Goal: Information Seeking & Learning: Learn about a topic

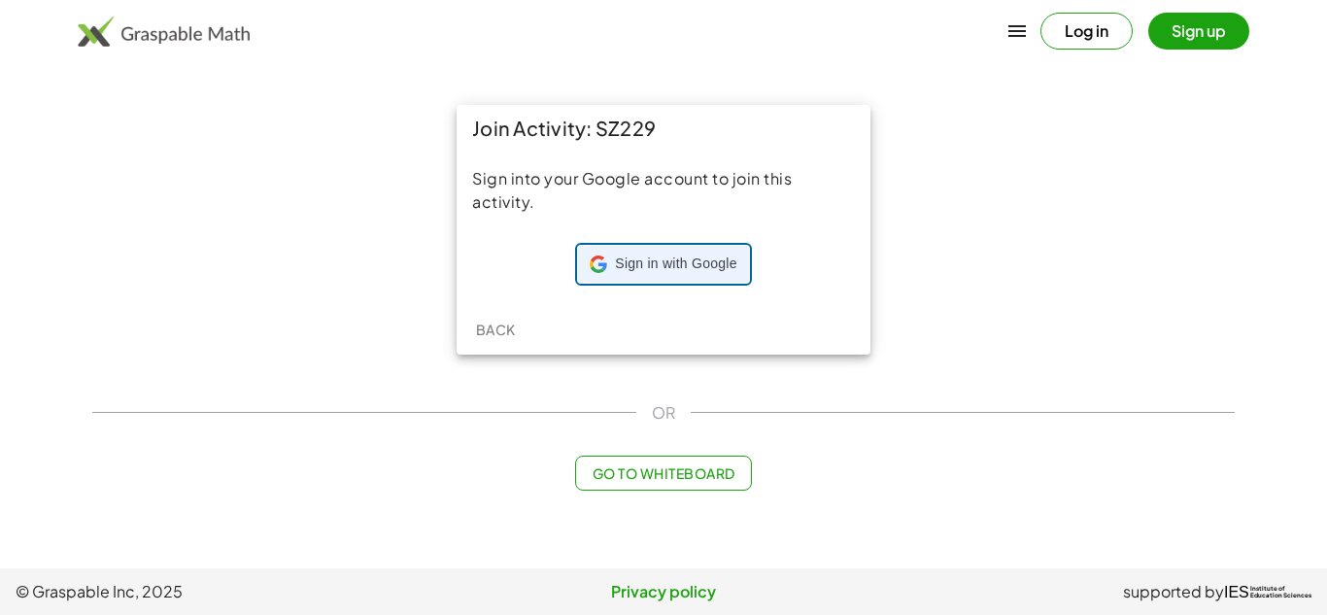
click at [624, 259] on span "Sign in with Google" at bounding box center [675, 263] width 121 height 19
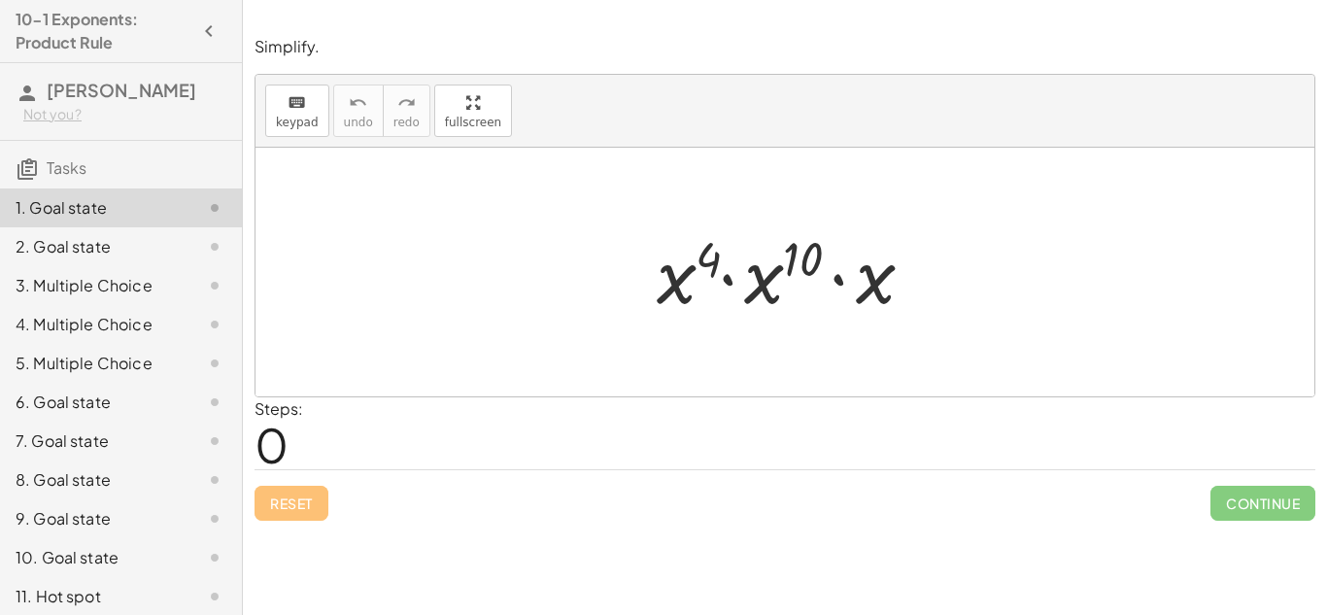
click at [848, 242] on div at bounding box center [792, 272] width 291 height 100
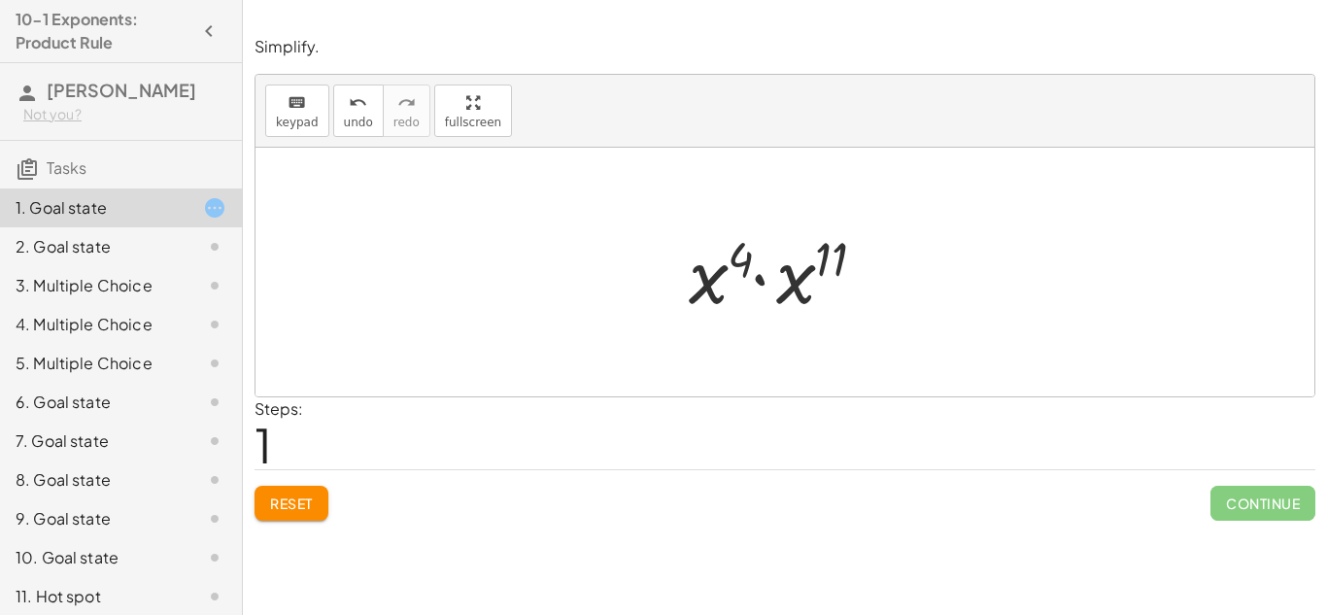
click at [734, 257] on div at bounding box center [792, 272] width 226 height 100
click at [789, 287] on div at bounding box center [792, 272] width 226 height 100
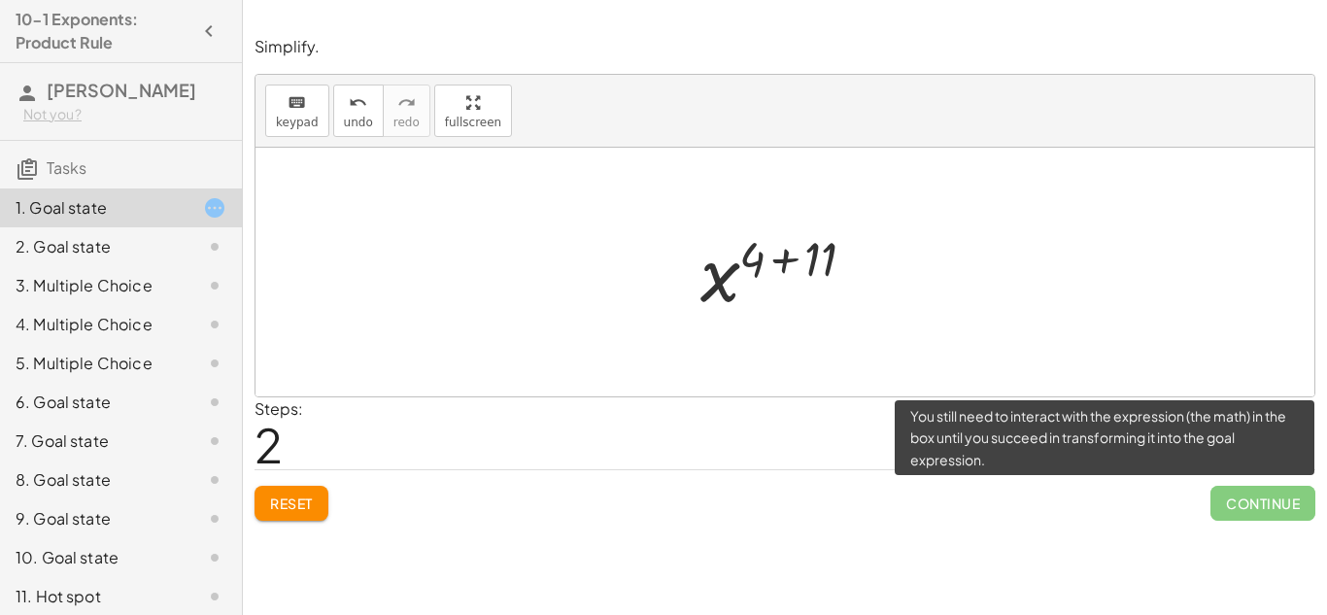
click at [1230, 514] on span "Continue" at bounding box center [1262, 503] width 105 height 35
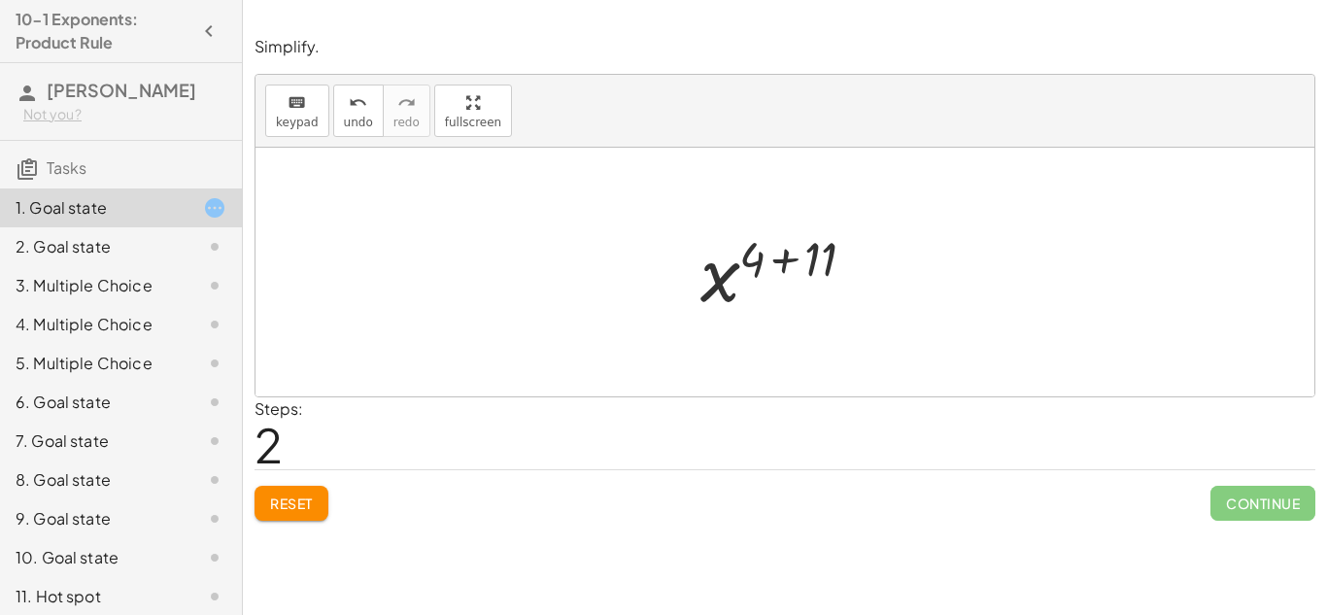
click at [718, 275] on div at bounding box center [793, 272] width 204 height 96
click at [820, 274] on div at bounding box center [793, 272] width 204 height 96
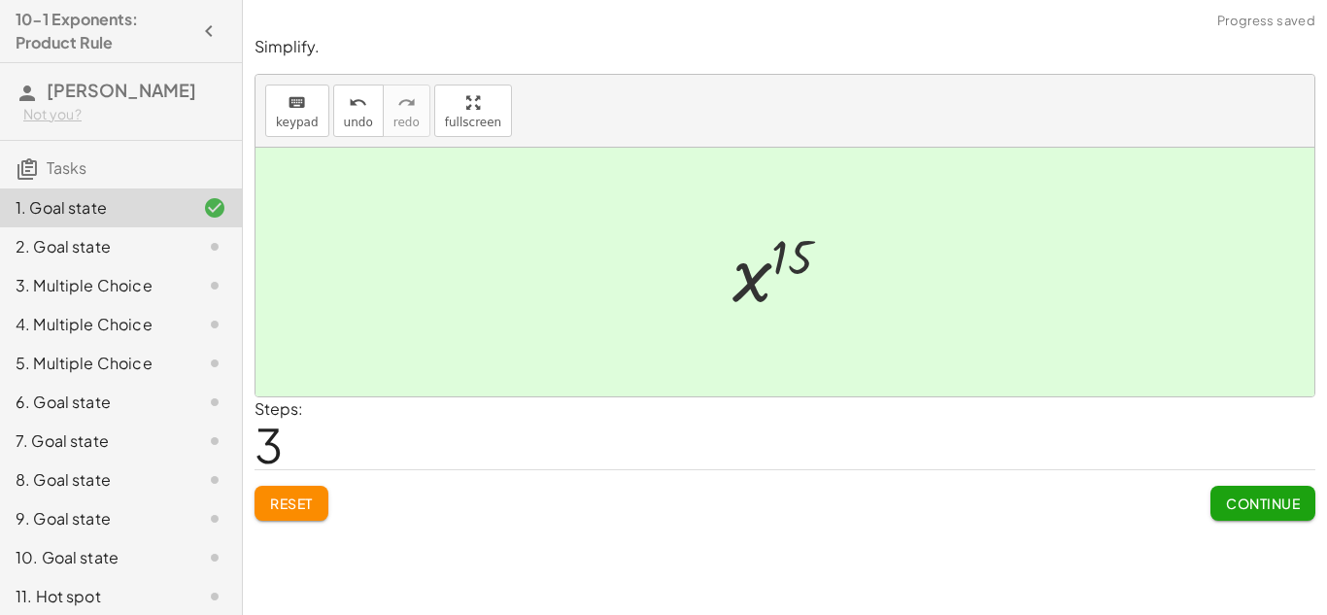
click at [1236, 506] on span "Continue" at bounding box center [1263, 502] width 74 height 17
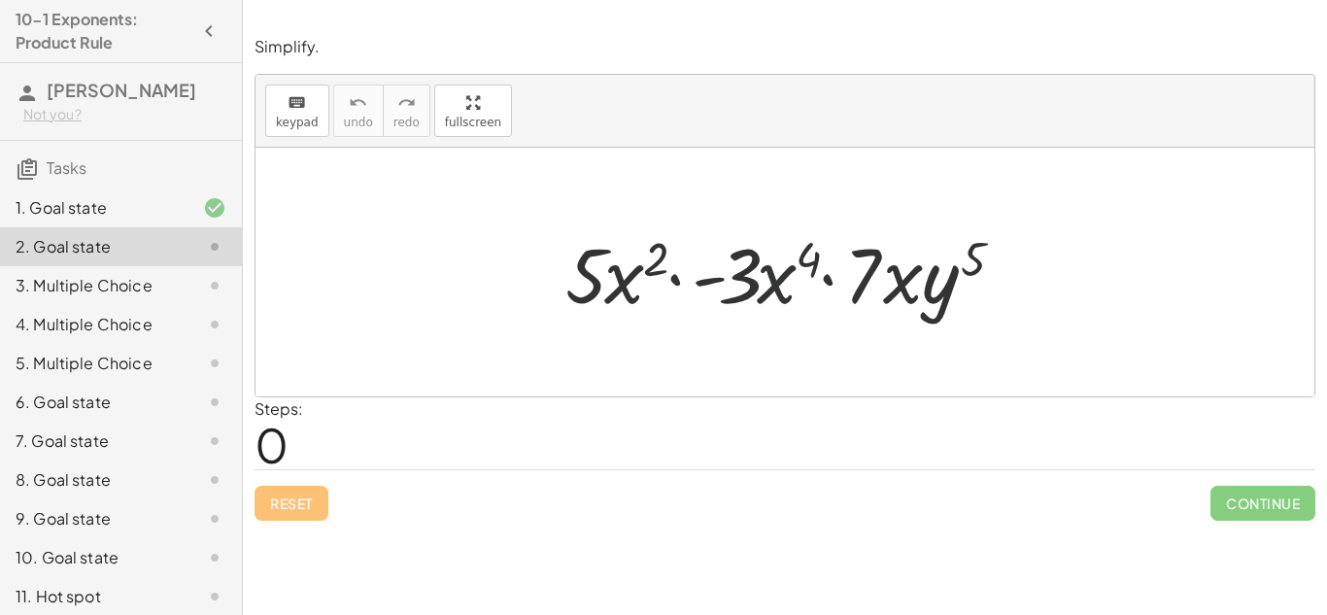
drag, startPoint x: 764, startPoint y: 270, endPoint x: 706, endPoint y: 279, distance: 58.9
click at [706, 279] on div at bounding box center [792, 272] width 472 height 100
drag, startPoint x: 772, startPoint y: 278, endPoint x: 559, endPoint y: 281, distance: 212.7
click at [559, 281] on div at bounding box center [792, 272] width 472 height 100
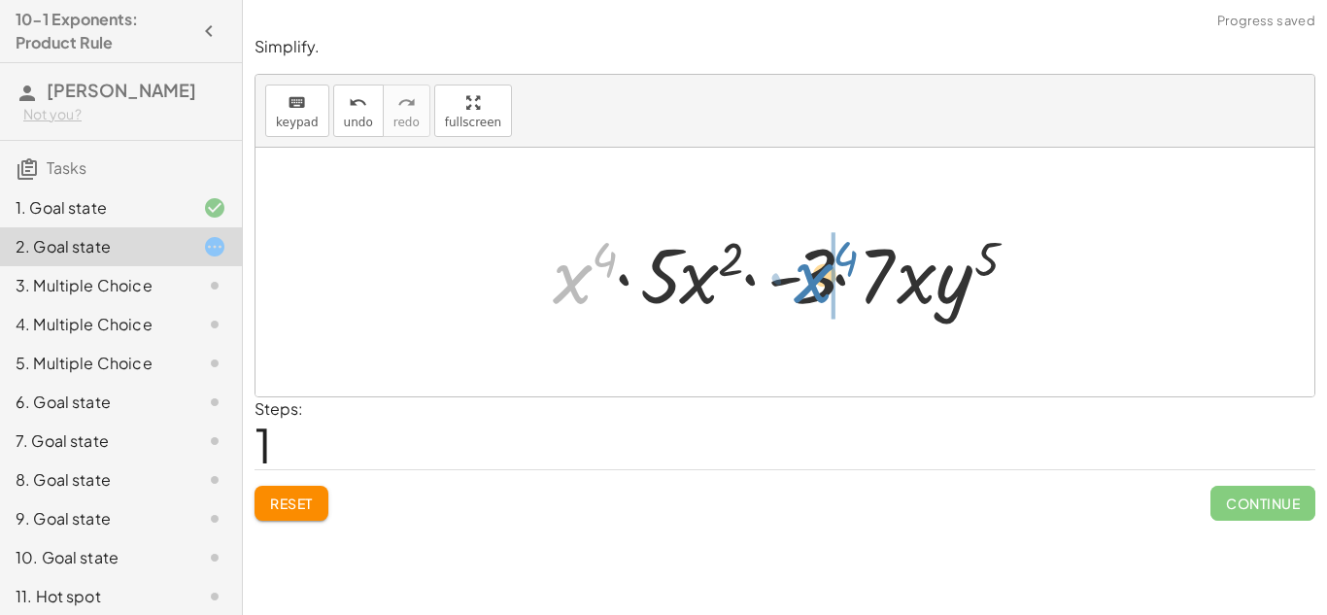
drag, startPoint x: 563, startPoint y: 282, endPoint x: 806, endPoint y: 282, distance: 242.8
click at [806, 282] on div at bounding box center [792, 272] width 498 height 100
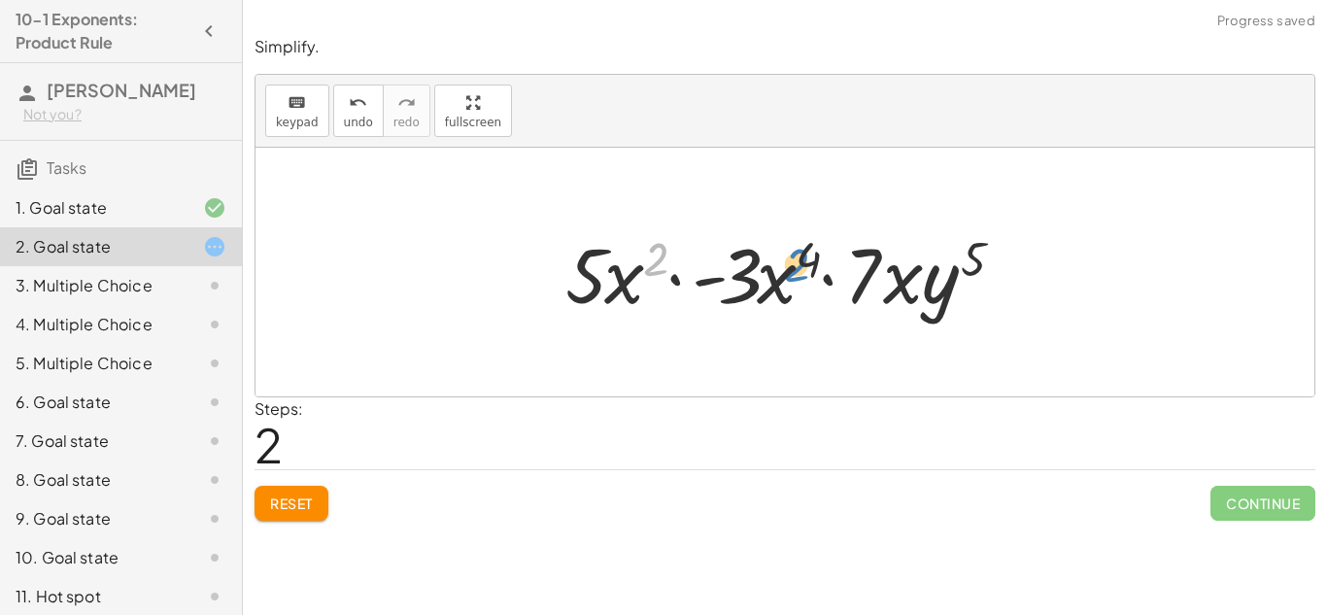
drag, startPoint x: 658, startPoint y: 257, endPoint x: 800, endPoint y: 262, distance: 142.9
click at [800, 262] on div at bounding box center [792, 272] width 472 height 100
drag, startPoint x: 774, startPoint y: 295, endPoint x: 652, endPoint y: 285, distance: 122.9
click at [652, 285] on div at bounding box center [792, 272] width 472 height 100
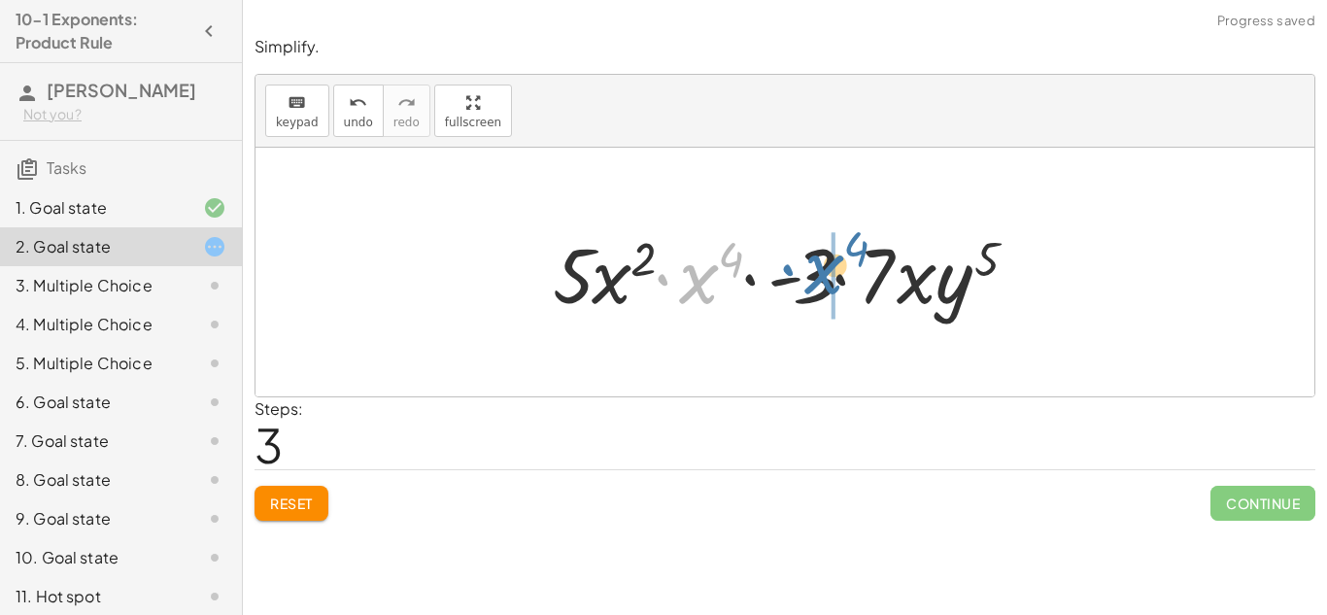
drag, startPoint x: 694, startPoint y: 285, endPoint x: 824, endPoint y: 276, distance: 130.5
click at [824, 276] on div at bounding box center [792, 272] width 498 height 100
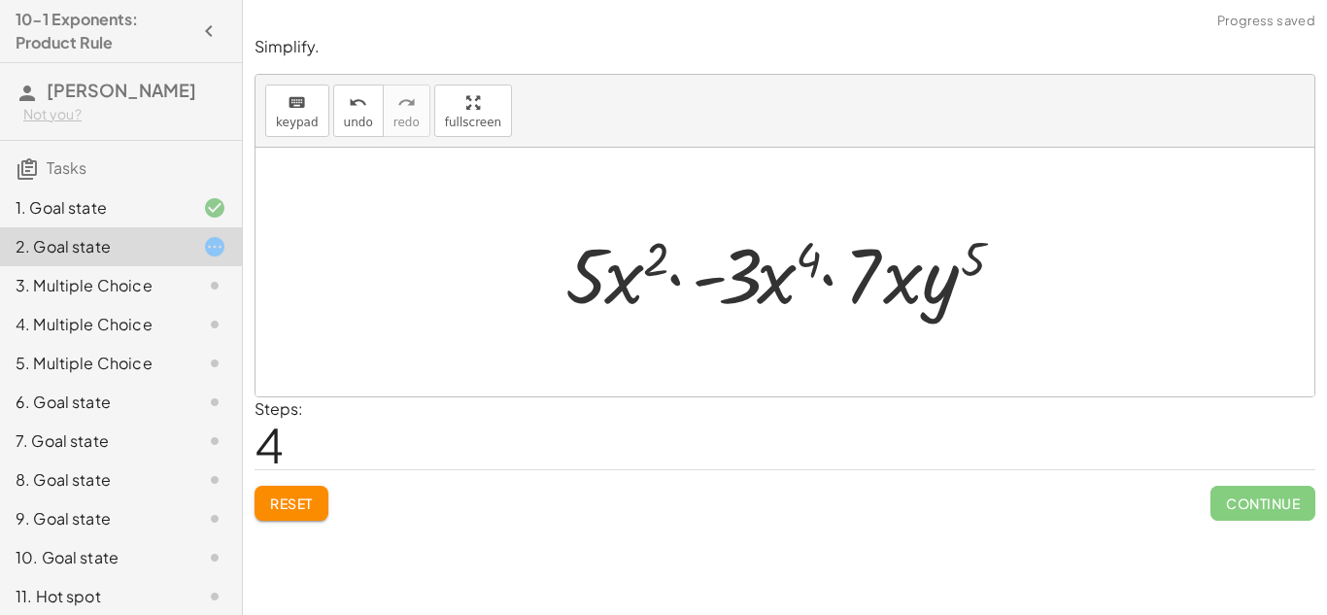
click at [142, 287] on div "3. Multiple Choice" at bounding box center [94, 285] width 156 height 23
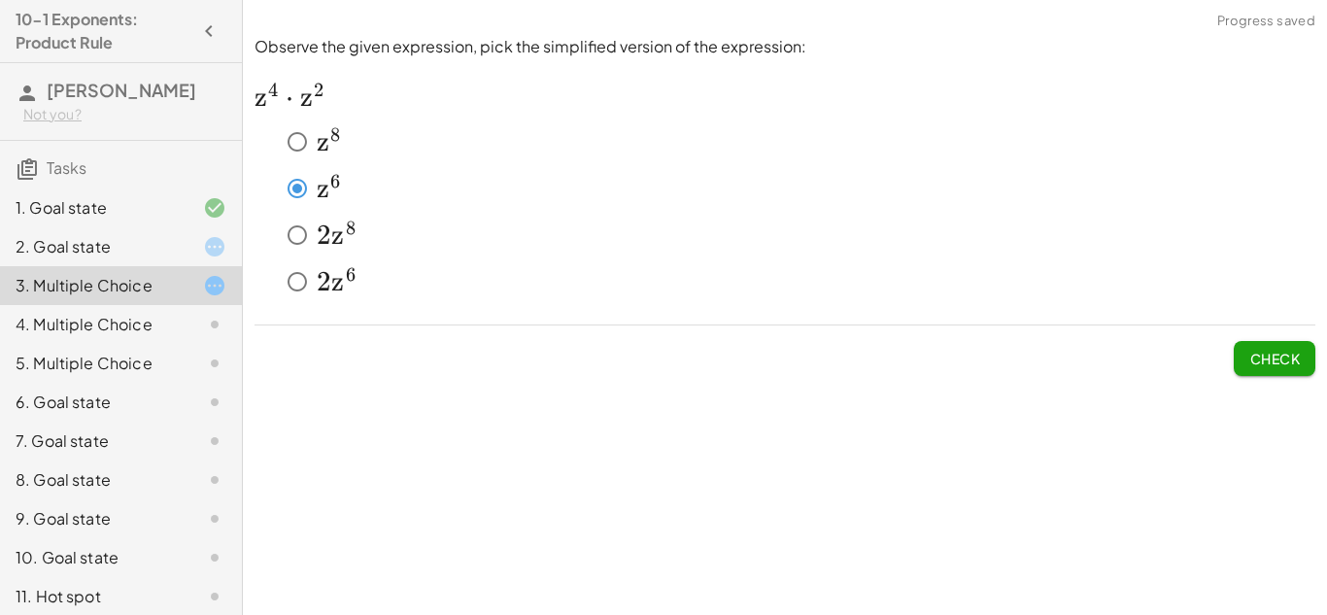
click at [1255, 346] on button "Check" at bounding box center [1275, 358] width 82 height 35
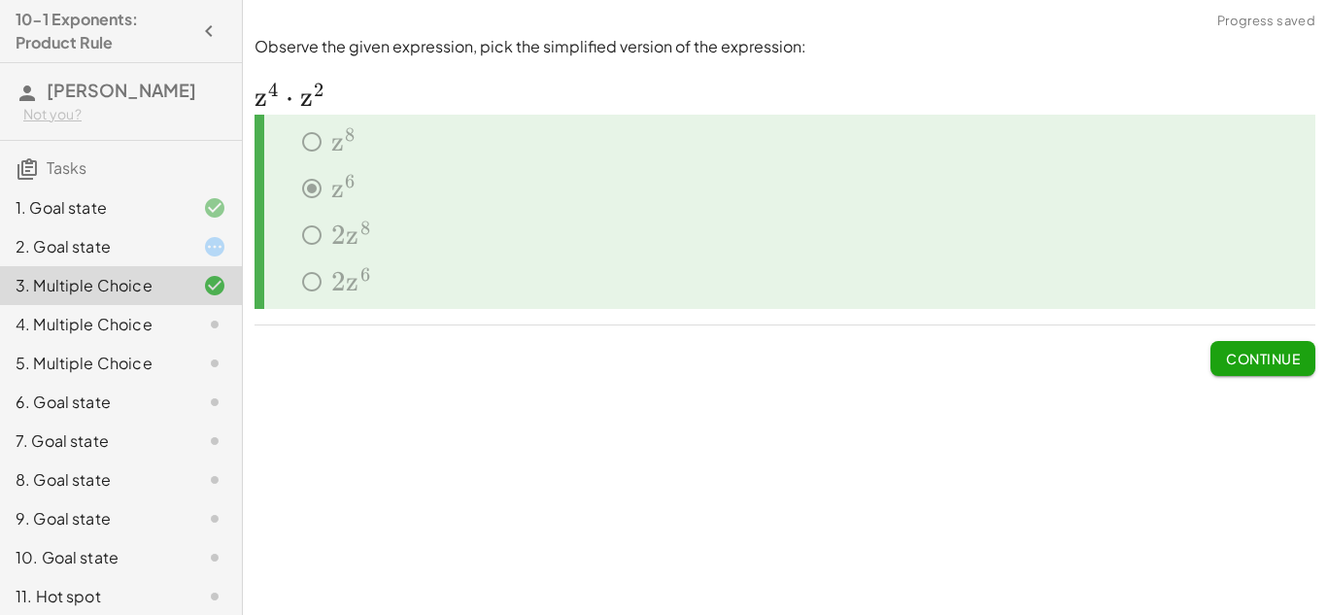
click at [147, 245] on div "2. Goal state" at bounding box center [94, 246] width 156 height 23
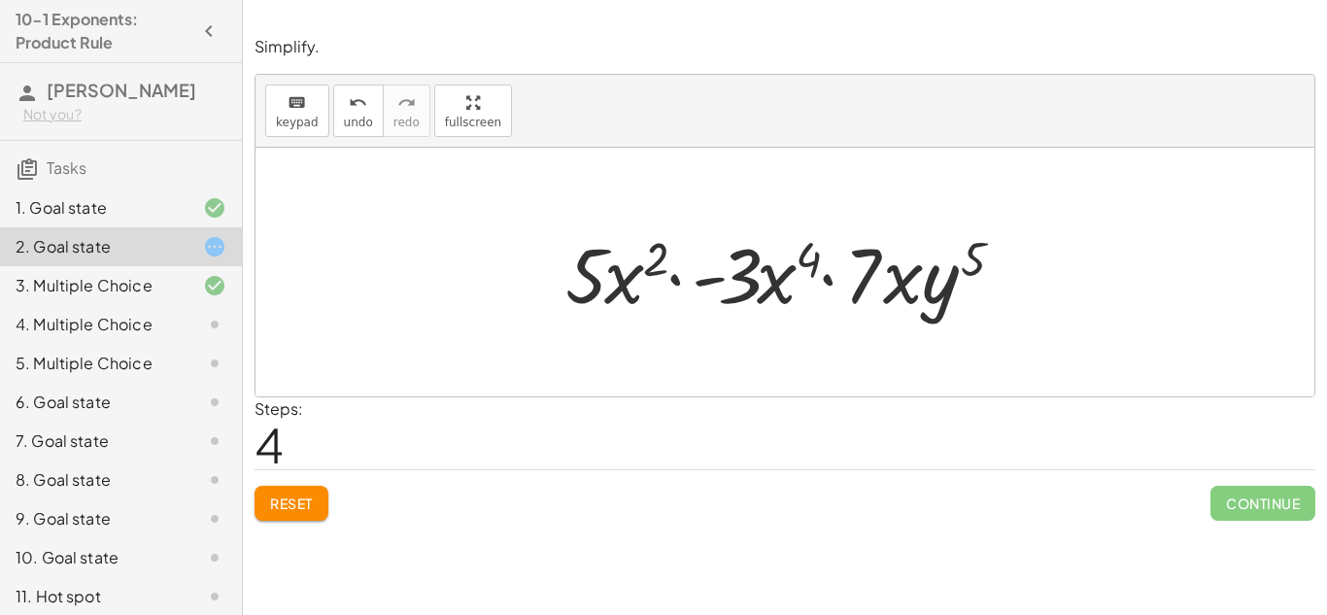
click at [172, 383] on div "4. Multiple Choice" at bounding box center [121, 402] width 242 height 39
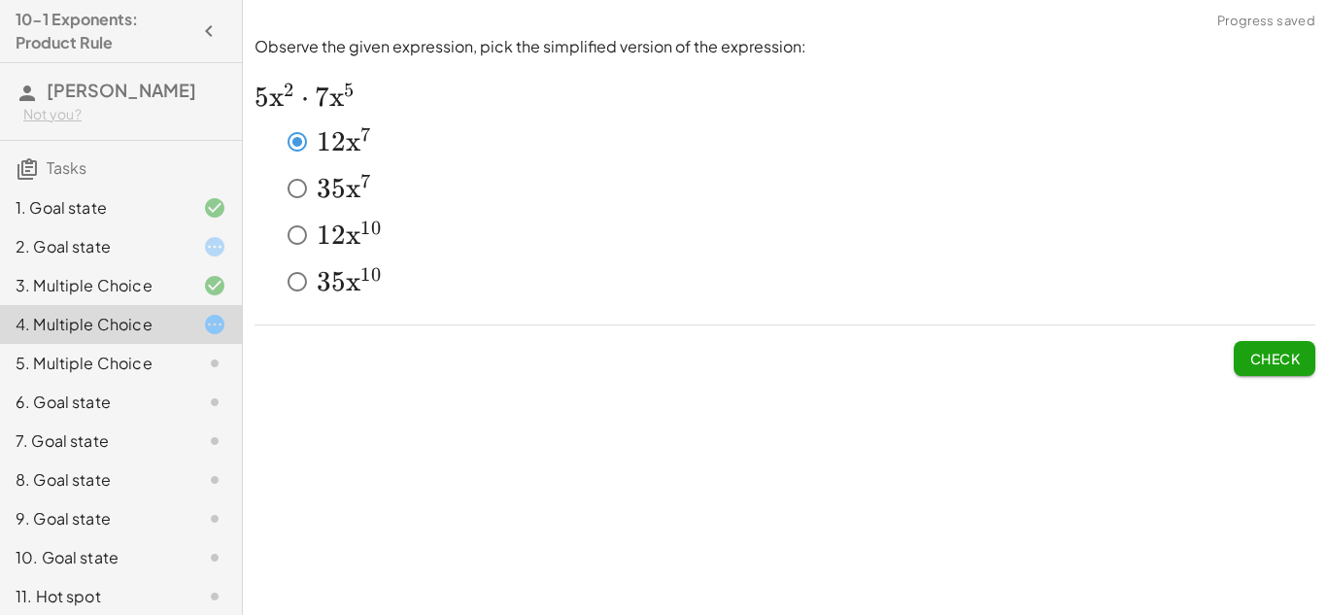
click at [1285, 370] on button "Check" at bounding box center [1275, 358] width 82 height 35
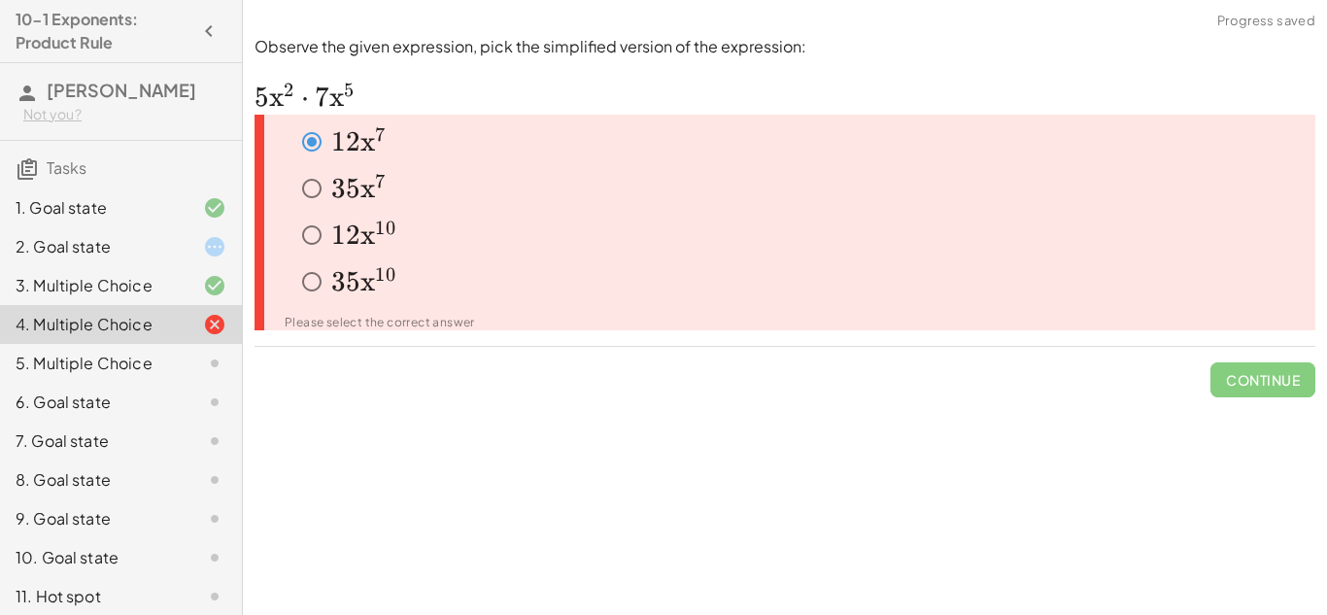
click at [209, 316] on icon at bounding box center [214, 324] width 23 height 23
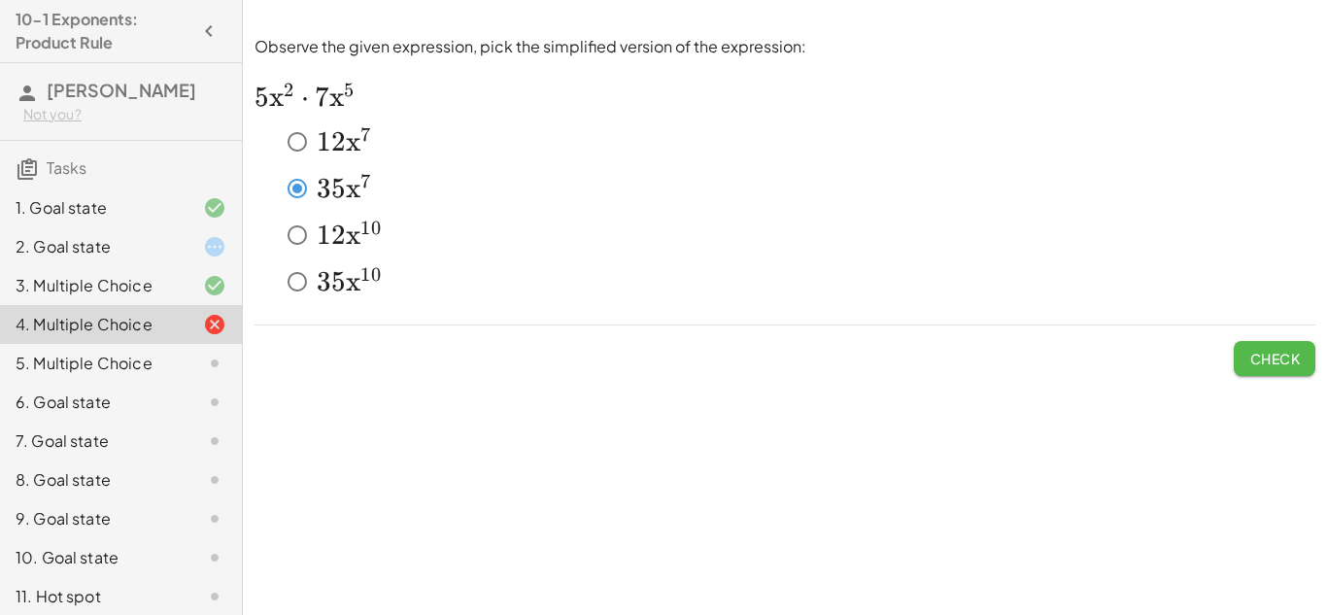
click at [1243, 353] on button "Check" at bounding box center [1275, 358] width 82 height 35
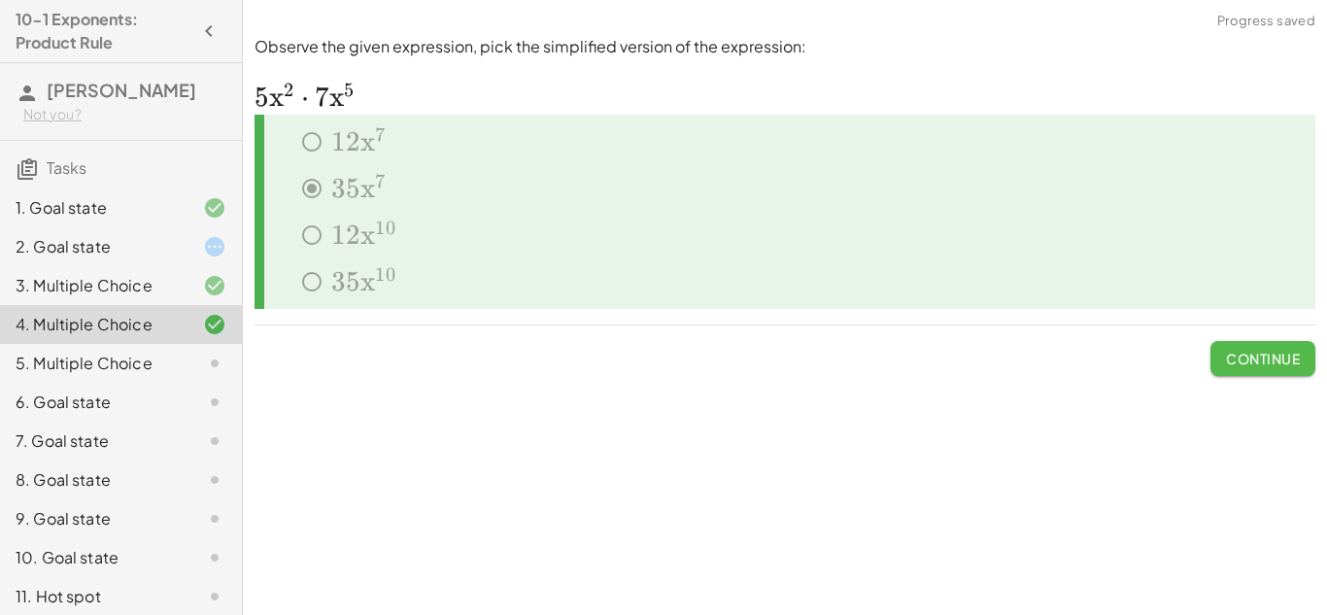
click at [1268, 355] on span "Continue" at bounding box center [1263, 358] width 74 height 17
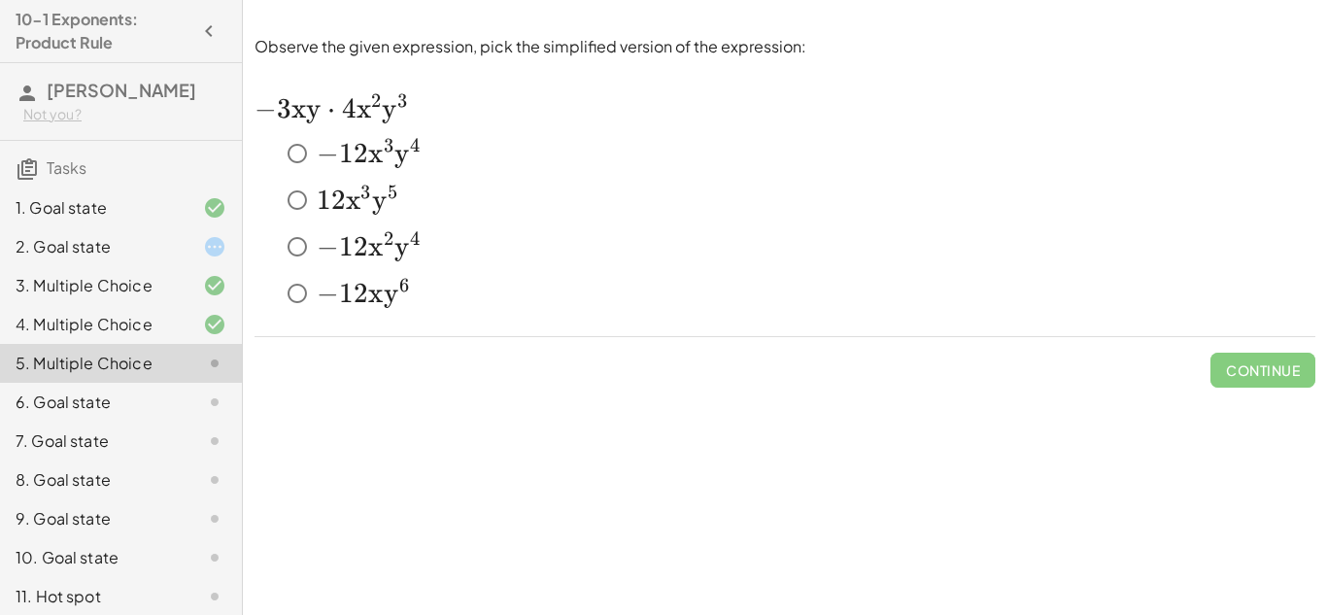
click at [363, 243] on span "2" at bounding box center [361, 246] width 15 height 33
click at [368, 160] on span "x" at bounding box center [375, 153] width 15 height 33
click at [1252, 356] on button "Check" at bounding box center [1275, 370] width 82 height 35
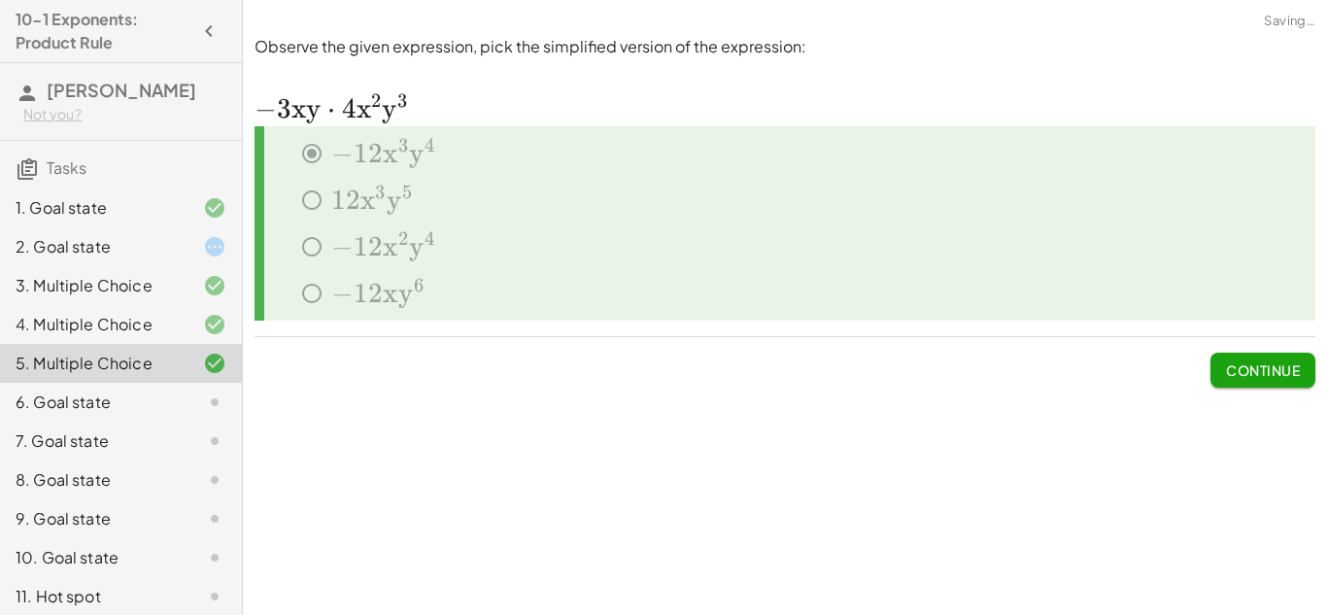
click at [1252, 356] on button "Continue" at bounding box center [1262, 370] width 105 height 35
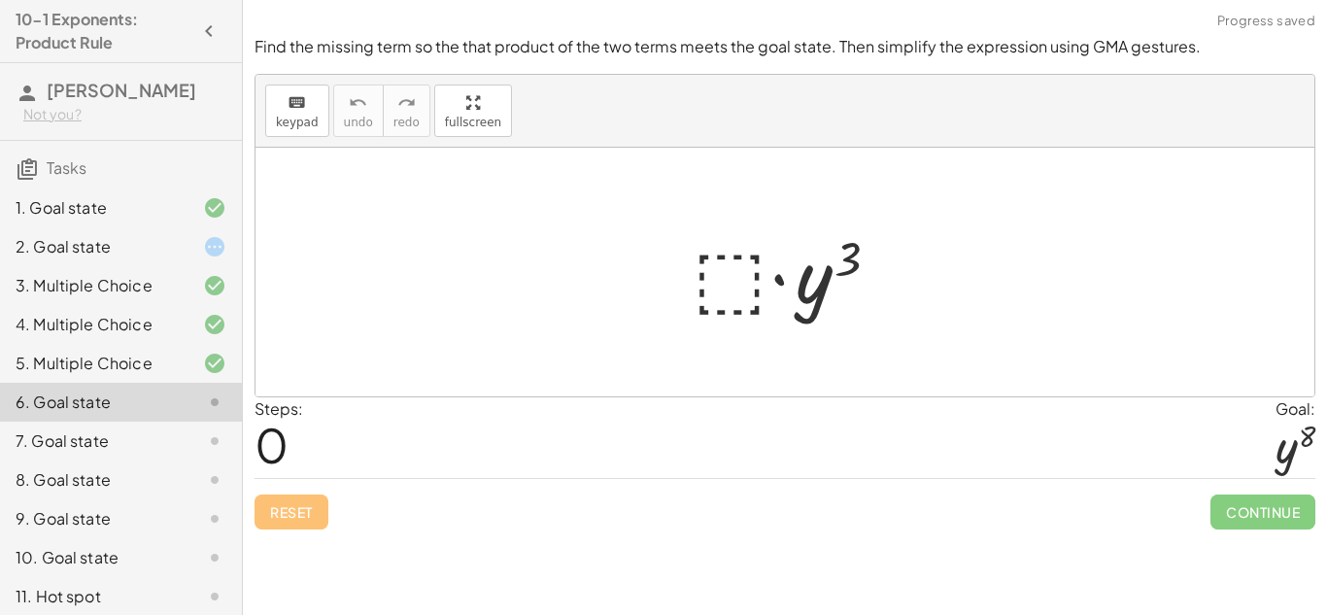
click at [740, 266] on div at bounding box center [792, 272] width 219 height 100
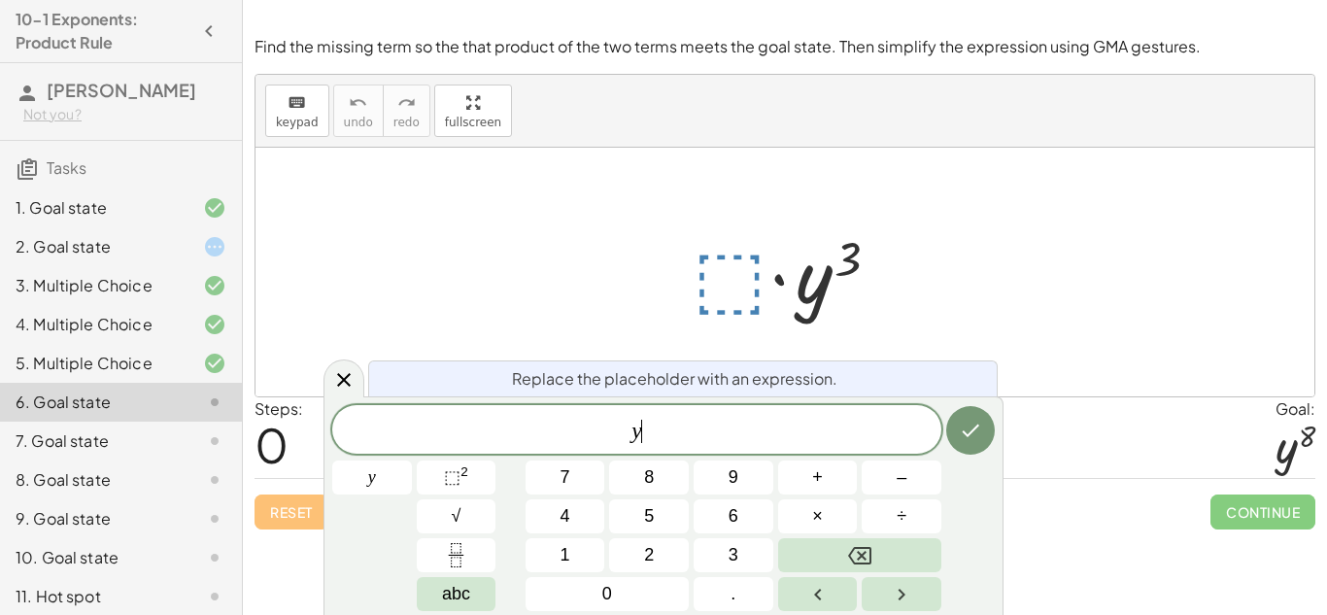
scroll to position [3, 0]
click at [466, 464] on sup "2" at bounding box center [464, 471] width 8 height 15
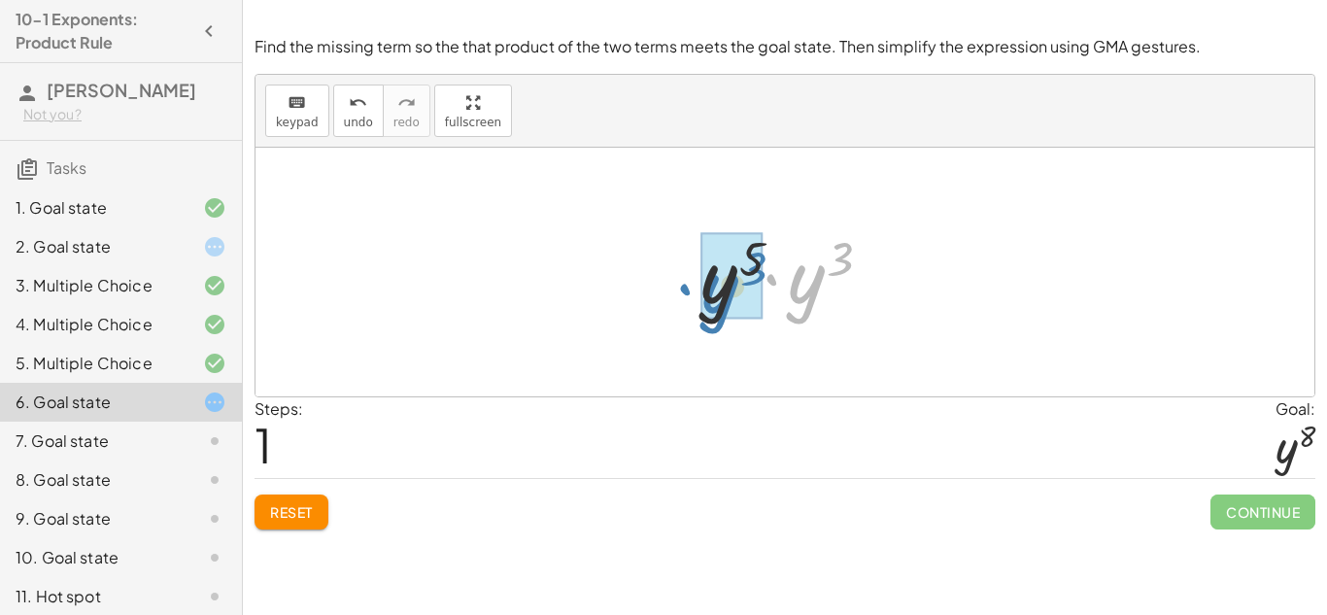
drag, startPoint x: 812, startPoint y: 280, endPoint x: 728, endPoint y: 289, distance: 85.1
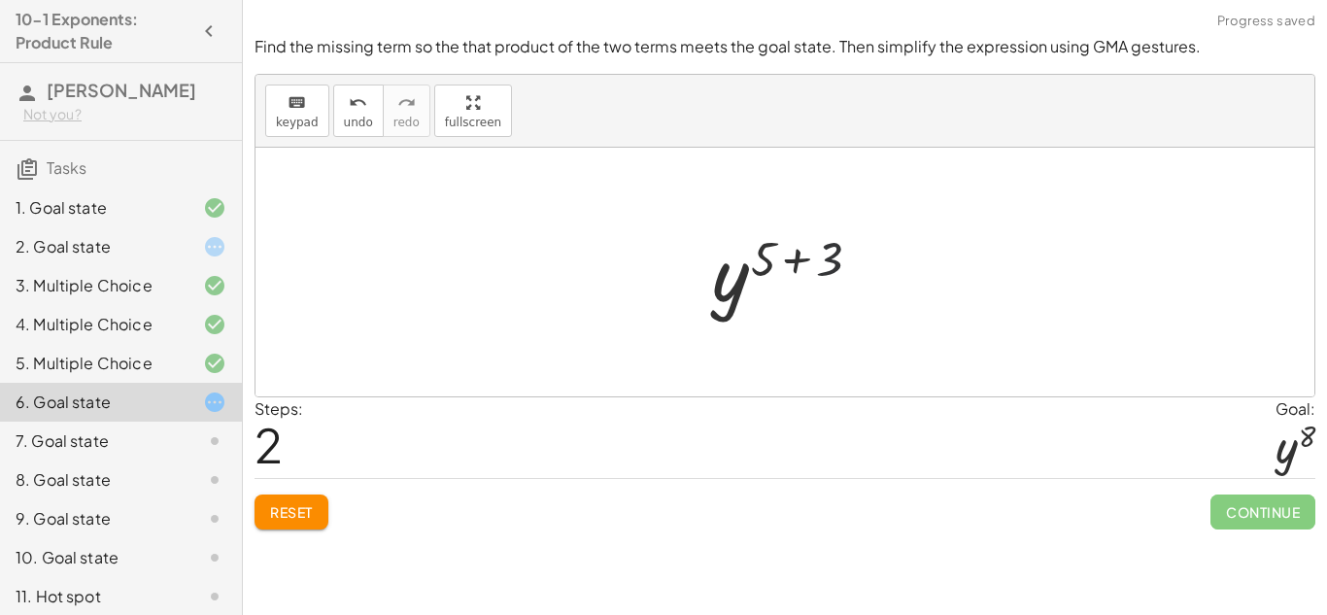
drag, startPoint x: 816, startPoint y: 250, endPoint x: 799, endPoint y: 252, distance: 16.6
click at [799, 252] on div at bounding box center [792, 272] width 181 height 96
drag, startPoint x: 797, startPoint y: 254, endPoint x: 744, endPoint y: 259, distance: 53.6
click at [744, 259] on div at bounding box center [792, 272] width 181 height 96
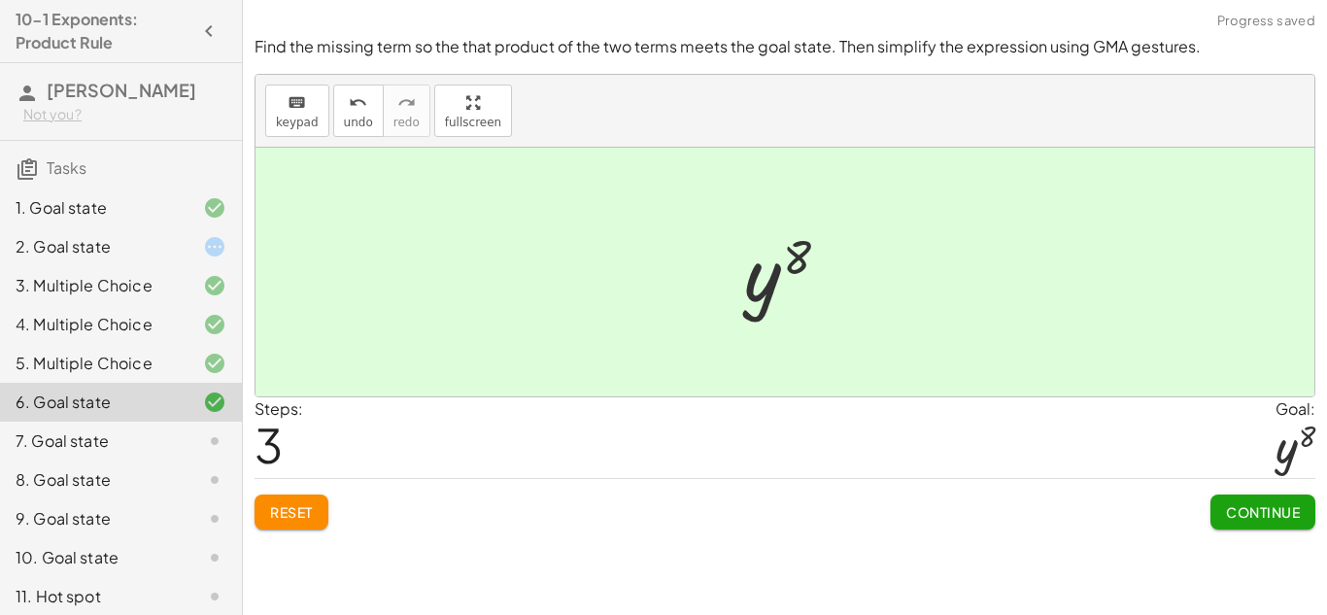
click at [1267, 516] on span "Continue" at bounding box center [1263, 511] width 74 height 17
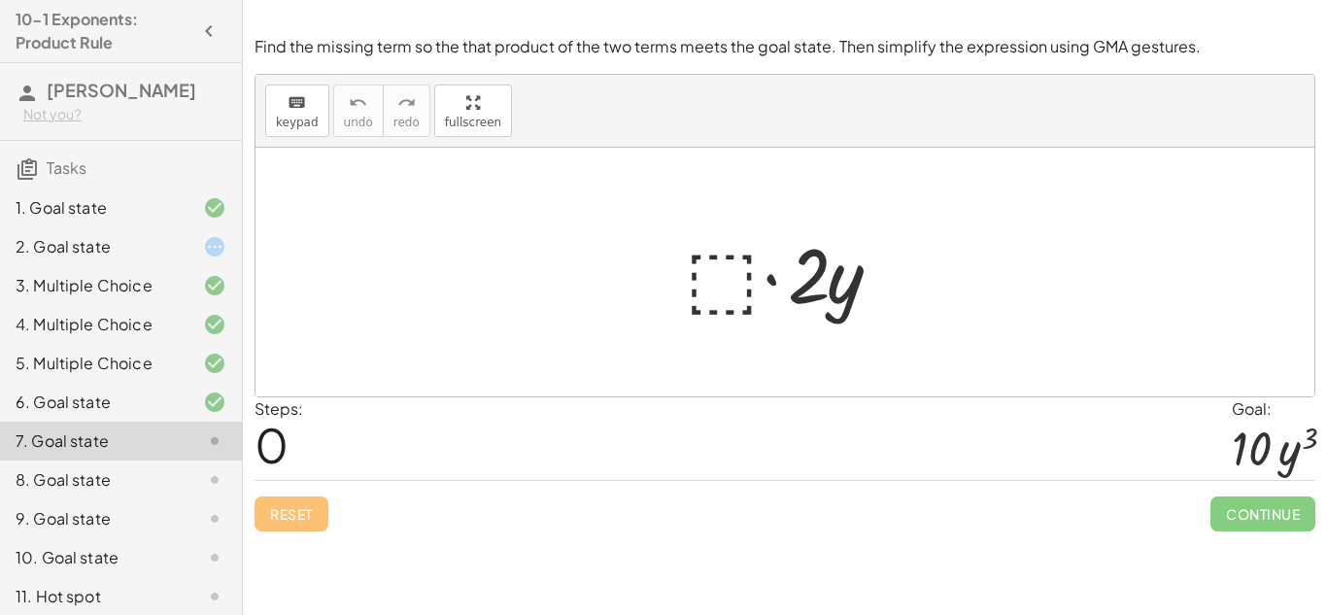
click at [193, 235] on div at bounding box center [199, 246] width 54 height 23
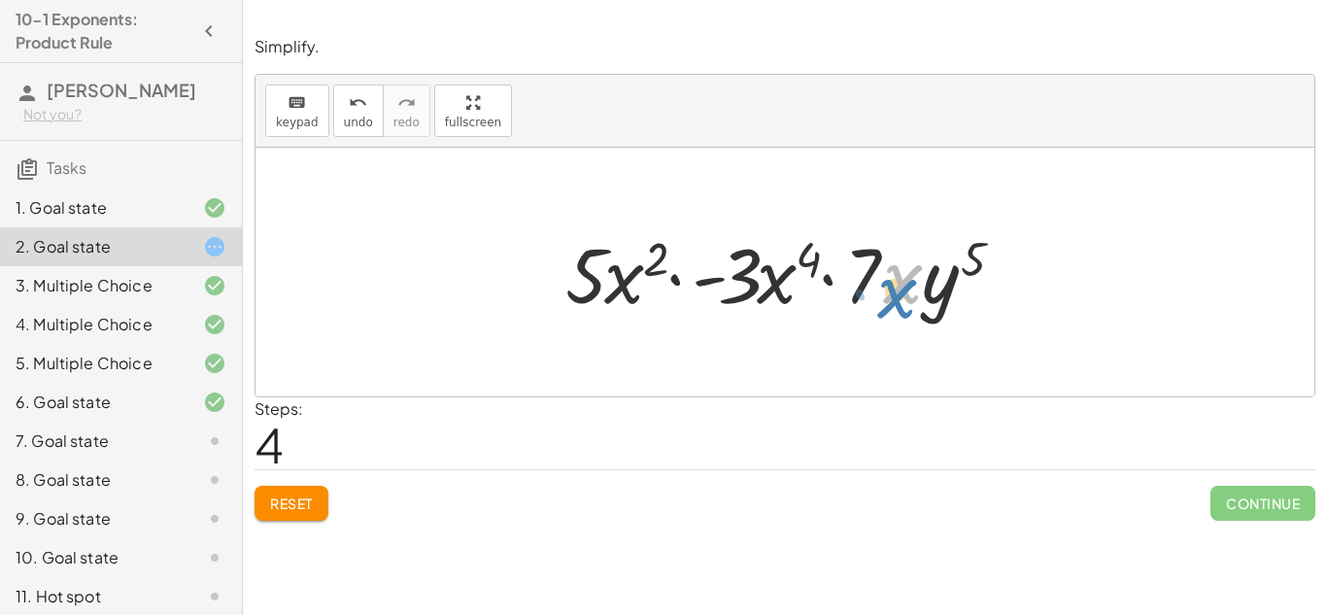
drag, startPoint x: 900, startPoint y: 276, endPoint x: 895, endPoint y: 288, distance: 13.9
click at [895, 288] on div at bounding box center [792, 272] width 472 height 100
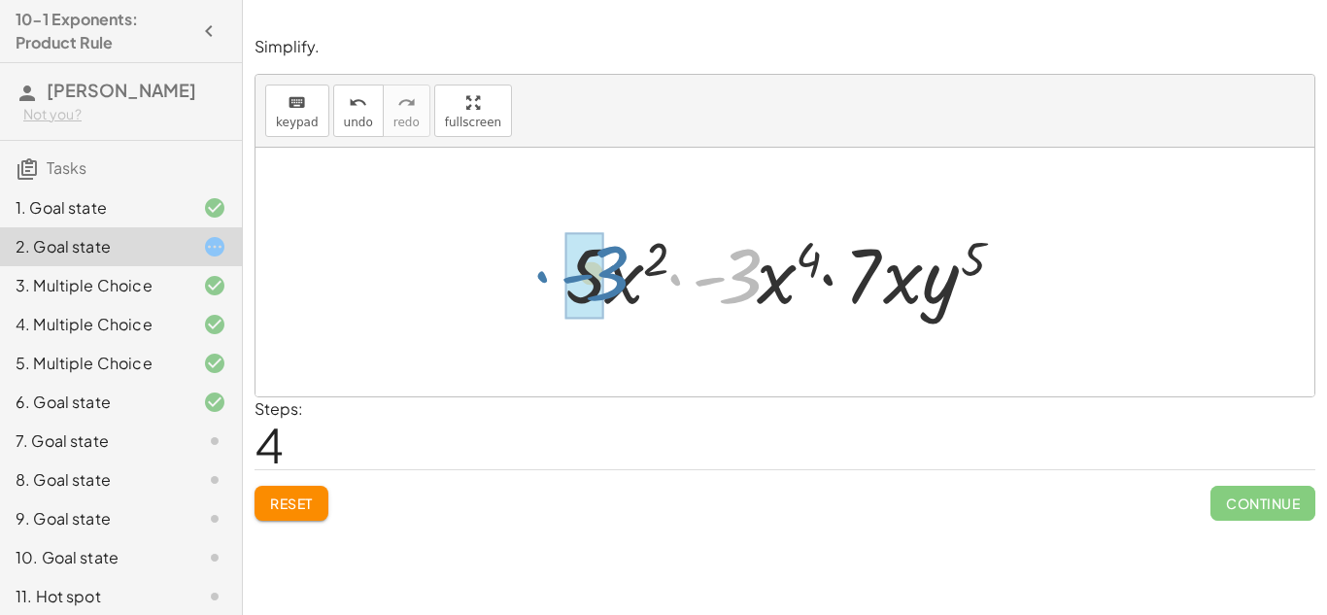
drag, startPoint x: 734, startPoint y: 290, endPoint x: 599, endPoint y: 288, distance: 135.0
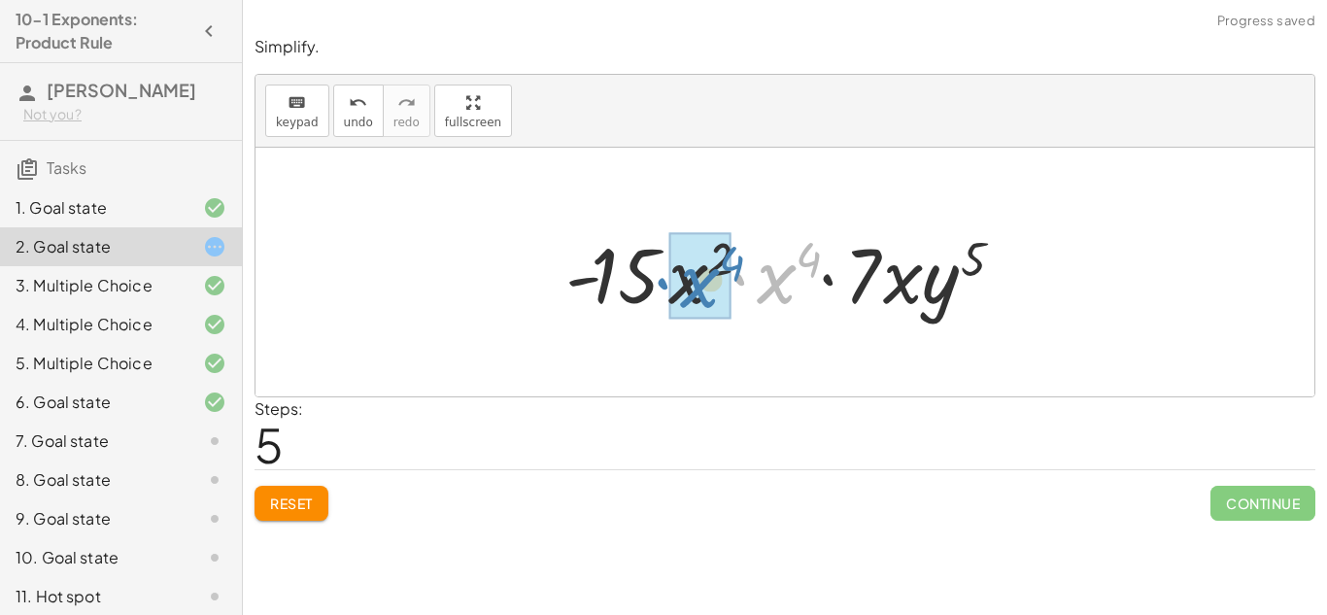
drag, startPoint x: 750, startPoint y: 288, endPoint x: 673, endPoint y: 292, distance: 76.8
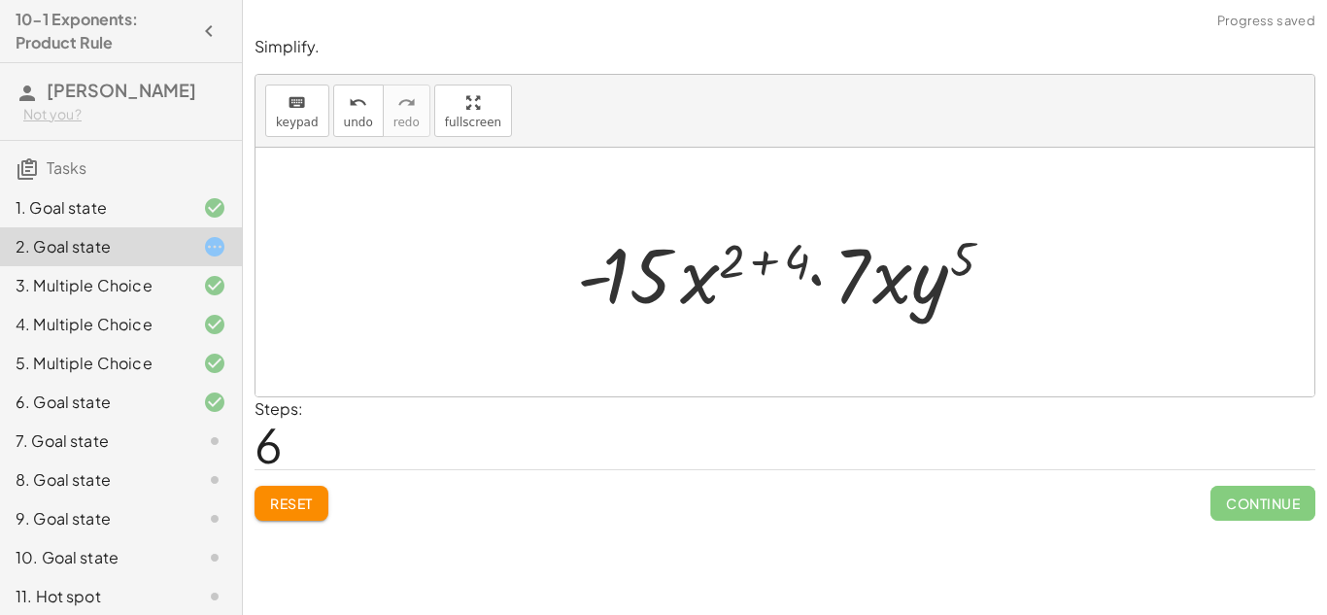
click at [888, 288] on div at bounding box center [792, 272] width 450 height 100
drag, startPoint x: 796, startPoint y: 255, endPoint x: 756, endPoint y: 256, distance: 39.8
click at [756, 256] on div at bounding box center [792, 272] width 450 height 100
drag, startPoint x: 776, startPoint y: 266, endPoint x: 719, endPoint y: 267, distance: 57.3
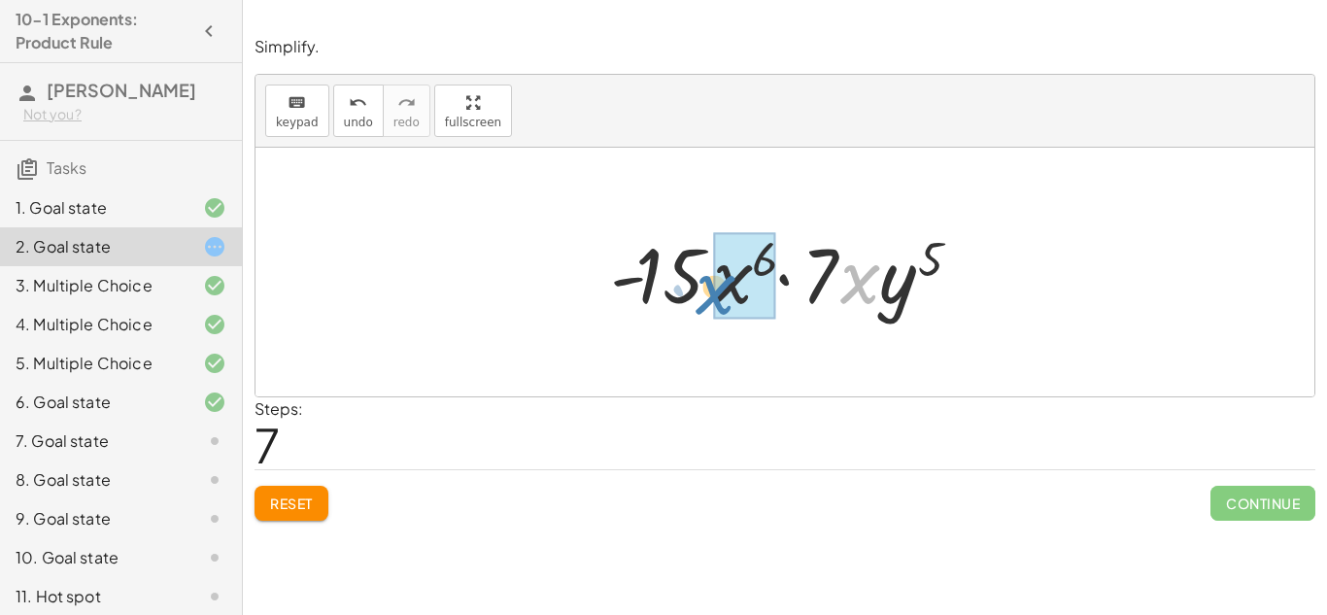
drag, startPoint x: 862, startPoint y: 286, endPoint x: 725, endPoint y: 297, distance: 137.5
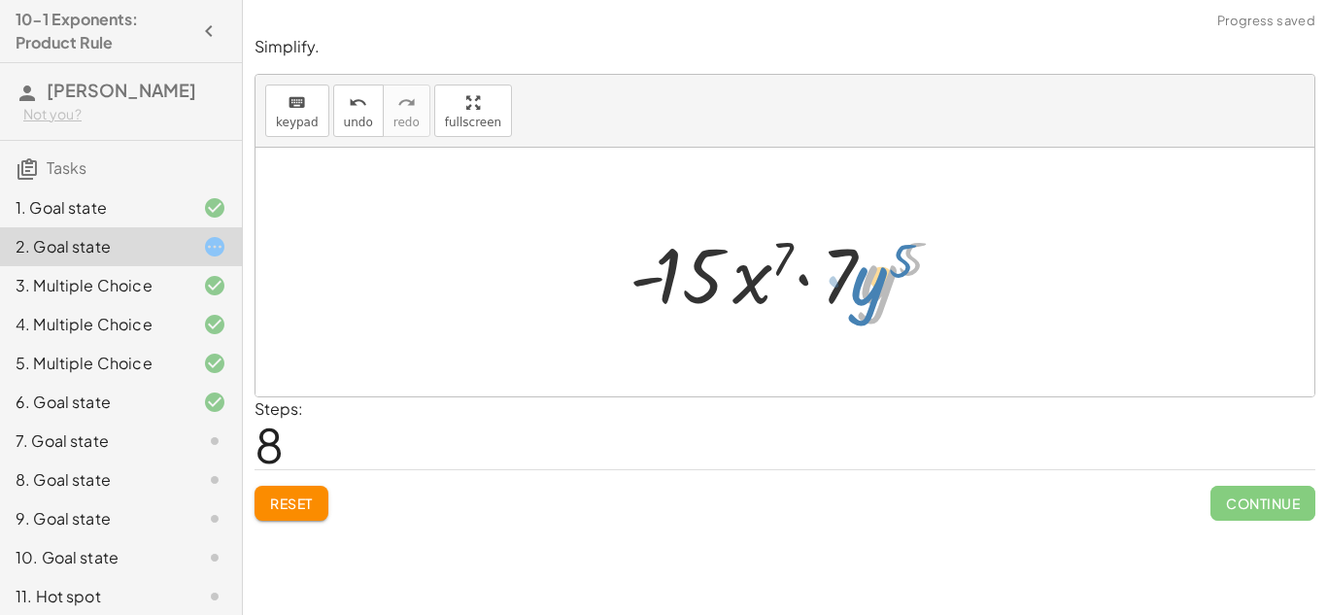
click at [862, 299] on div at bounding box center [793, 272] width 346 height 100
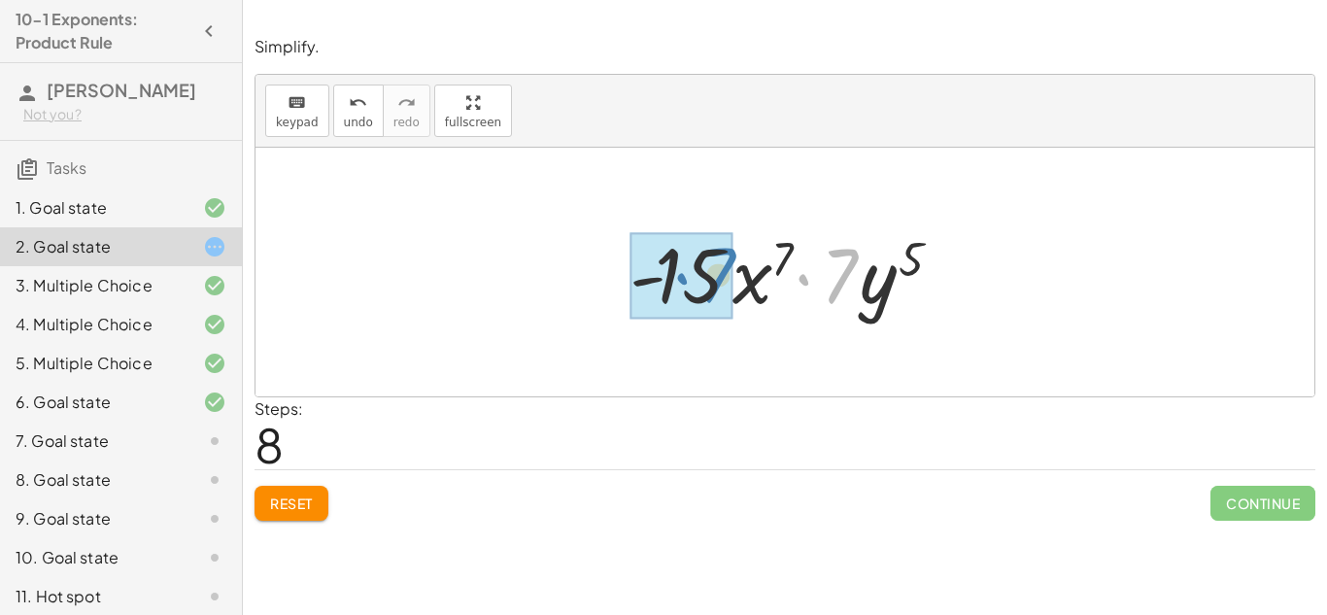
drag, startPoint x: 845, startPoint y: 281, endPoint x: 713, endPoint y: 281, distance: 132.1
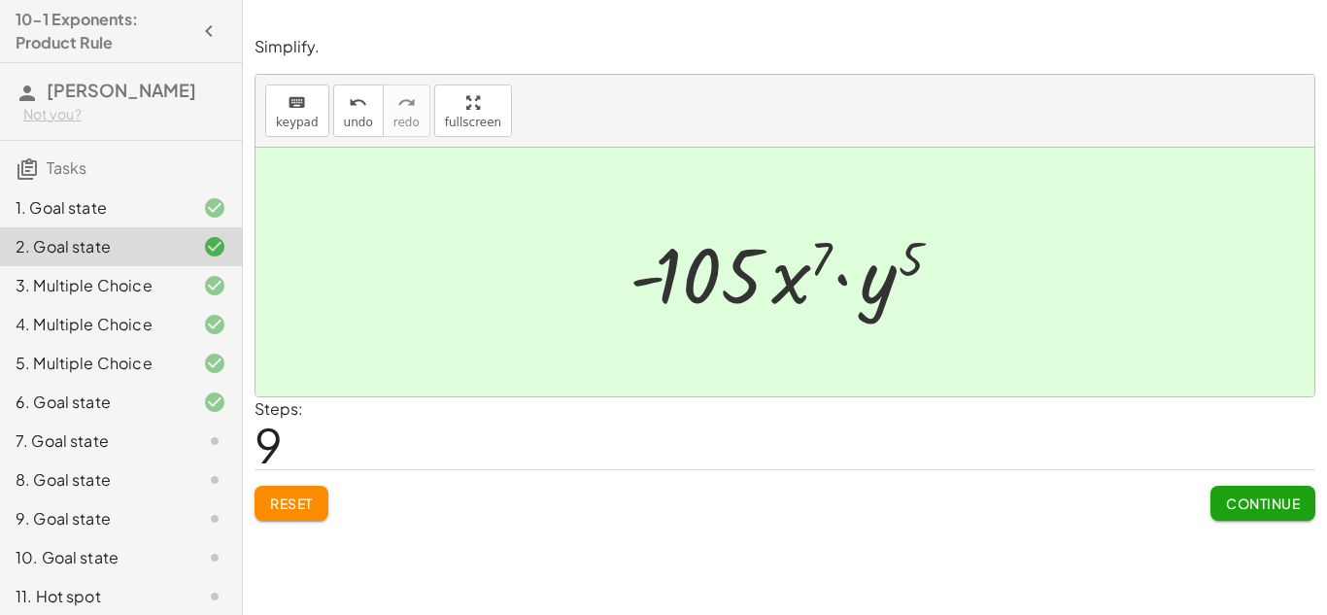
click at [1218, 489] on button "Continue" at bounding box center [1262, 503] width 105 height 35
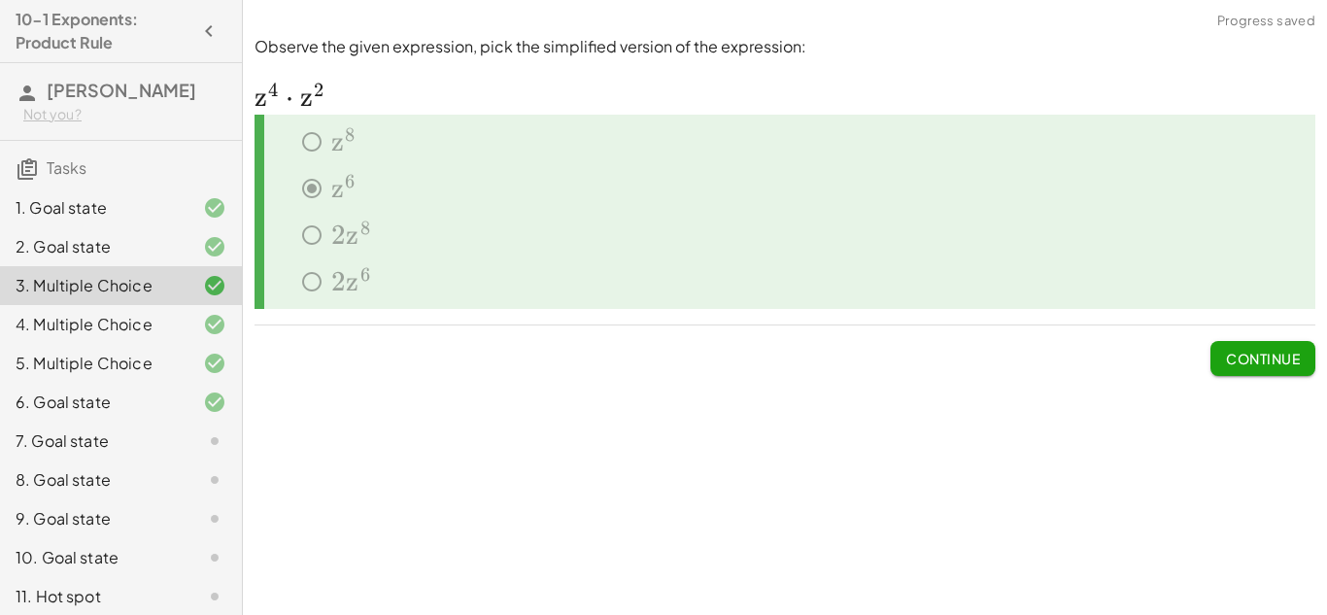
click at [108, 442] on div "7. Goal state" at bounding box center [94, 440] width 156 height 23
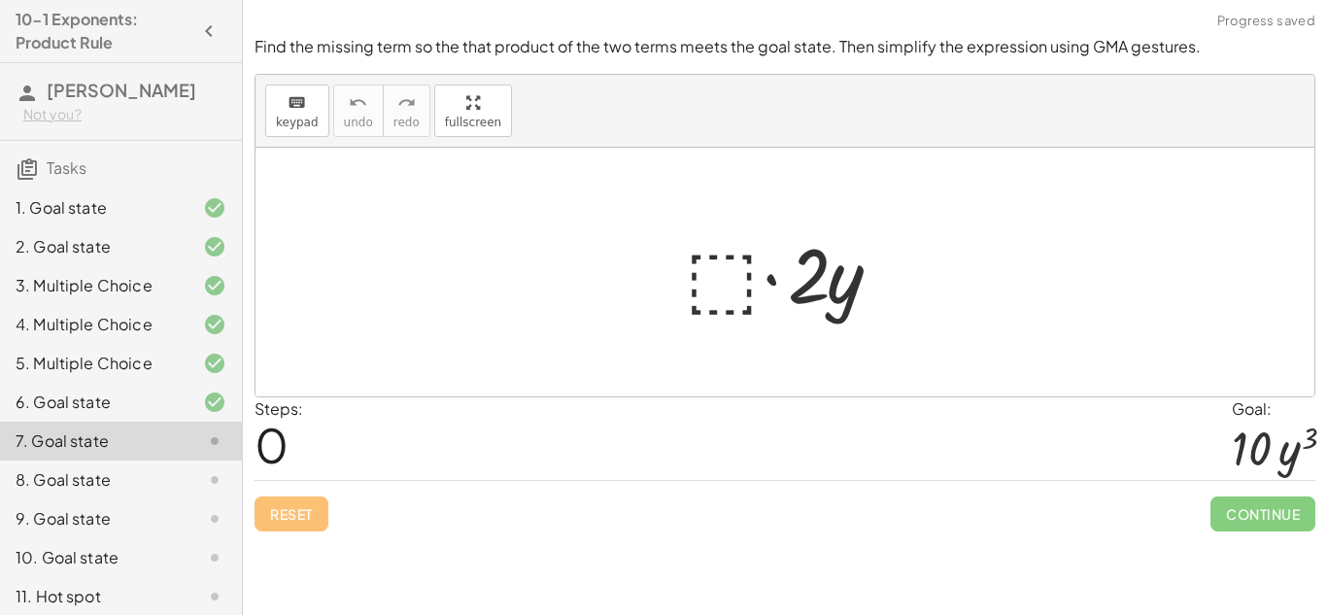
click at [702, 259] on div at bounding box center [792, 272] width 234 height 100
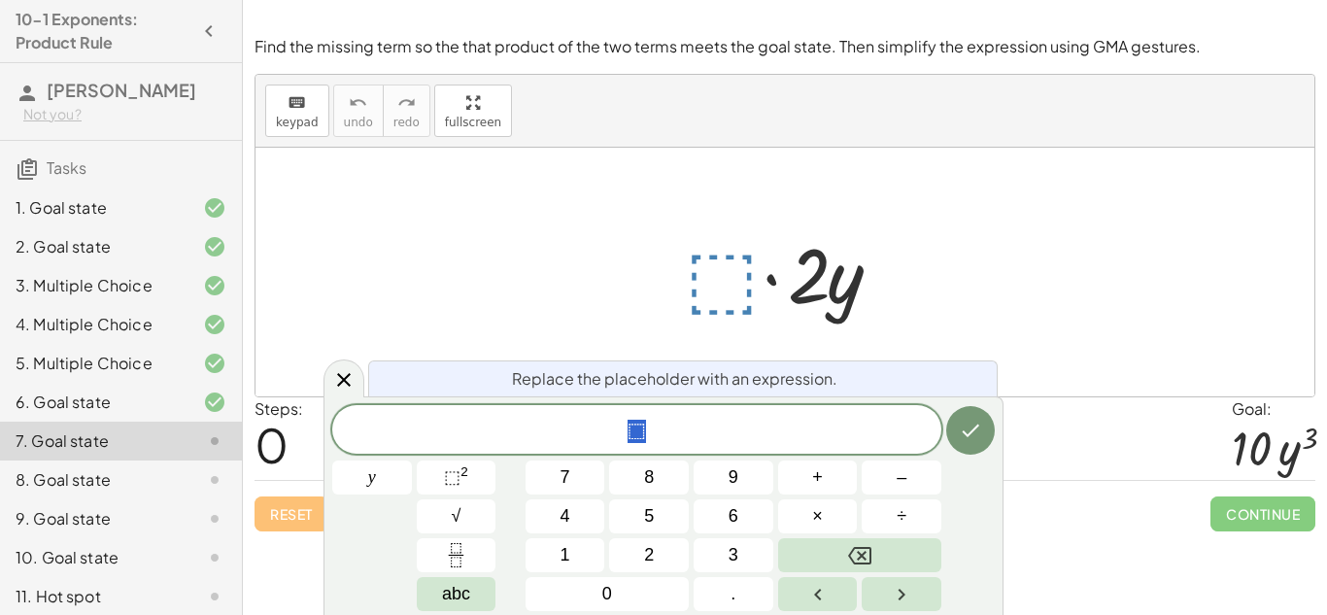
scroll to position [5, 0]
click at [476, 473] on button "⬚ 2" at bounding box center [457, 477] width 80 height 34
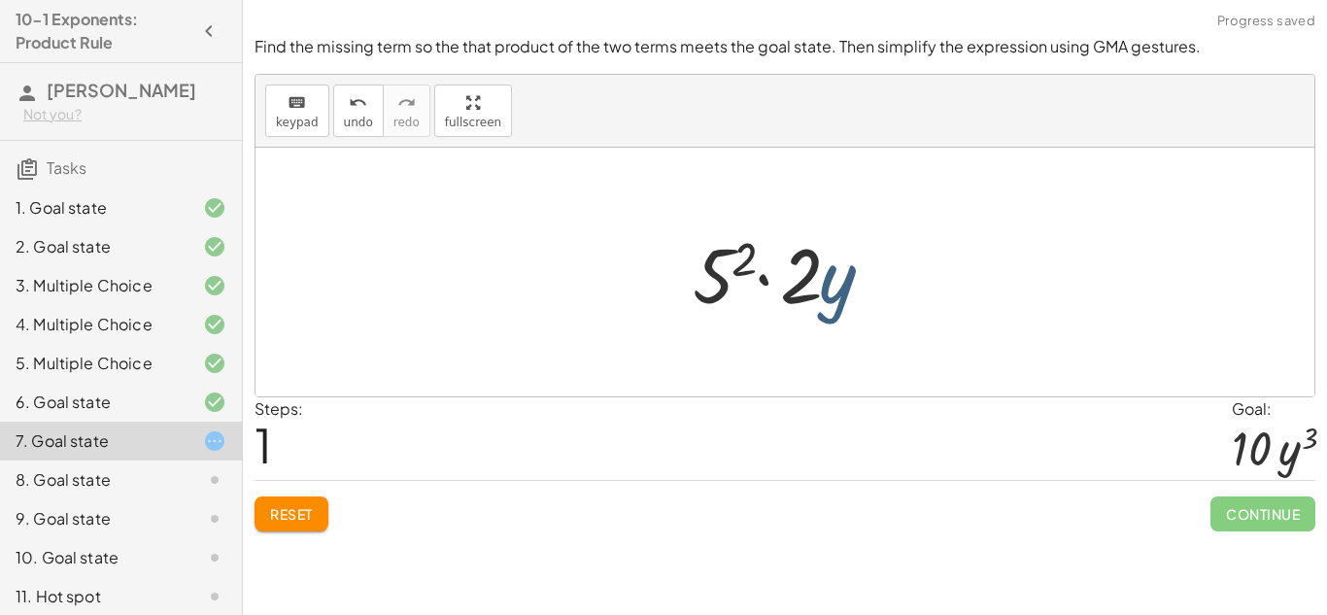
click at [824, 282] on div at bounding box center [792, 272] width 219 height 100
click at [833, 288] on div at bounding box center [792, 272] width 219 height 100
click at [731, 255] on div at bounding box center [792, 272] width 219 height 100
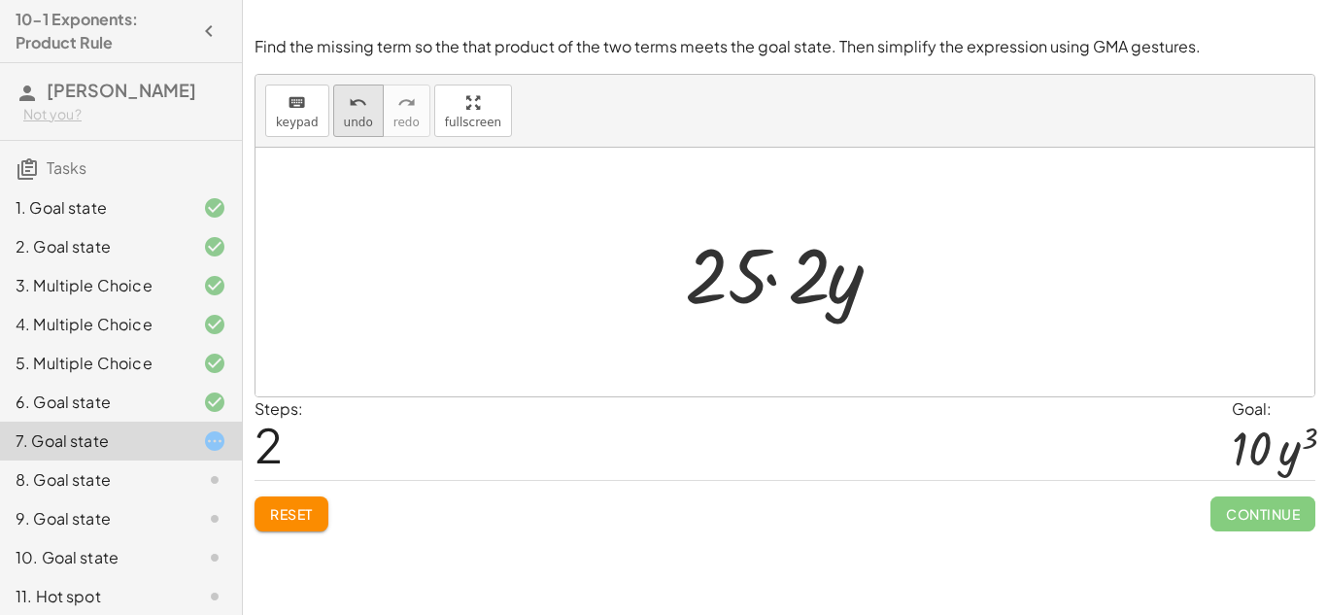
click at [361, 108] on icon "undo" at bounding box center [358, 102] width 18 height 23
click at [408, 102] on icon "redo" at bounding box center [406, 102] width 18 height 23
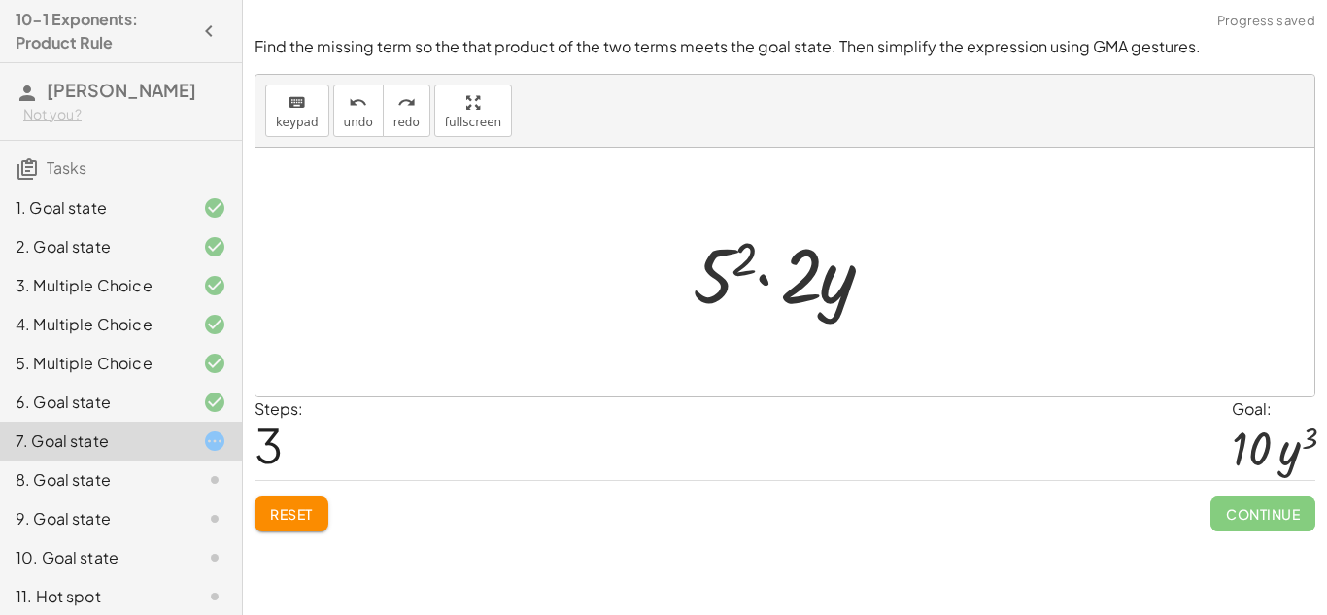
click at [743, 252] on div at bounding box center [792, 272] width 219 height 100
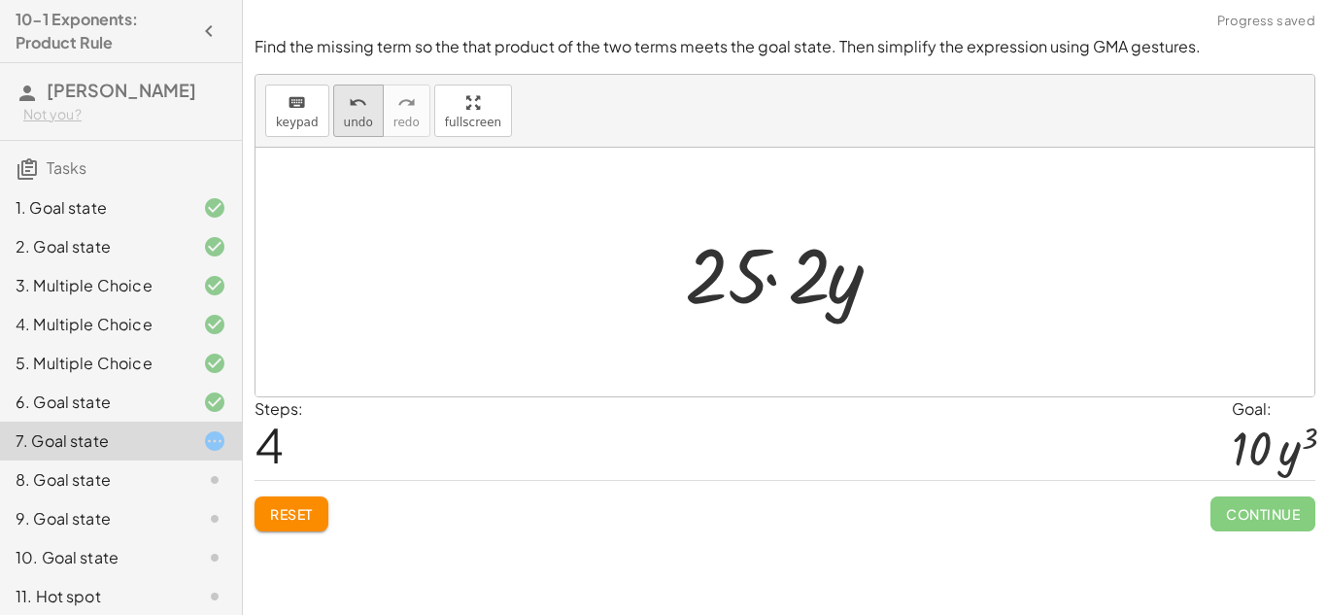
click at [364, 120] on span "undo" at bounding box center [358, 123] width 29 height 14
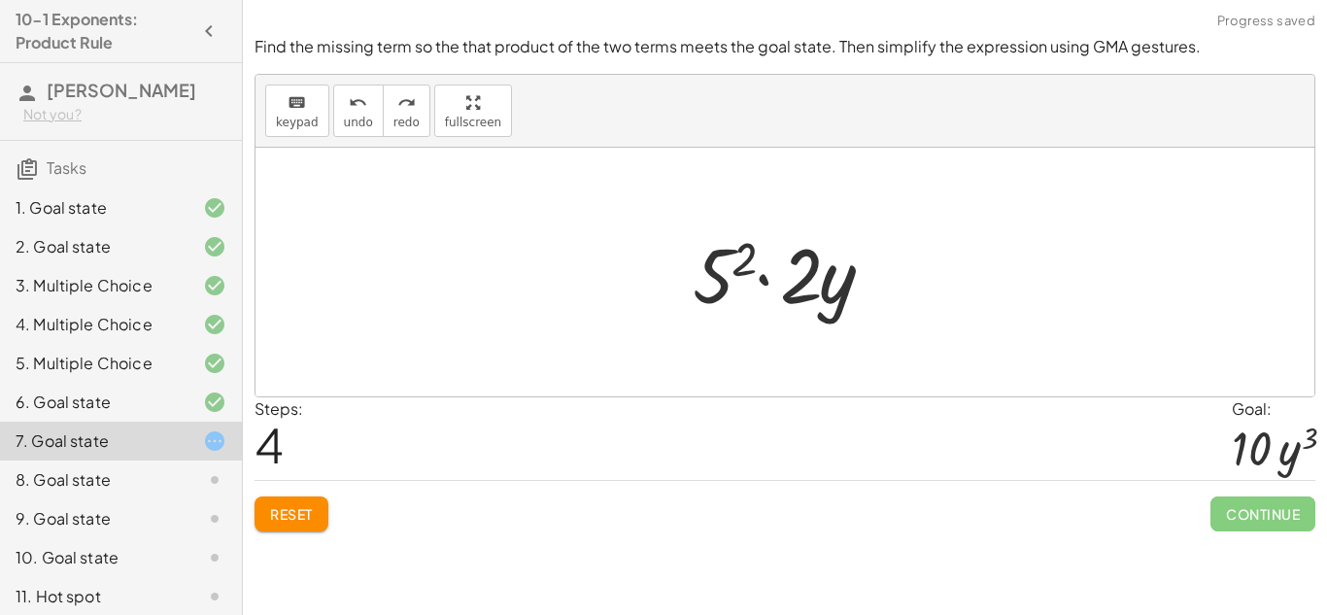
click at [715, 285] on div at bounding box center [792, 272] width 219 height 100
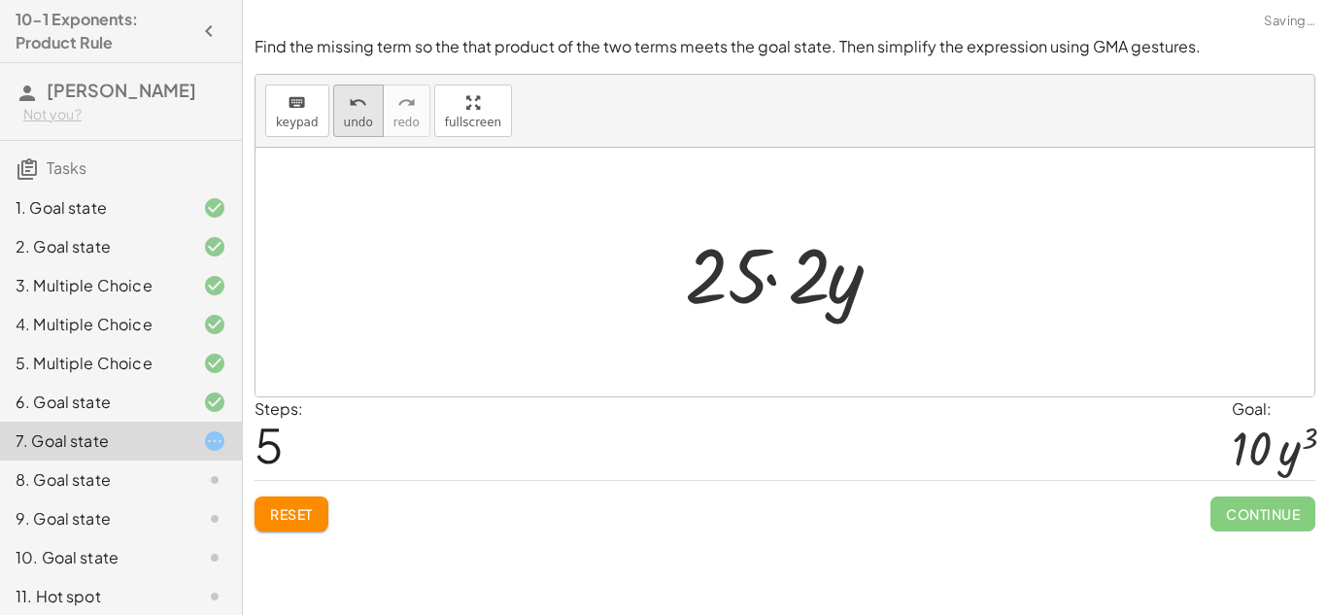
click at [363, 109] on div "undo" at bounding box center [358, 101] width 29 height 23
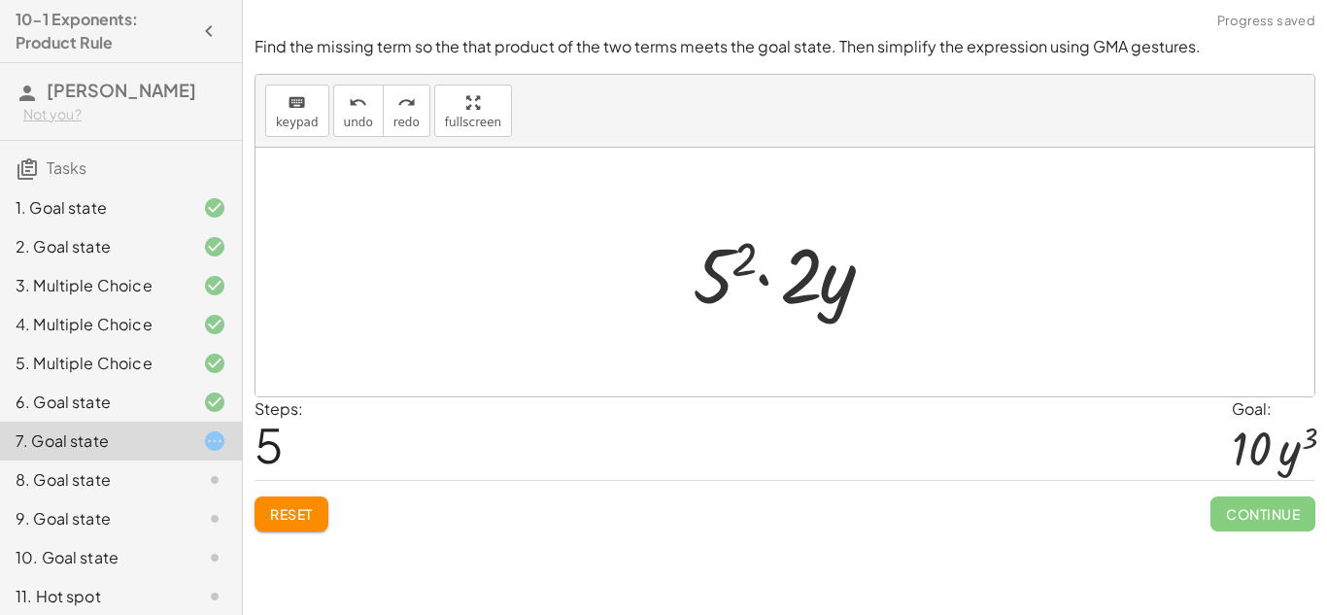
click at [293, 508] on span "Reset" at bounding box center [291, 513] width 43 height 17
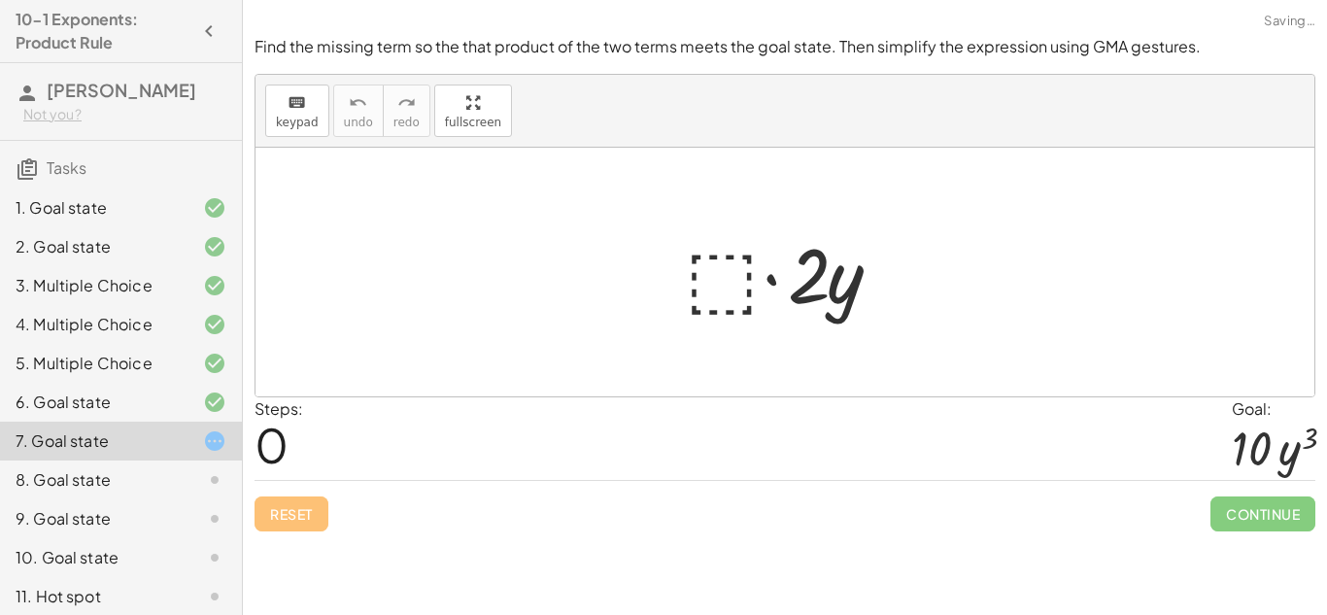
click at [723, 284] on div at bounding box center [792, 272] width 234 height 100
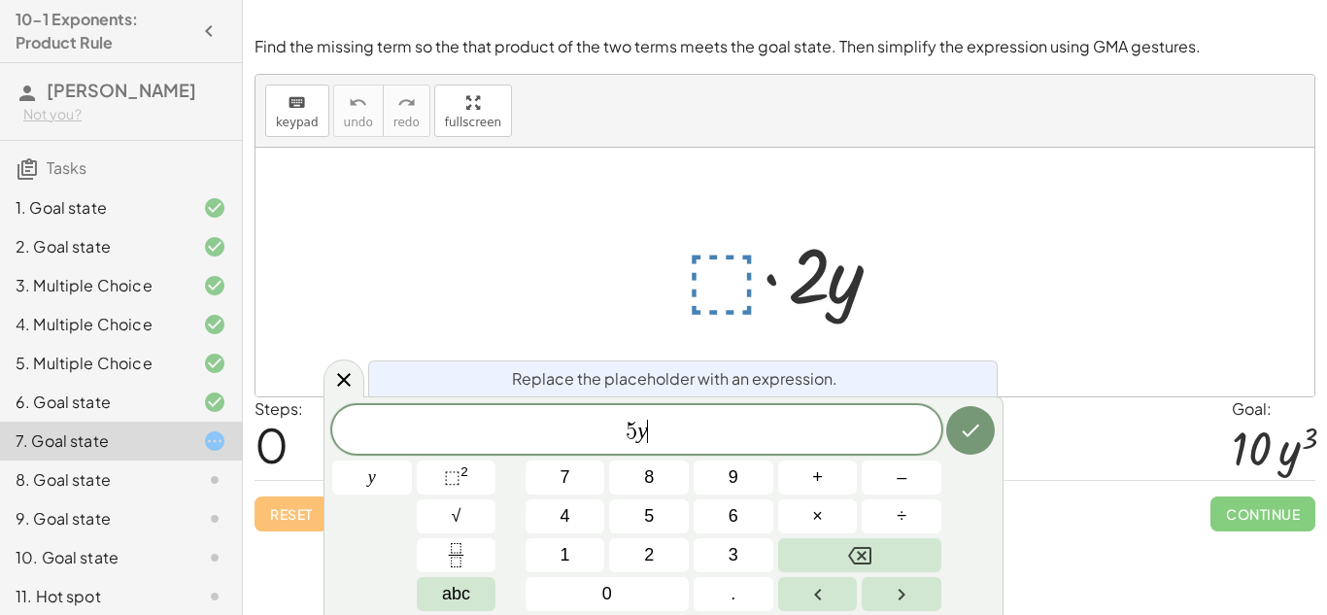
scroll to position [8, 0]
click at [481, 468] on button "⬚ 2" at bounding box center [457, 477] width 80 height 34
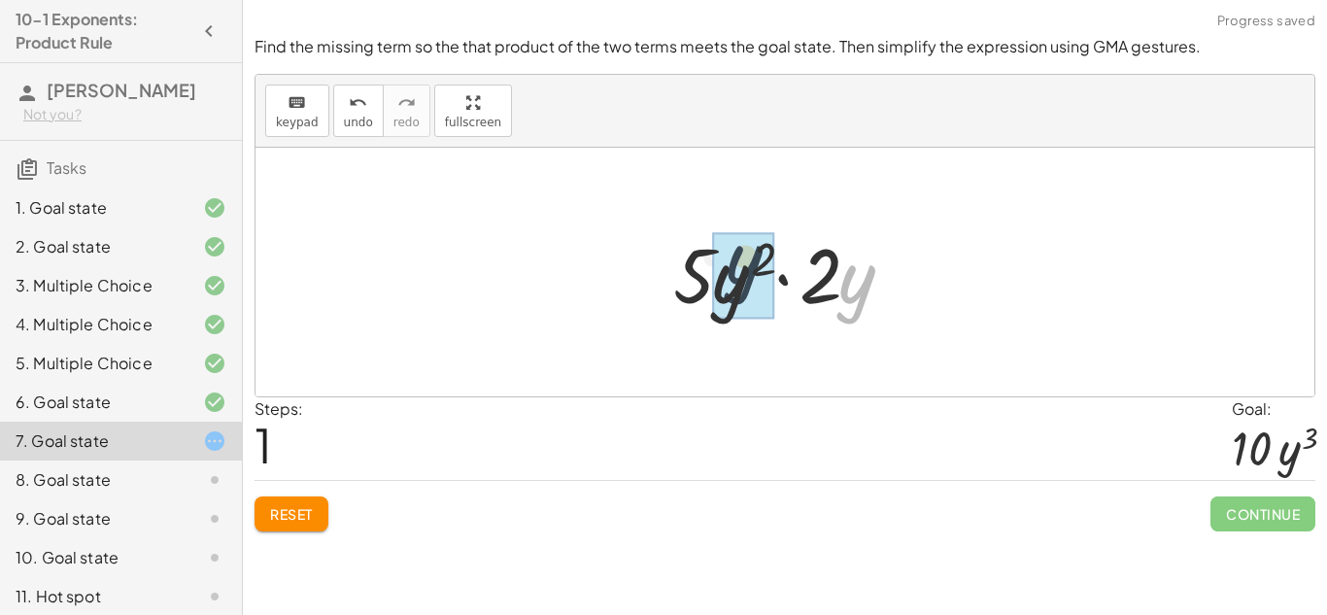
drag, startPoint x: 865, startPoint y: 293, endPoint x: 746, endPoint y: 275, distance: 120.9
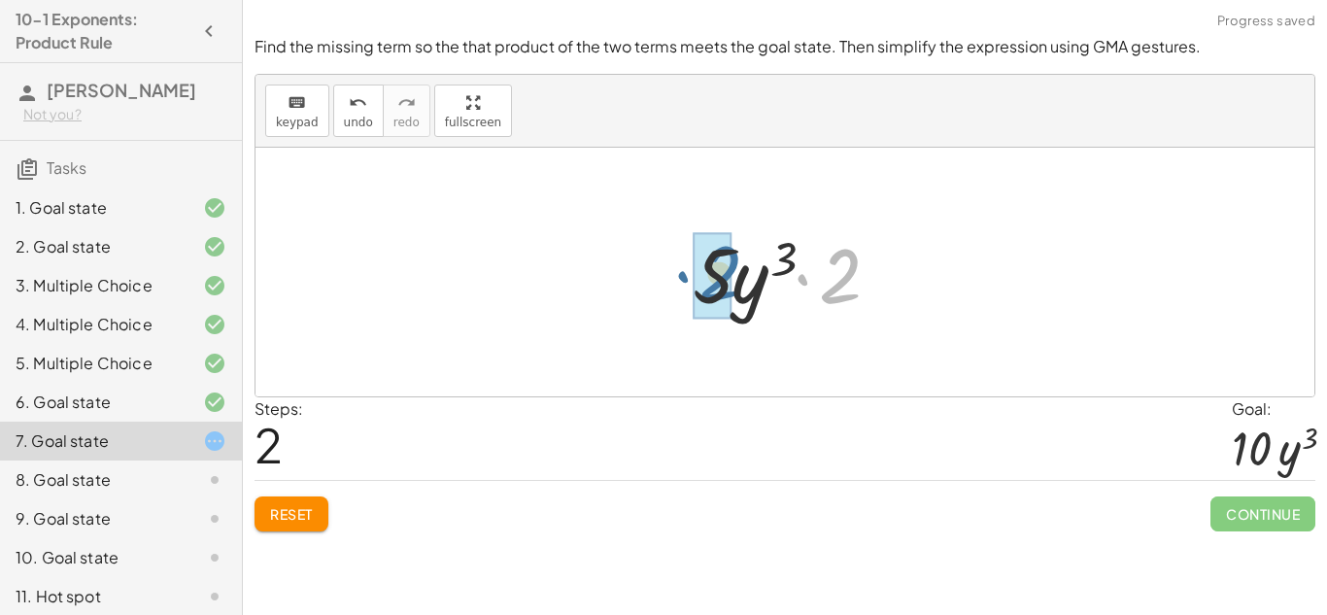
drag, startPoint x: 852, startPoint y: 265, endPoint x: 729, endPoint y: 262, distance: 122.4
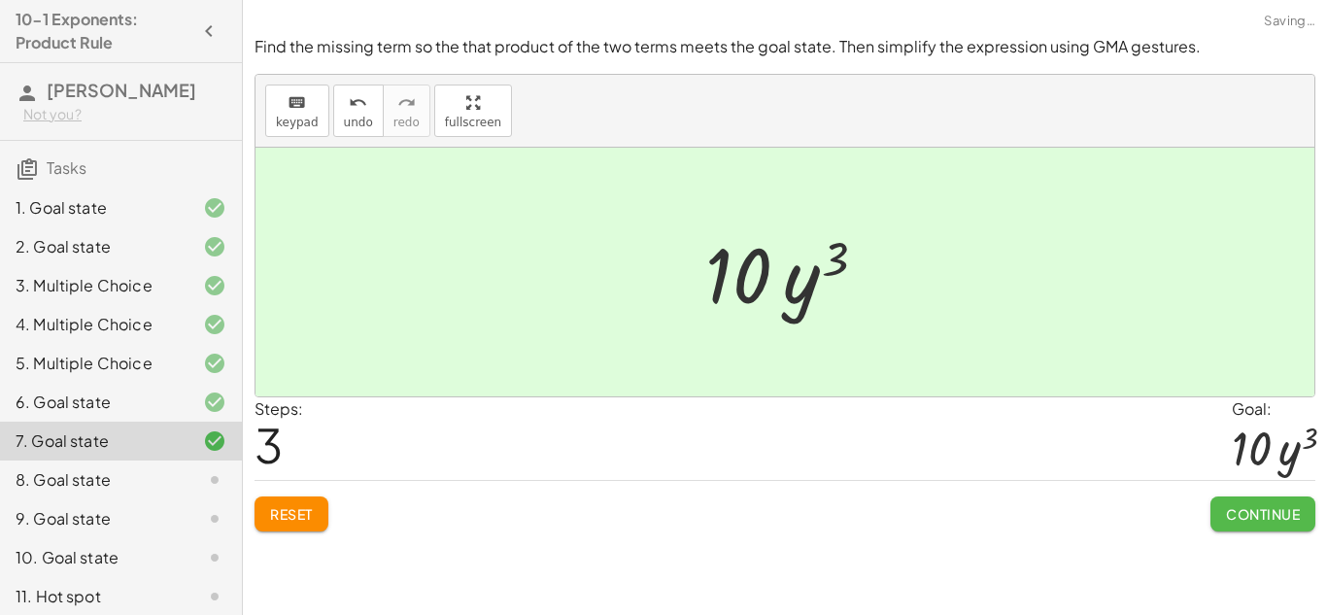
click at [1251, 516] on span "Continue" at bounding box center [1263, 513] width 74 height 17
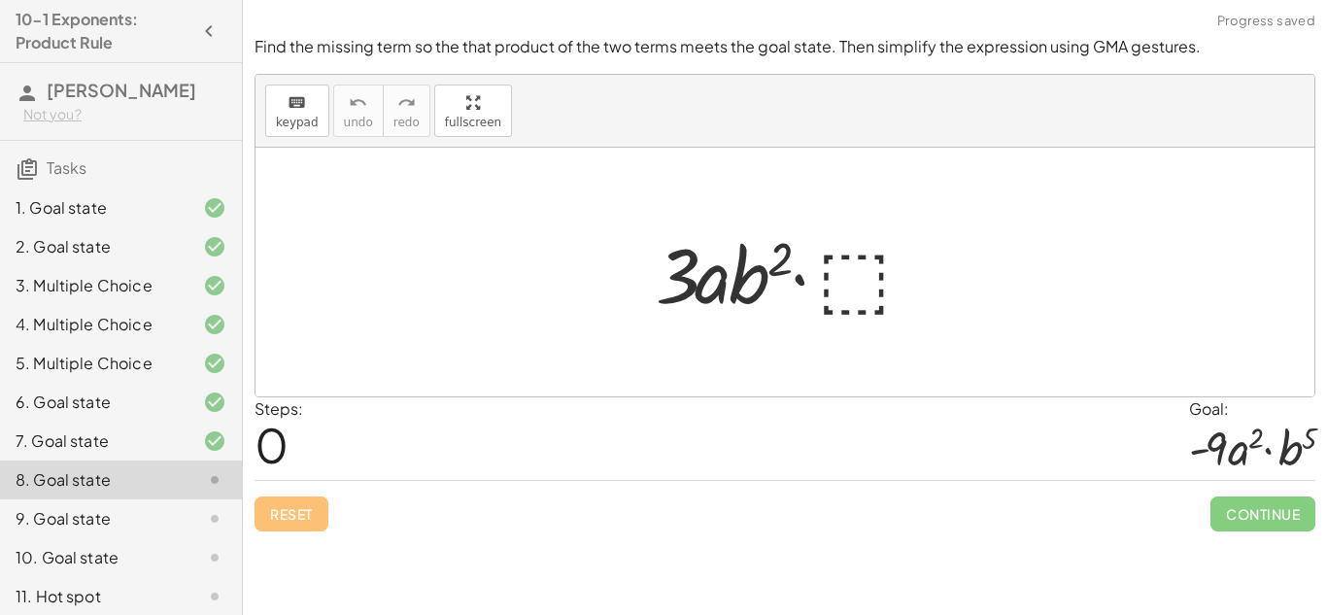
click at [896, 232] on div at bounding box center [792, 272] width 292 height 100
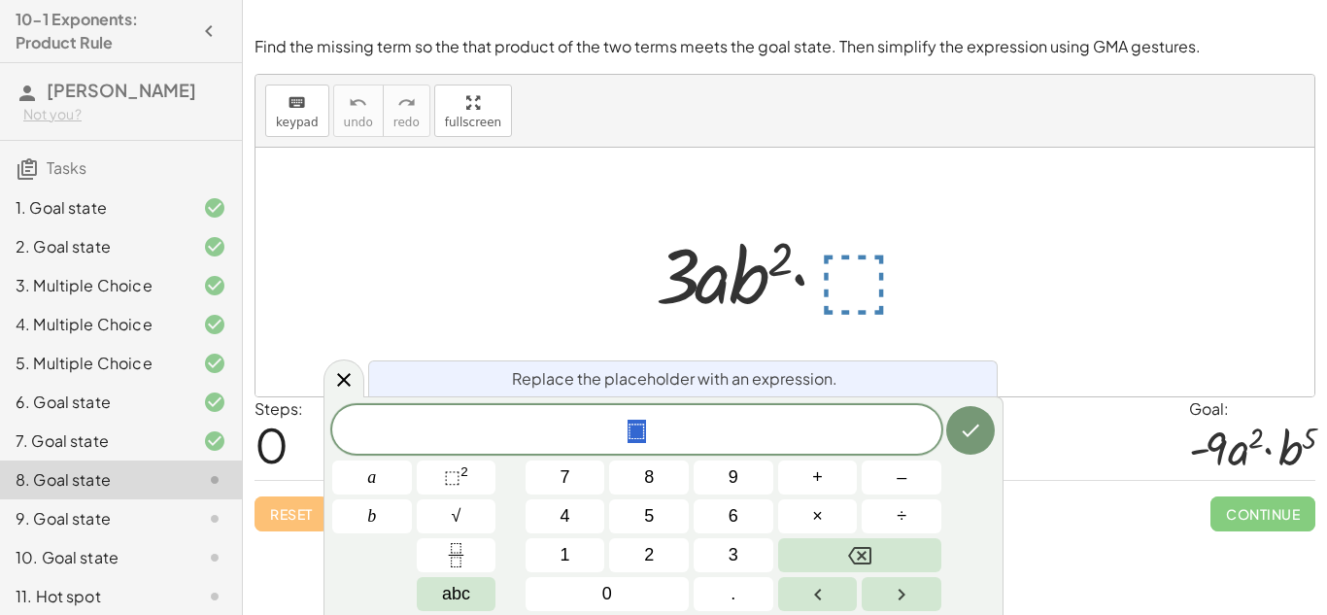
click at [856, 263] on div at bounding box center [792, 272] width 292 height 100
click at [473, 477] on button "⬚ 2" at bounding box center [457, 477] width 80 height 34
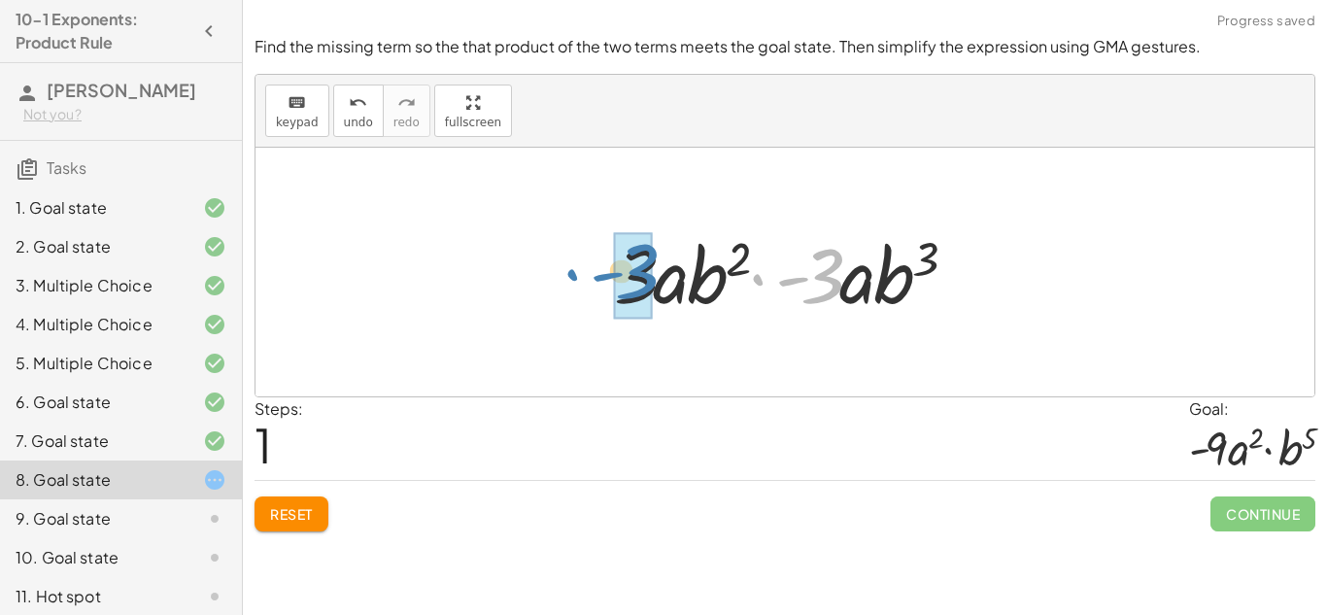
drag, startPoint x: 812, startPoint y: 286, endPoint x: 627, endPoint y: 281, distance: 185.6
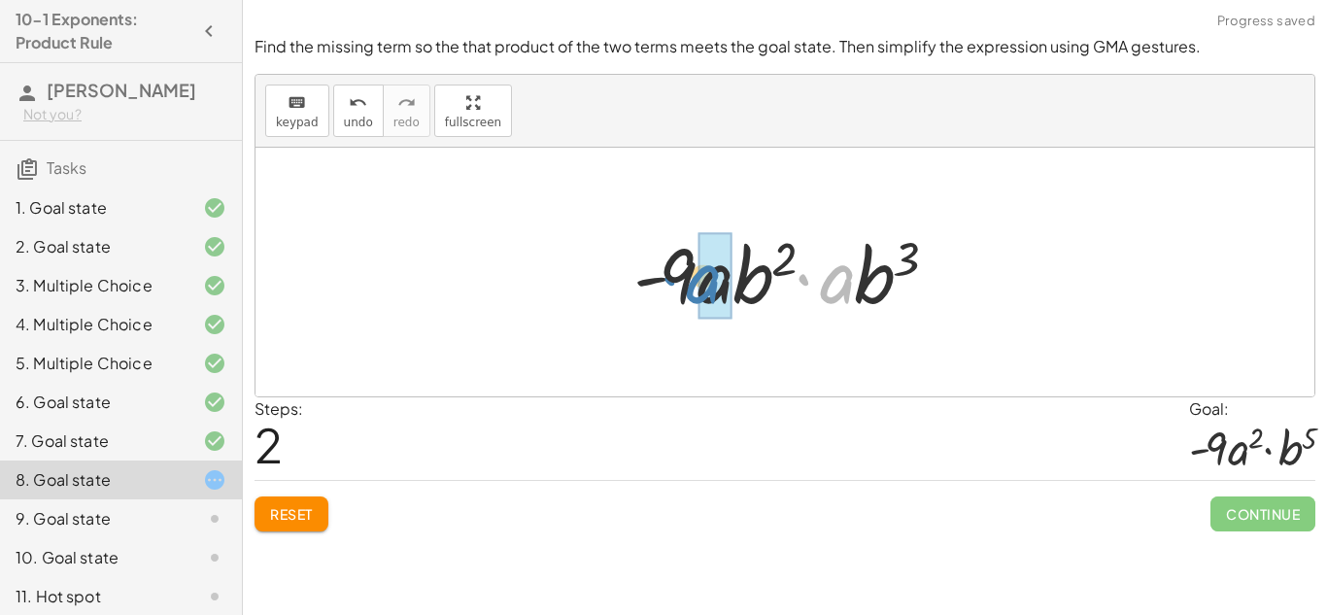
drag, startPoint x: 838, startPoint y: 282, endPoint x: 706, endPoint y: 282, distance: 132.1
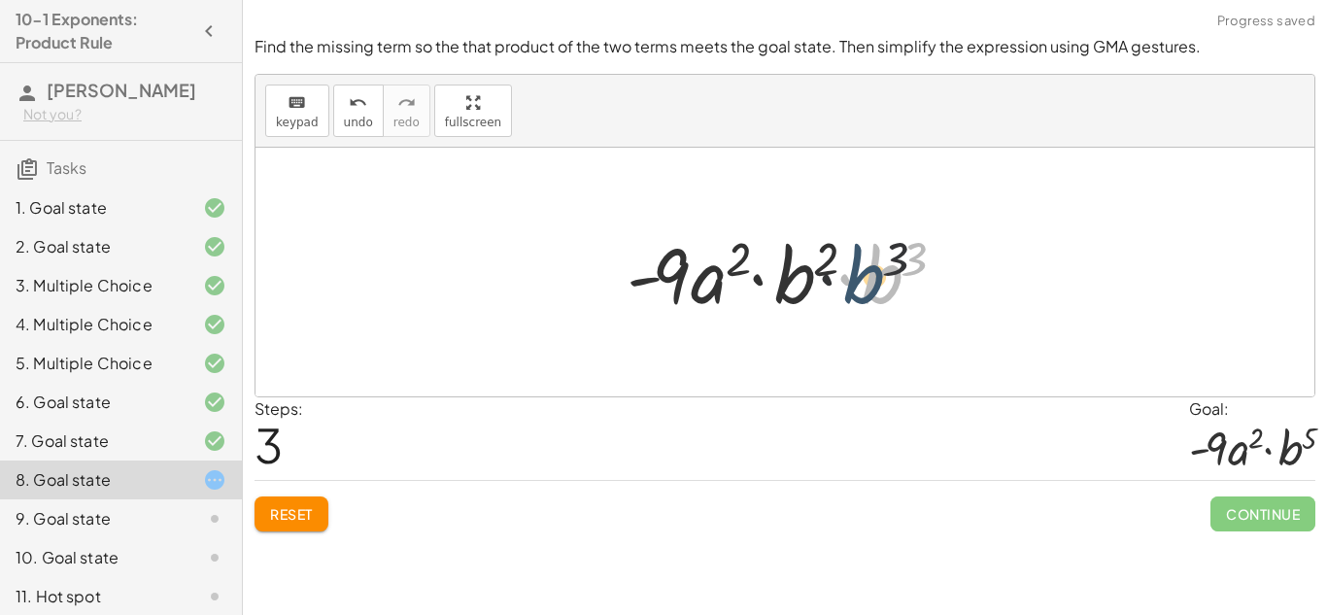
drag, startPoint x: 888, startPoint y: 276, endPoint x: 865, endPoint y: 276, distance: 22.3
click at [865, 276] on div at bounding box center [792, 272] width 351 height 100
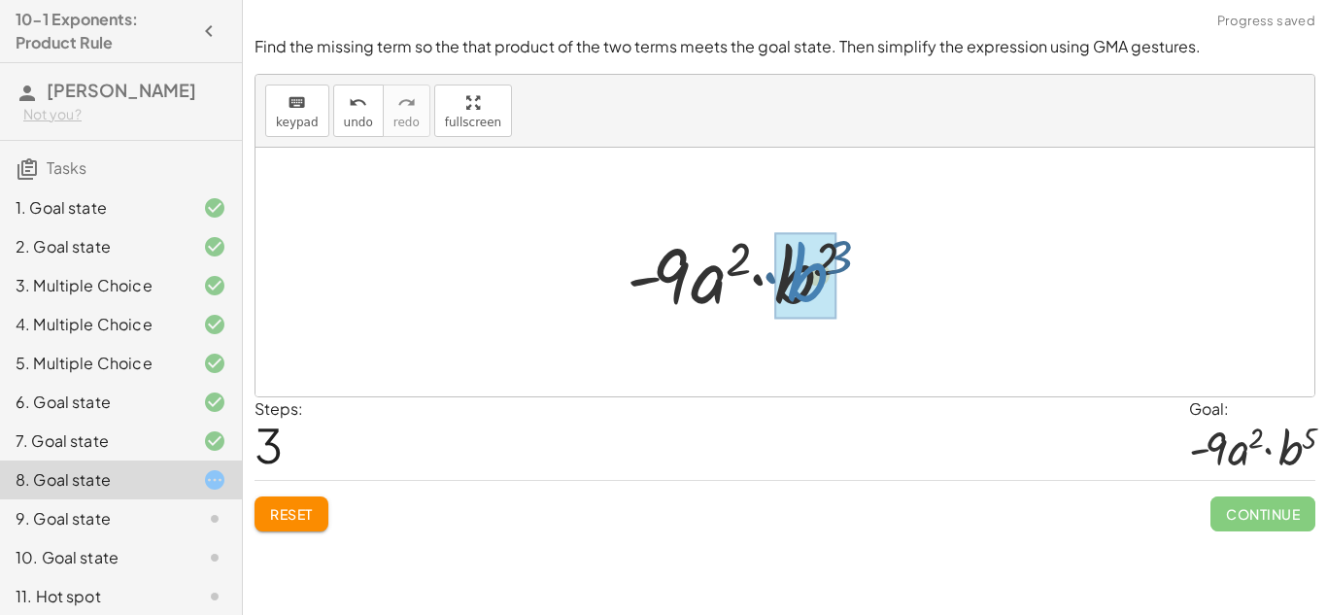
drag, startPoint x: 865, startPoint y: 276, endPoint x: 785, endPoint y: 275, distance: 80.6
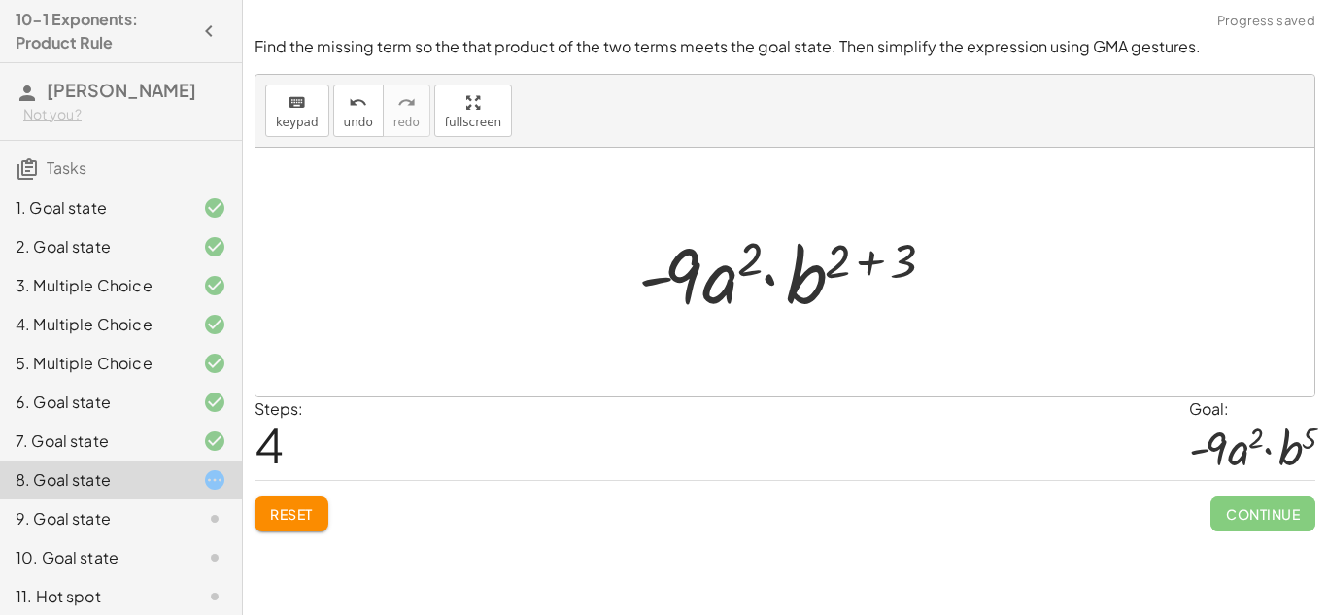
click at [914, 265] on div at bounding box center [792, 272] width 328 height 100
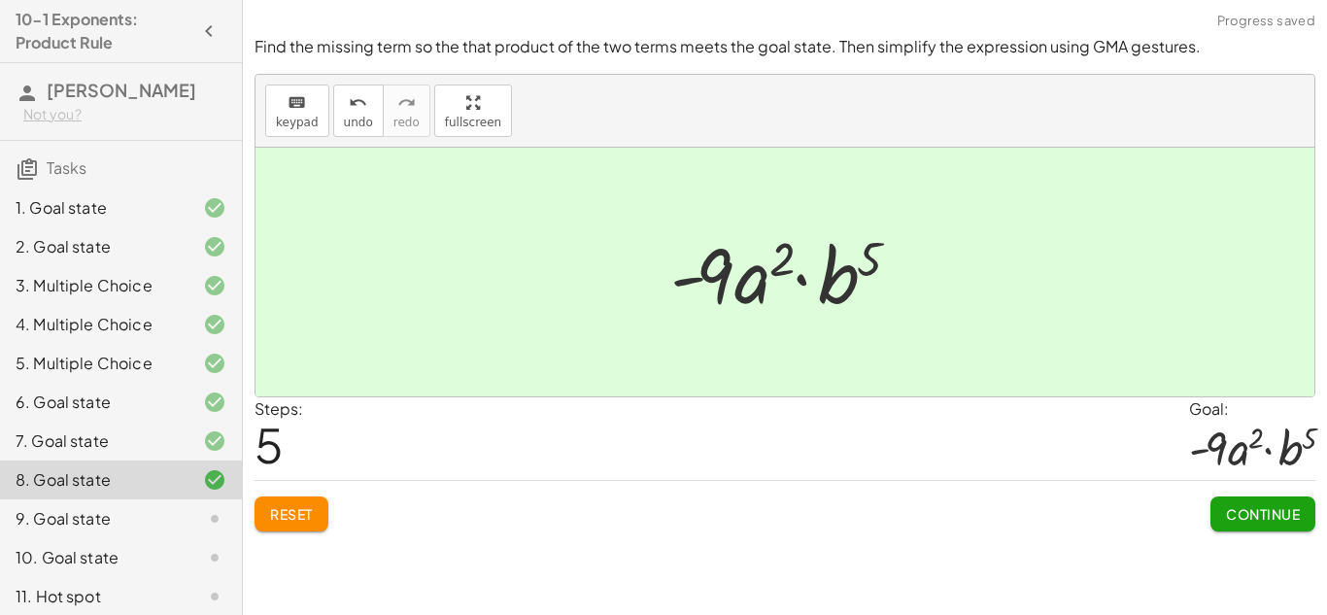
click at [1227, 515] on span "Continue" at bounding box center [1263, 513] width 74 height 17
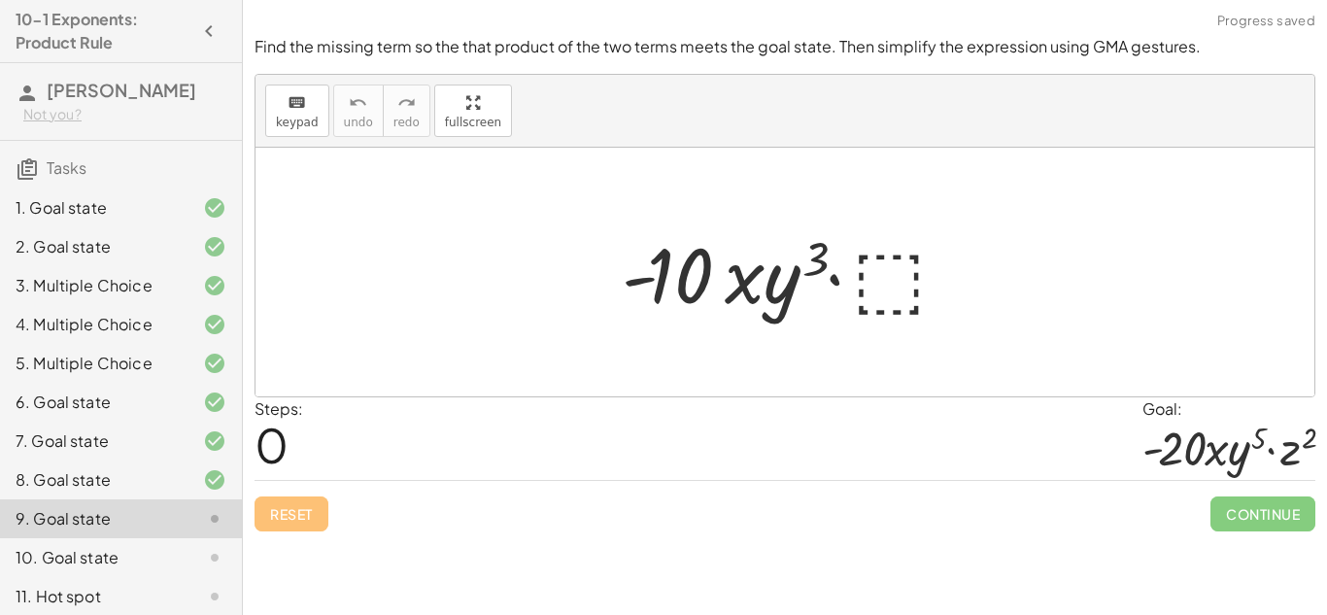
click at [893, 284] on div at bounding box center [792, 272] width 361 height 100
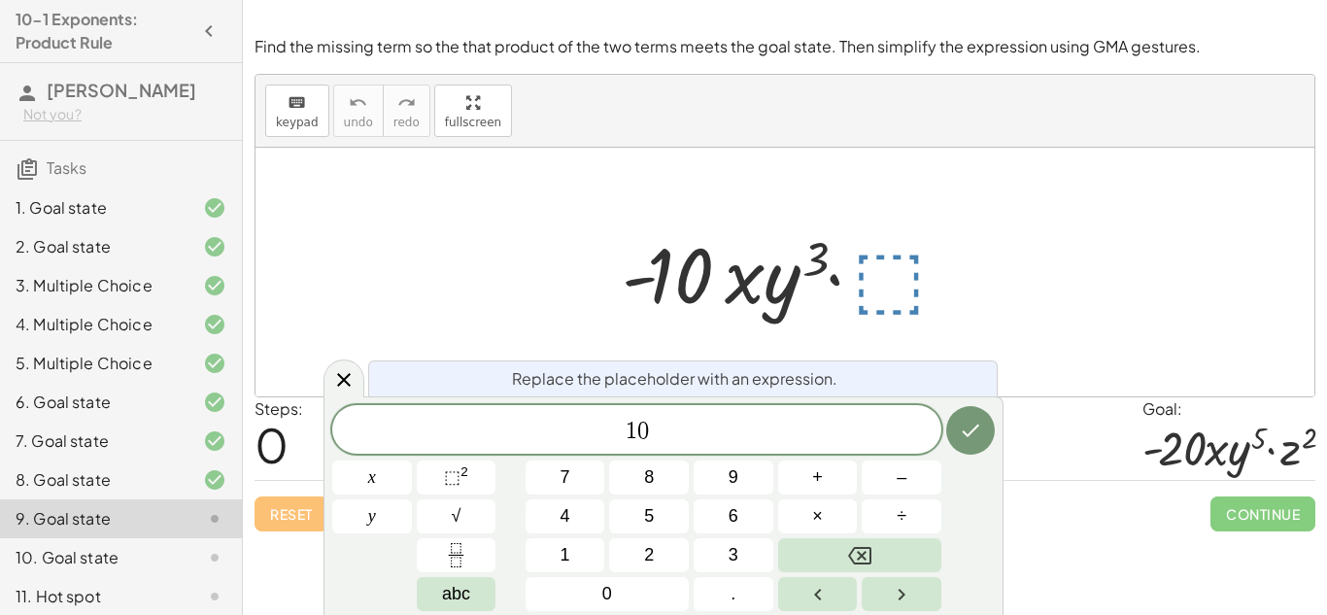
scroll to position [17, 0]
click at [483, 475] on button "⬚ 2" at bounding box center [457, 477] width 80 height 34
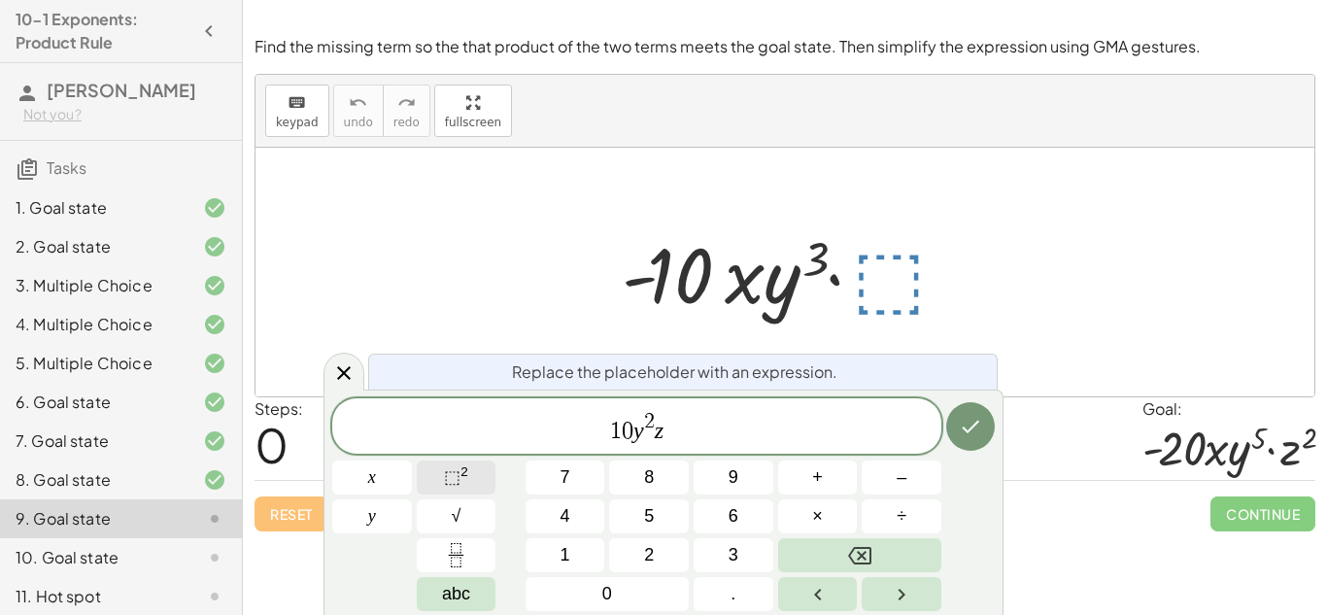
click at [452, 470] on span "⬚" at bounding box center [452, 476] width 17 height 19
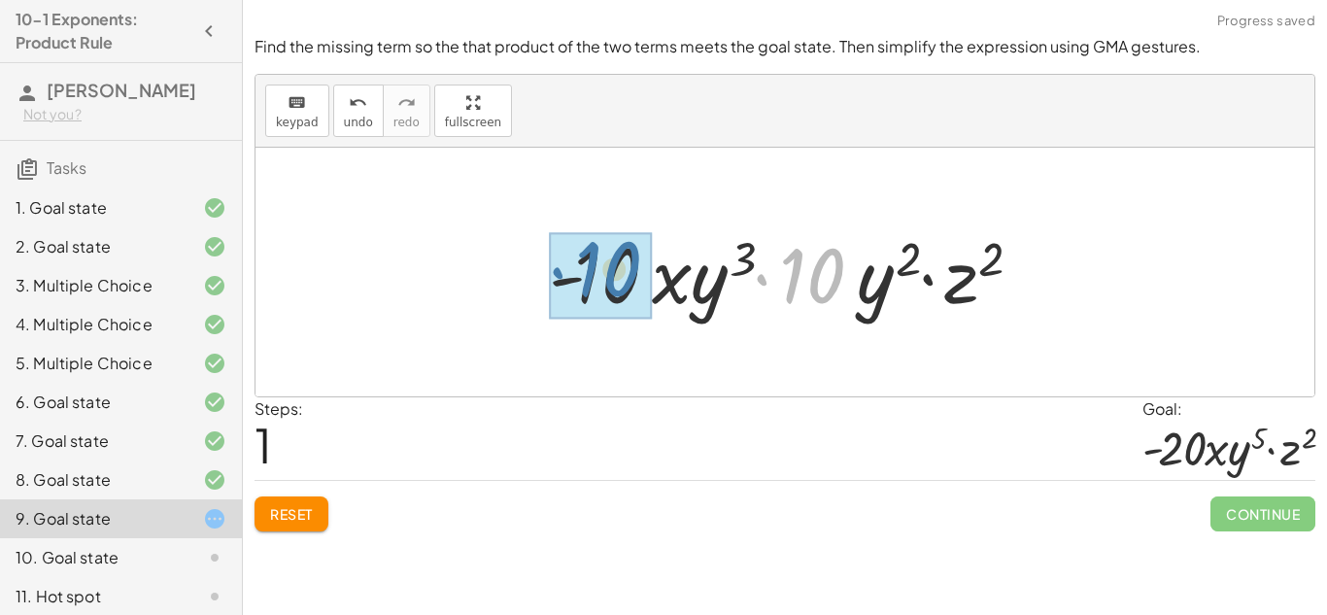
drag, startPoint x: 795, startPoint y: 272, endPoint x: 590, endPoint y: 265, distance: 205.1
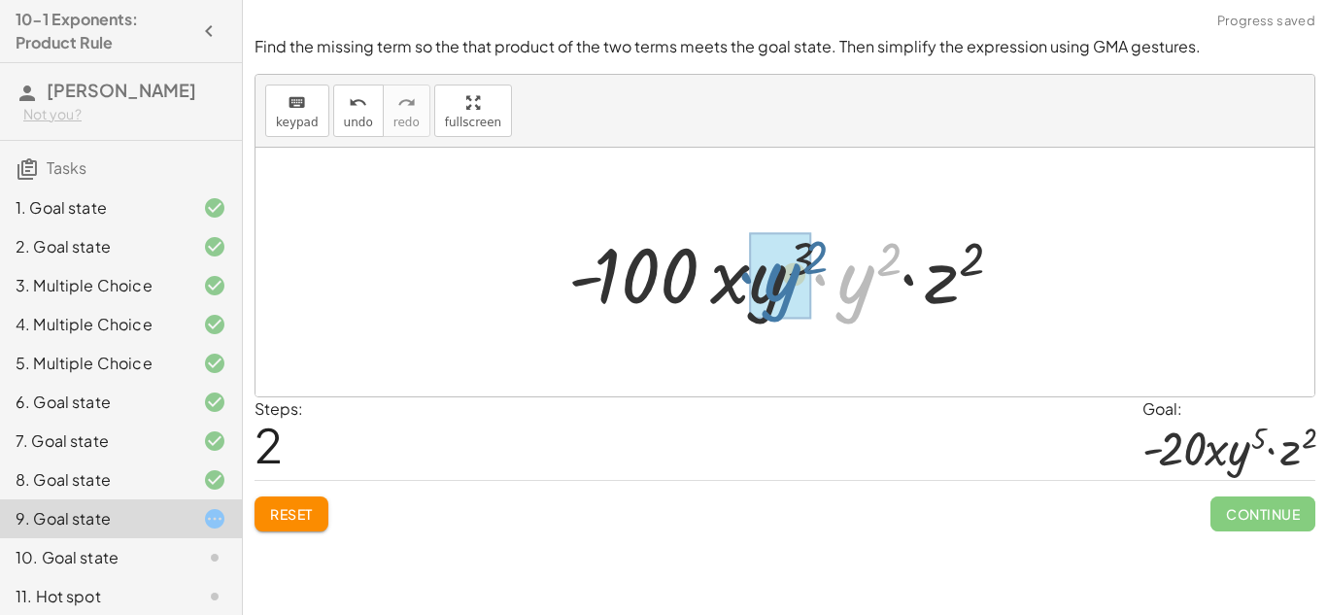
drag, startPoint x: 866, startPoint y: 275, endPoint x: 791, endPoint y: 273, distance: 75.8
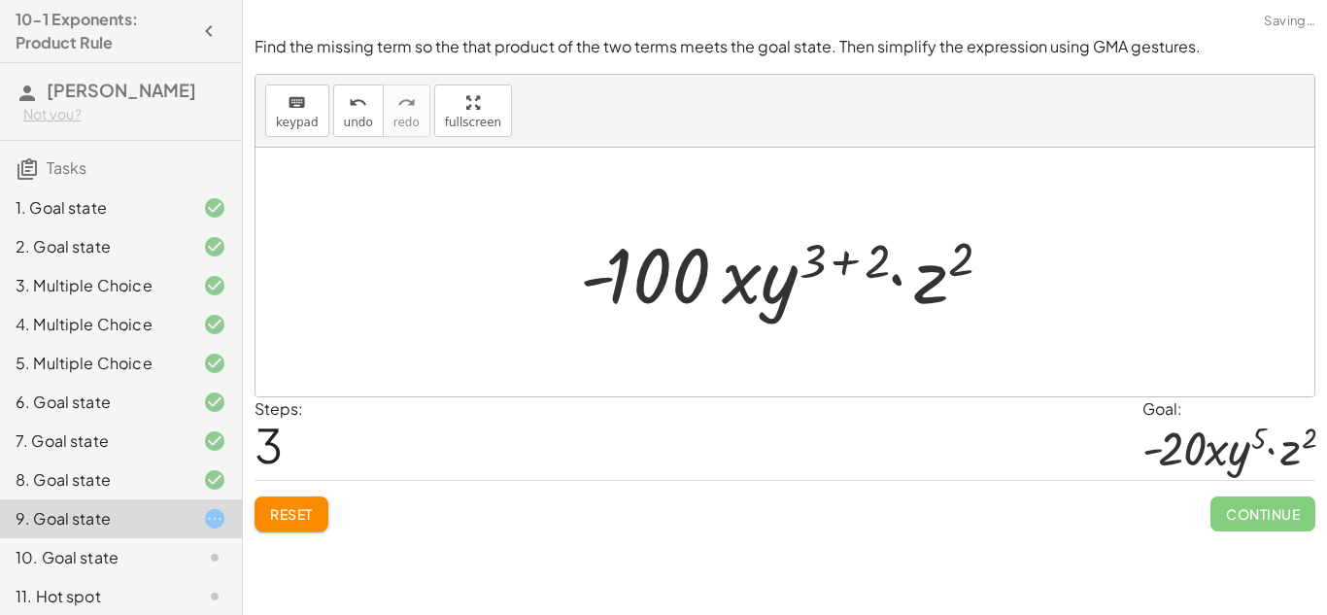
click at [843, 265] on div at bounding box center [792, 272] width 445 height 100
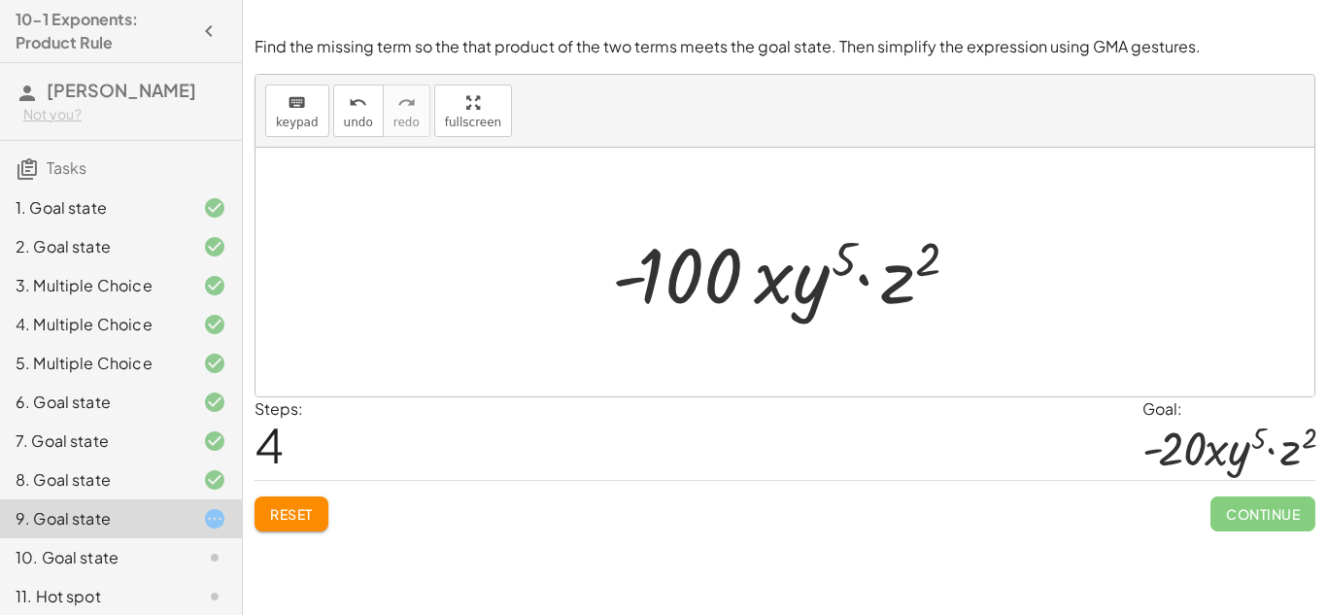
click at [313, 505] on span "Reset" at bounding box center [291, 513] width 43 height 17
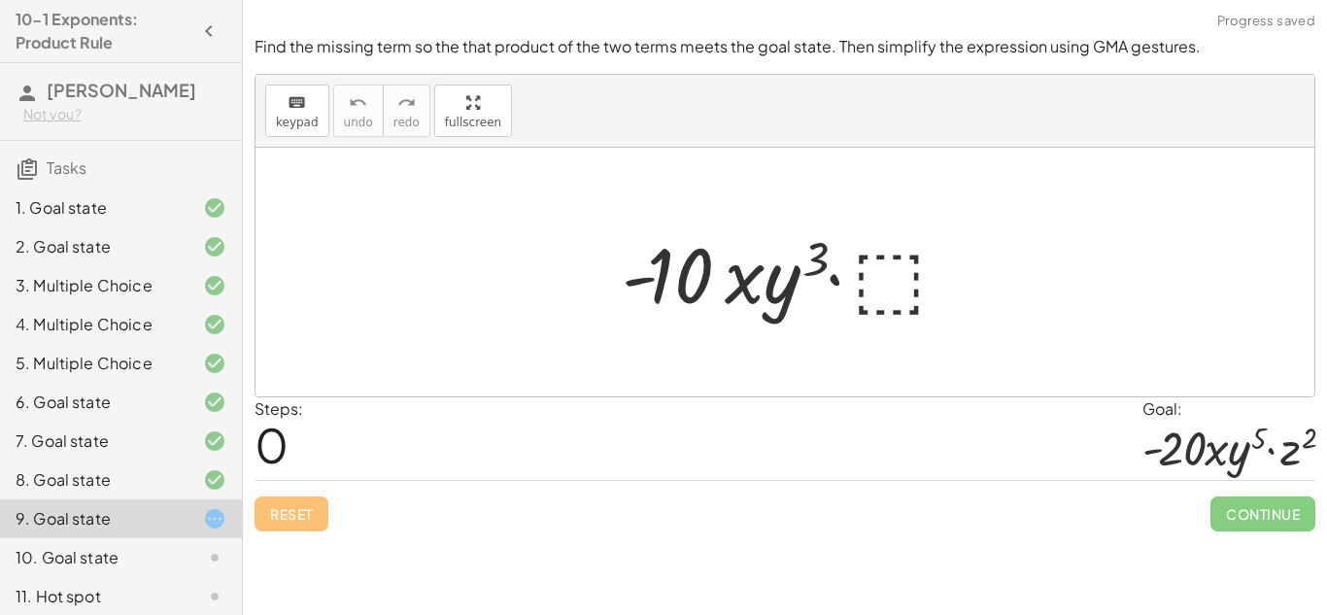
click at [887, 305] on div at bounding box center [792, 272] width 361 height 100
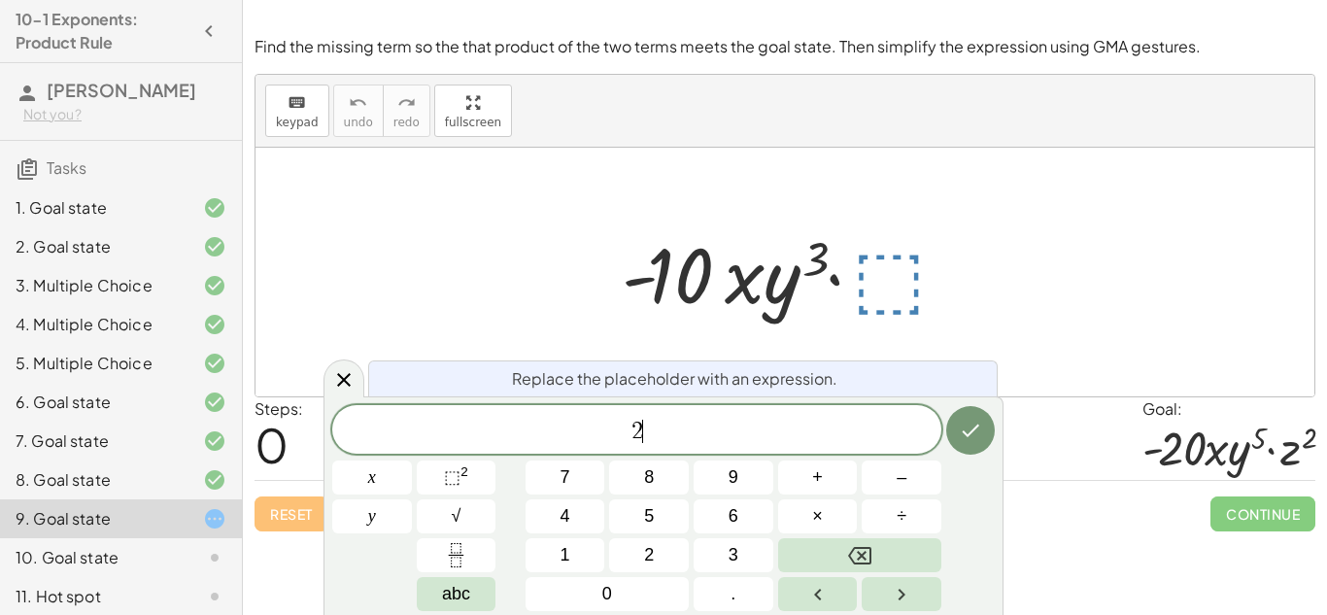
scroll to position [20, 0]
click at [467, 480] on span "⬚ 2" at bounding box center [456, 477] width 24 height 26
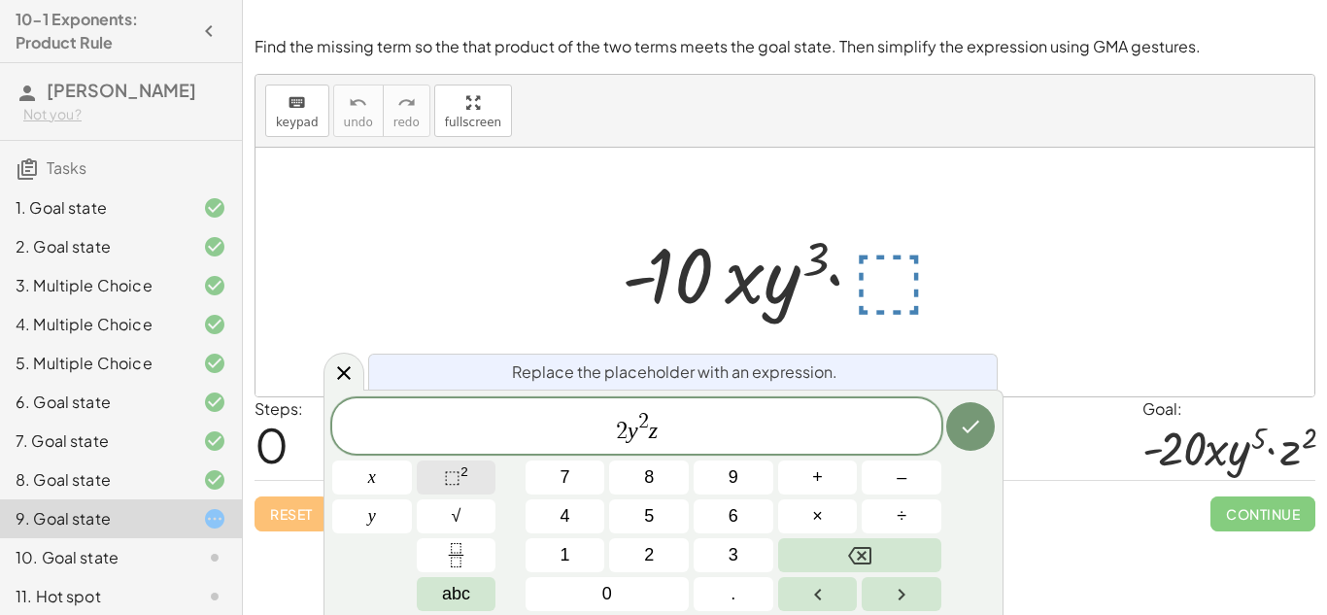
click at [457, 474] on span "⬚" at bounding box center [452, 476] width 17 height 19
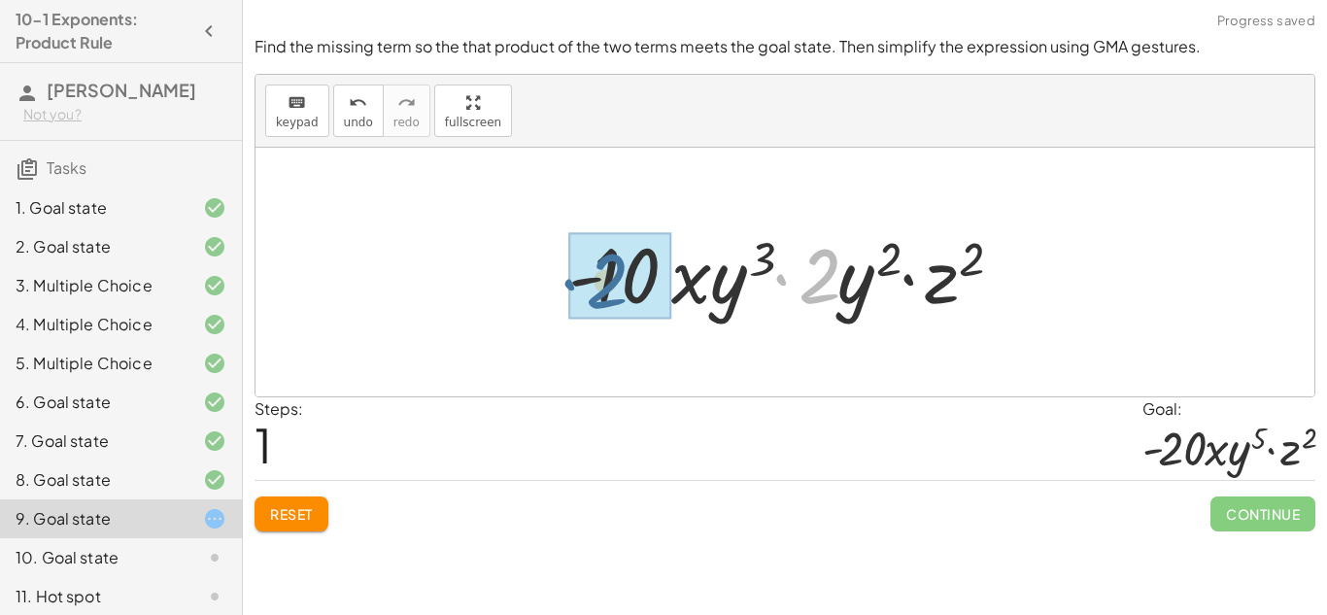
drag, startPoint x: 819, startPoint y: 257, endPoint x: 604, endPoint y: 262, distance: 214.7
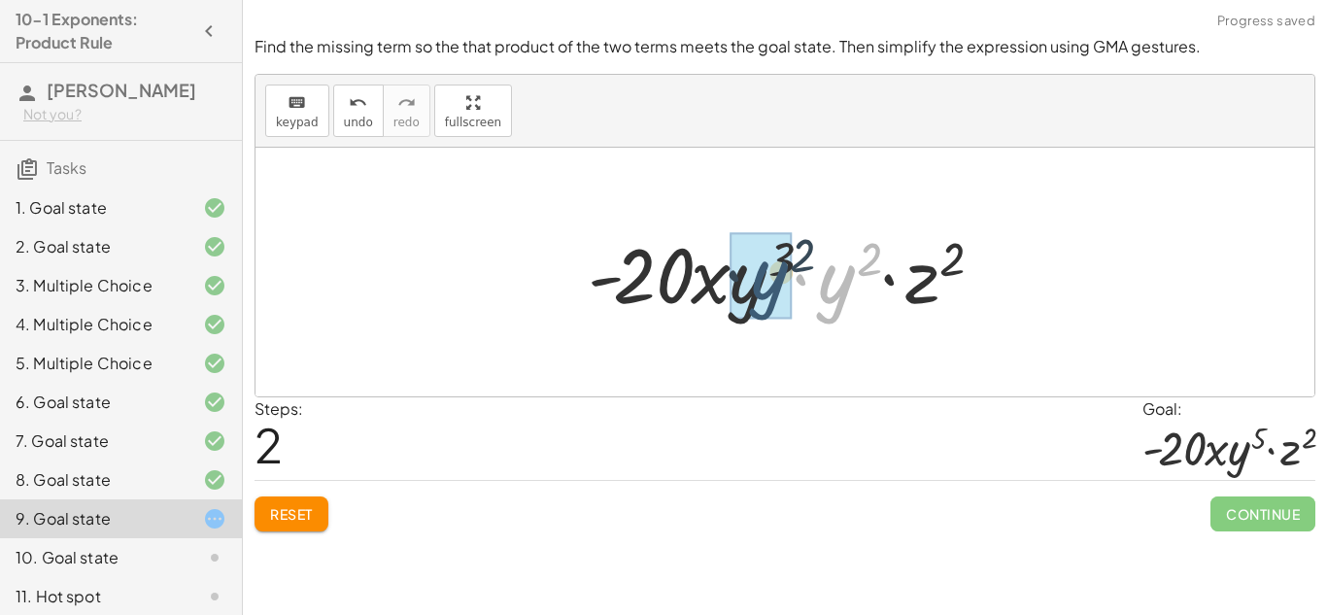
drag, startPoint x: 834, startPoint y: 288, endPoint x: 764, endPoint y: 284, distance: 70.0
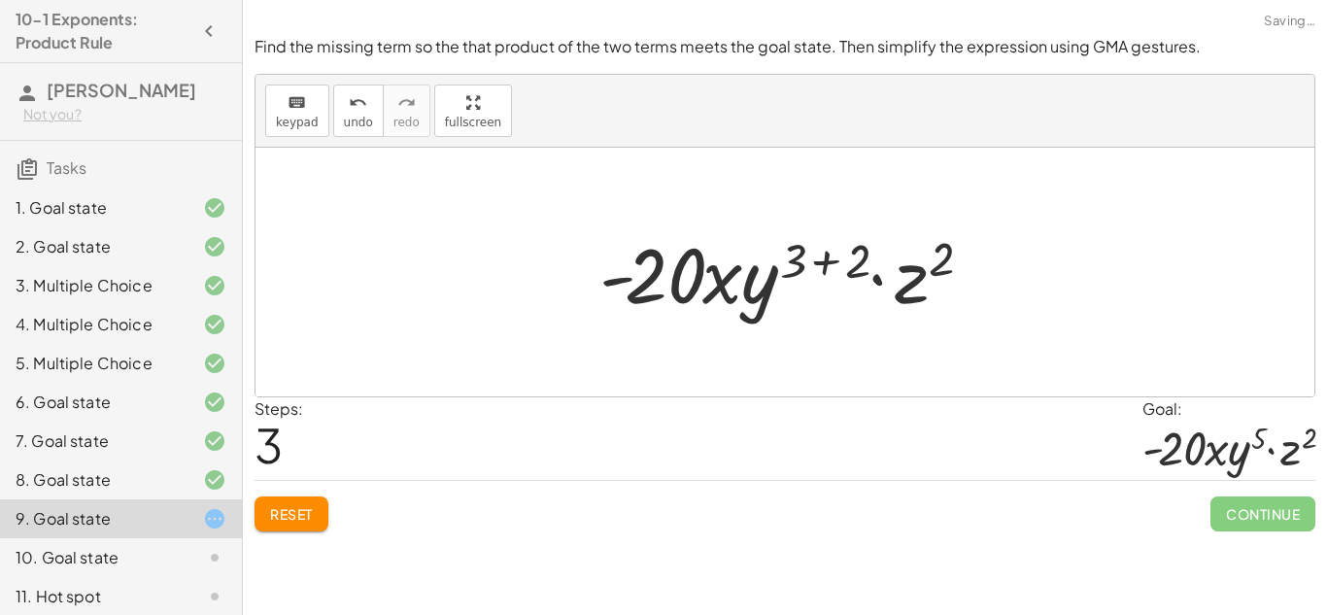
click at [824, 282] on div at bounding box center [793, 272] width 406 height 100
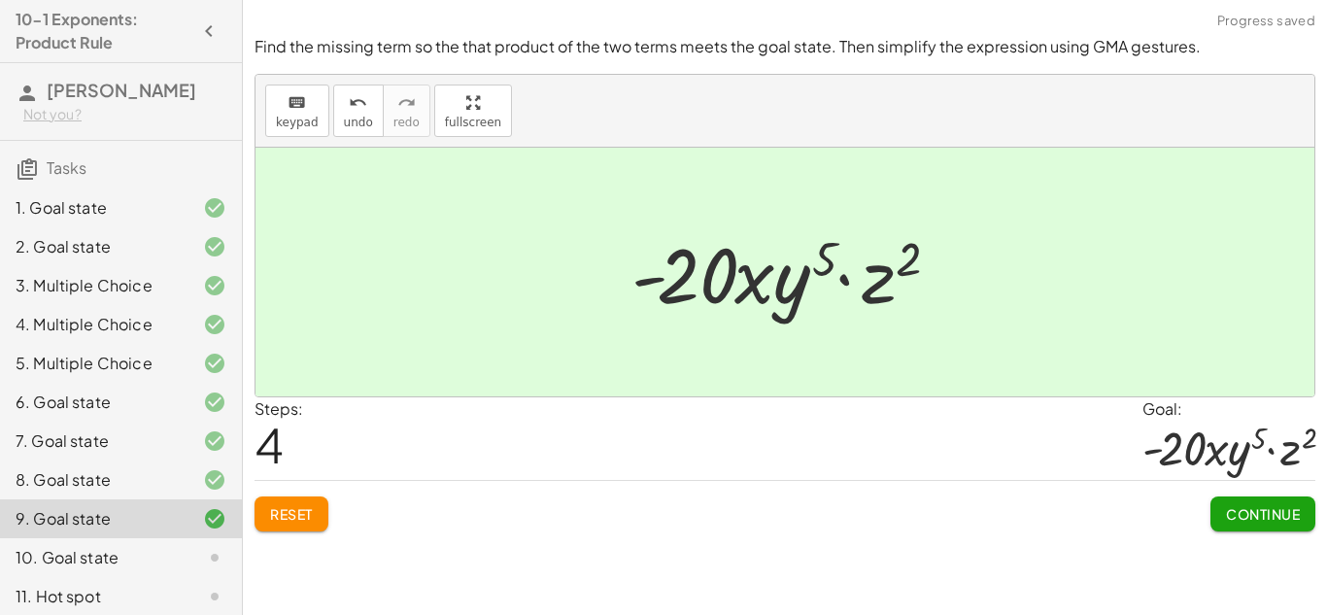
click at [1241, 505] on span "Continue" at bounding box center [1263, 513] width 74 height 17
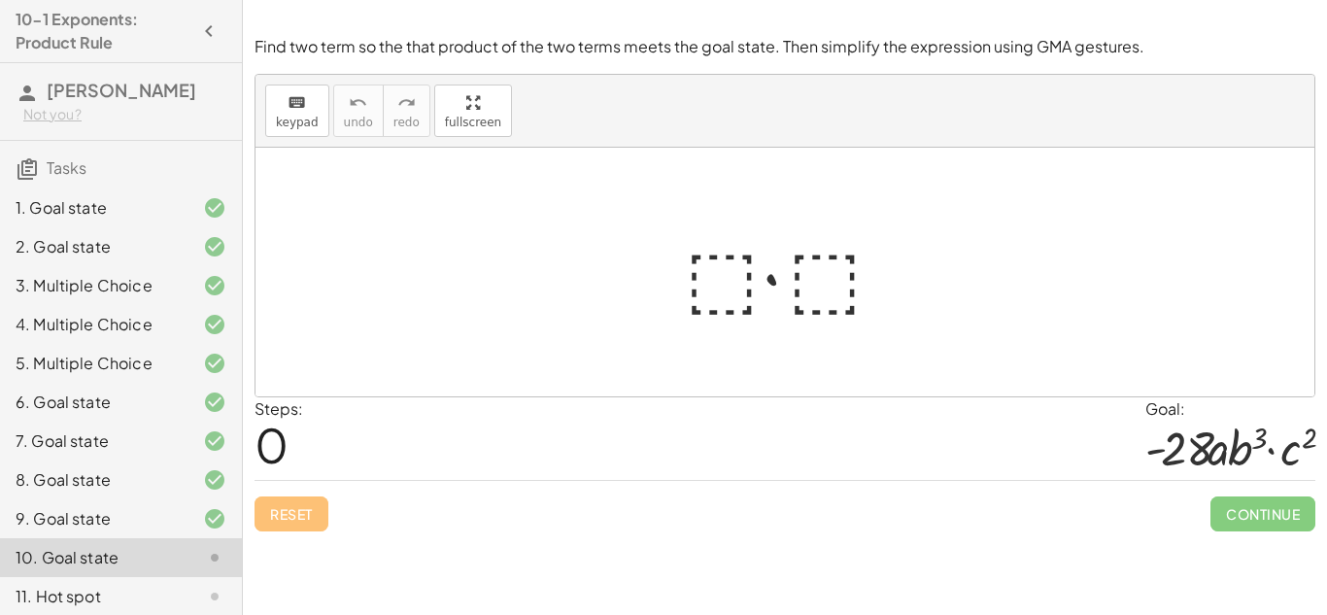
click at [724, 252] on div at bounding box center [792, 272] width 234 height 100
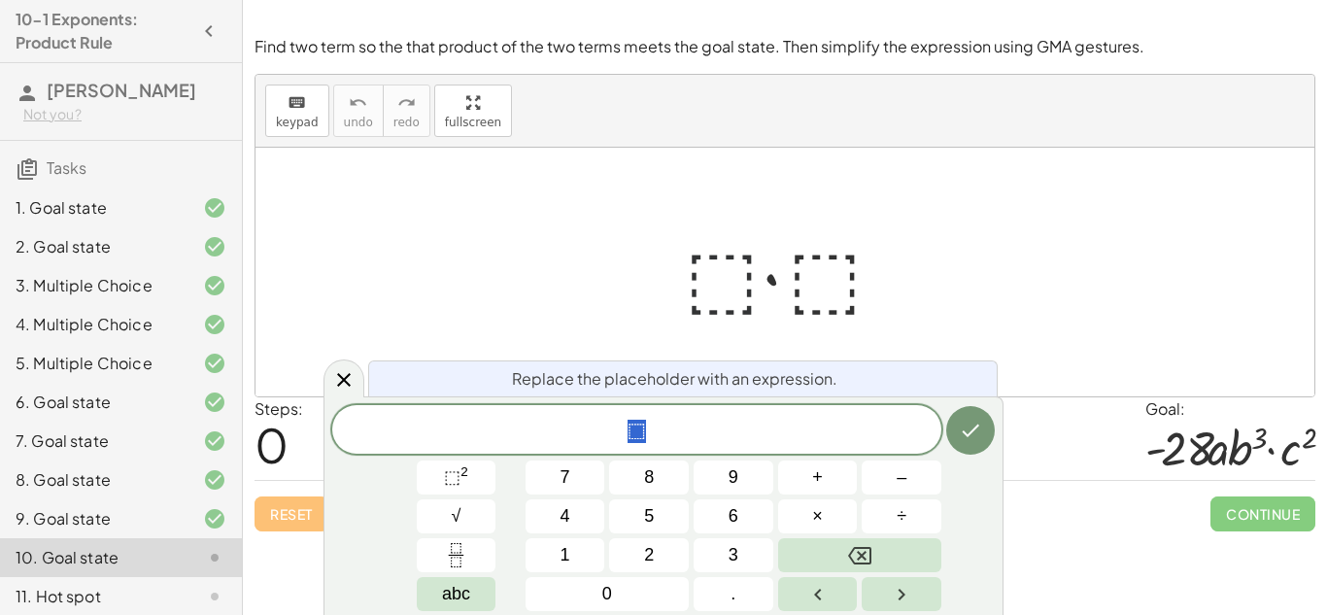
scroll to position [21, 0]
click at [729, 263] on div at bounding box center [792, 272] width 234 height 100
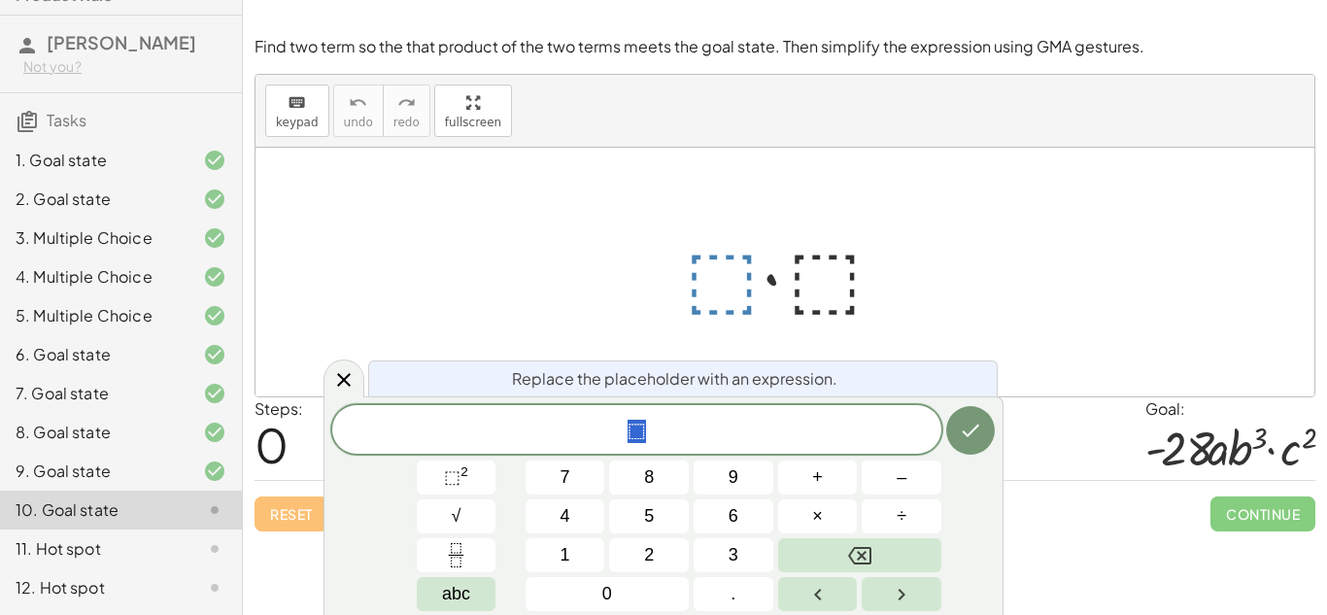
click at [152, 537] on div "11. Hot spot" at bounding box center [94, 548] width 156 height 23
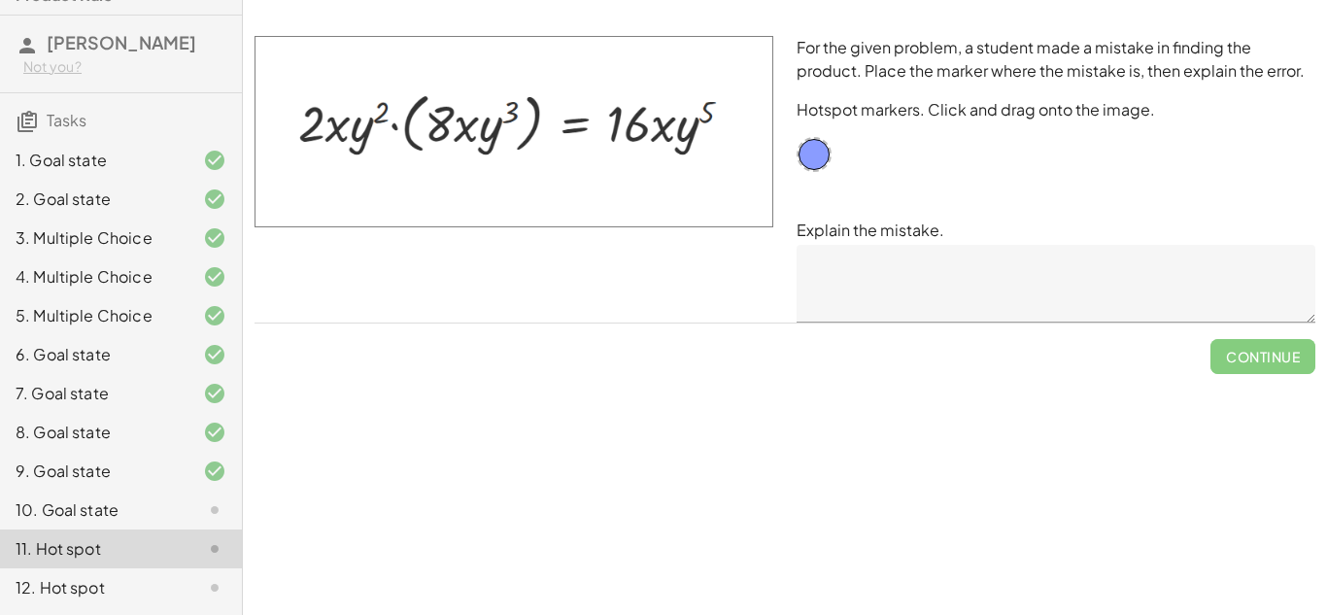
click at [181, 512] on div at bounding box center [199, 509] width 54 height 23
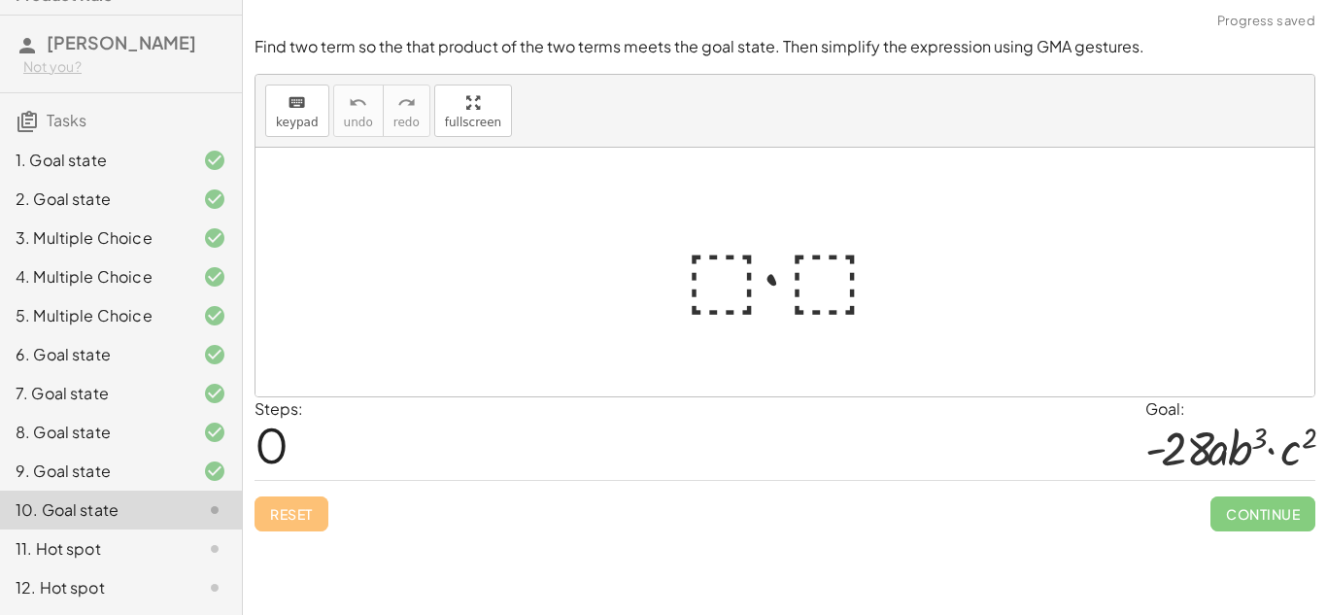
click at [705, 273] on div at bounding box center [792, 272] width 234 height 100
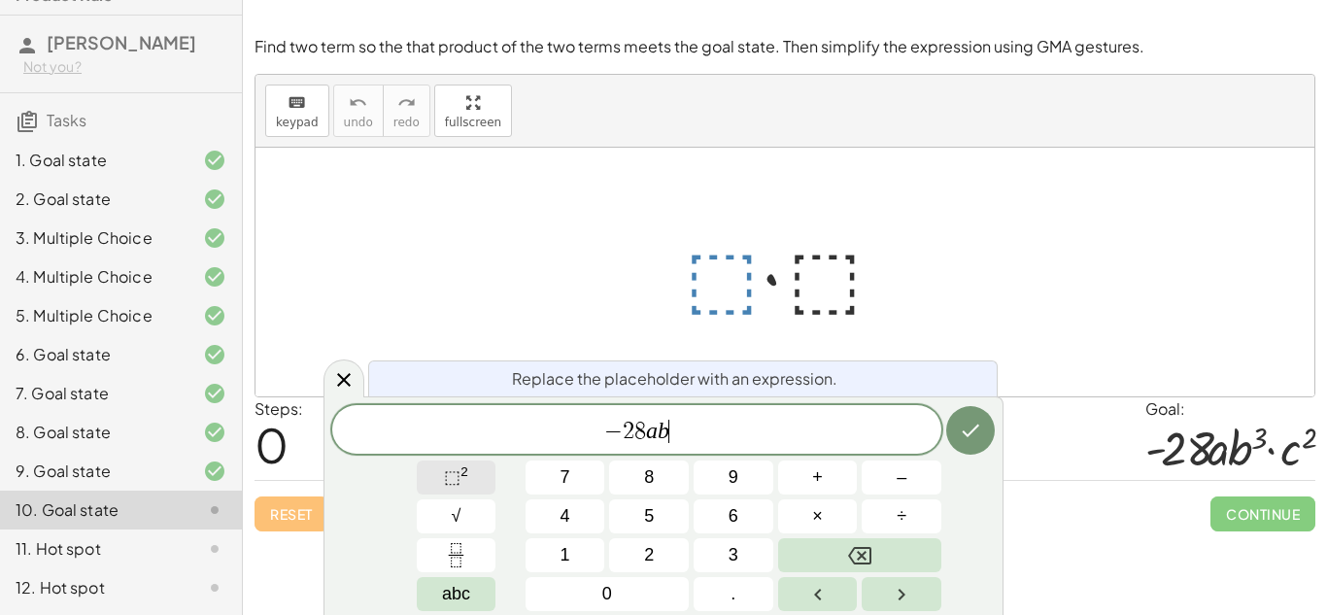
click at [444, 477] on span "⬚" at bounding box center [452, 476] width 17 height 19
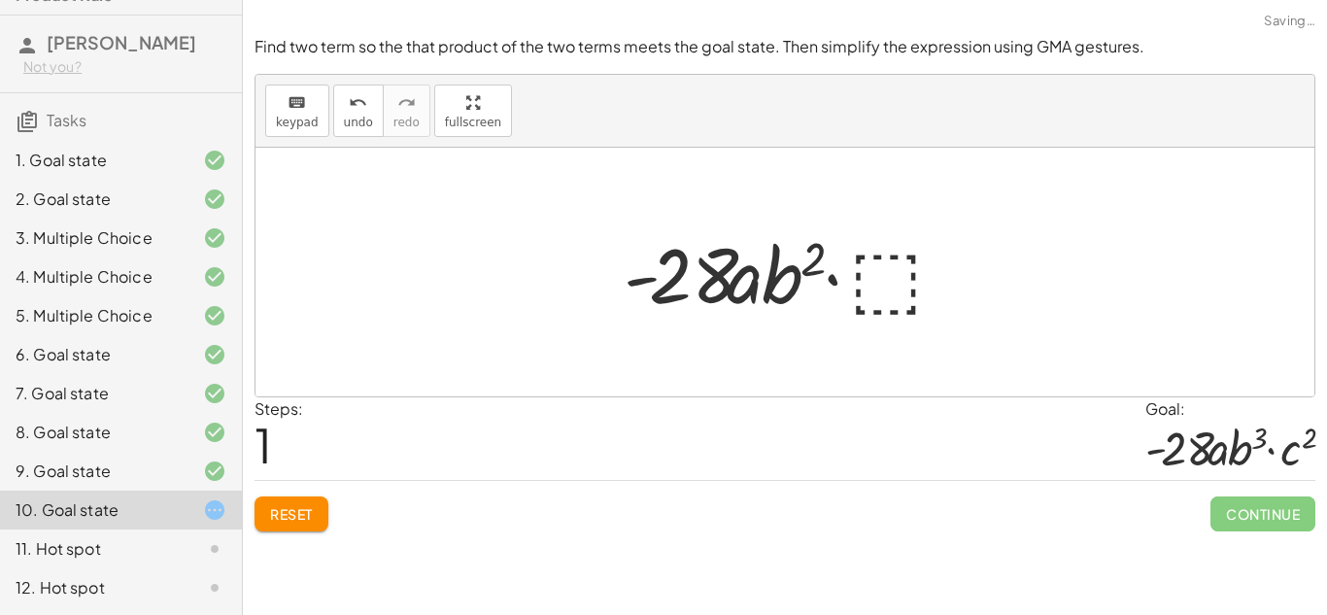
click at [892, 271] on div at bounding box center [792, 272] width 356 height 100
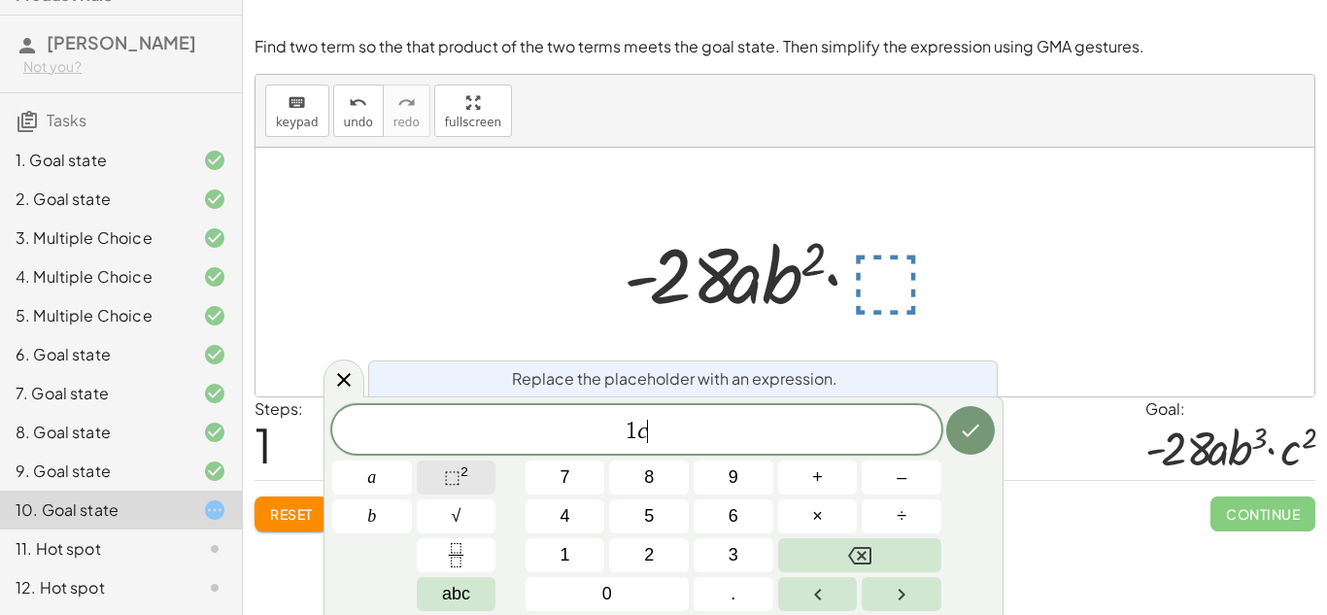
click at [454, 482] on span "⬚" at bounding box center [452, 476] width 17 height 19
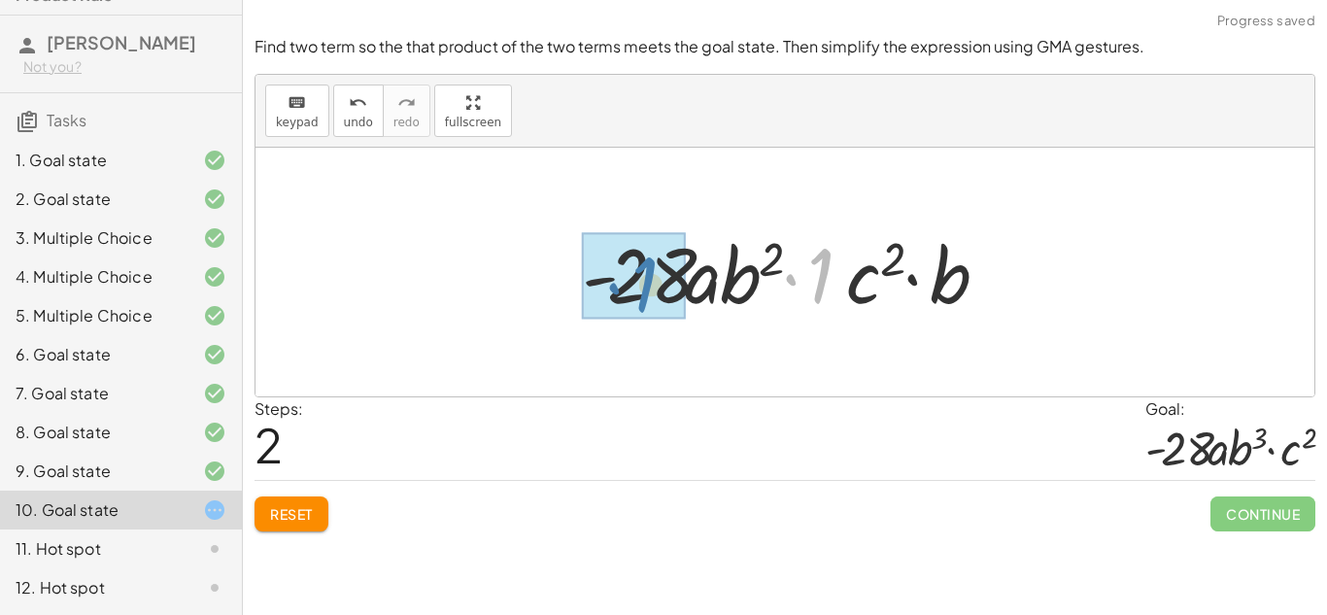
drag, startPoint x: 825, startPoint y: 261, endPoint x: 650, endPoint y: 270, distance: 175.1
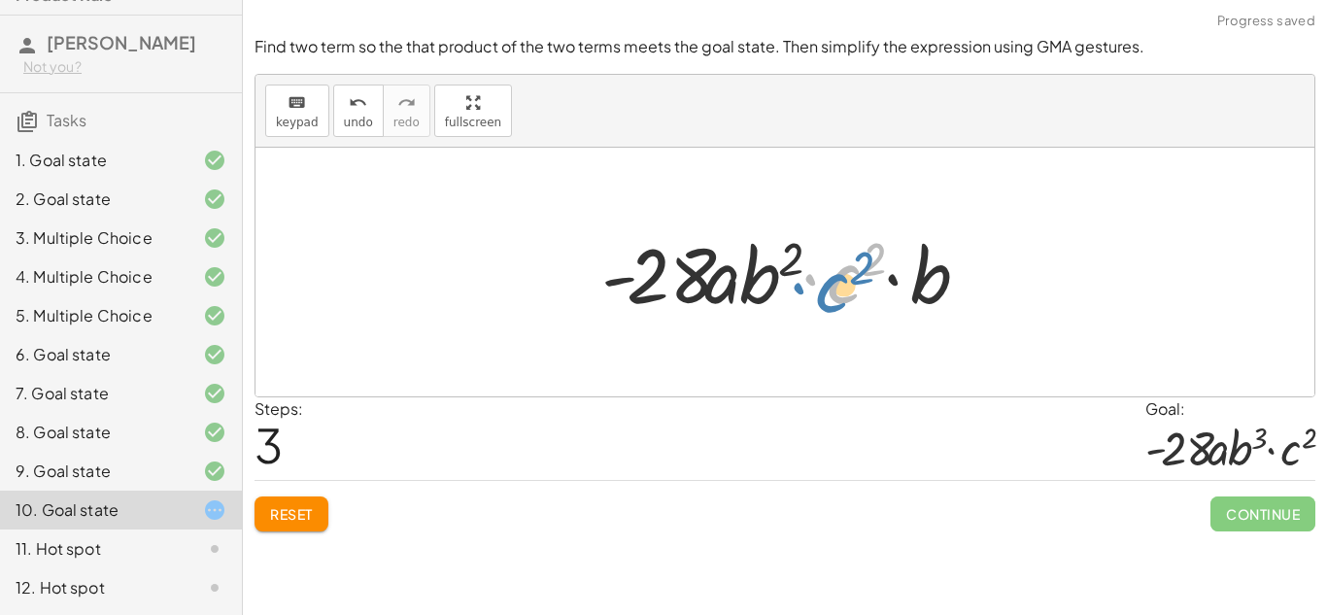
click at [854, 281] on div at bounding box center [792, 272] width 401 height 100
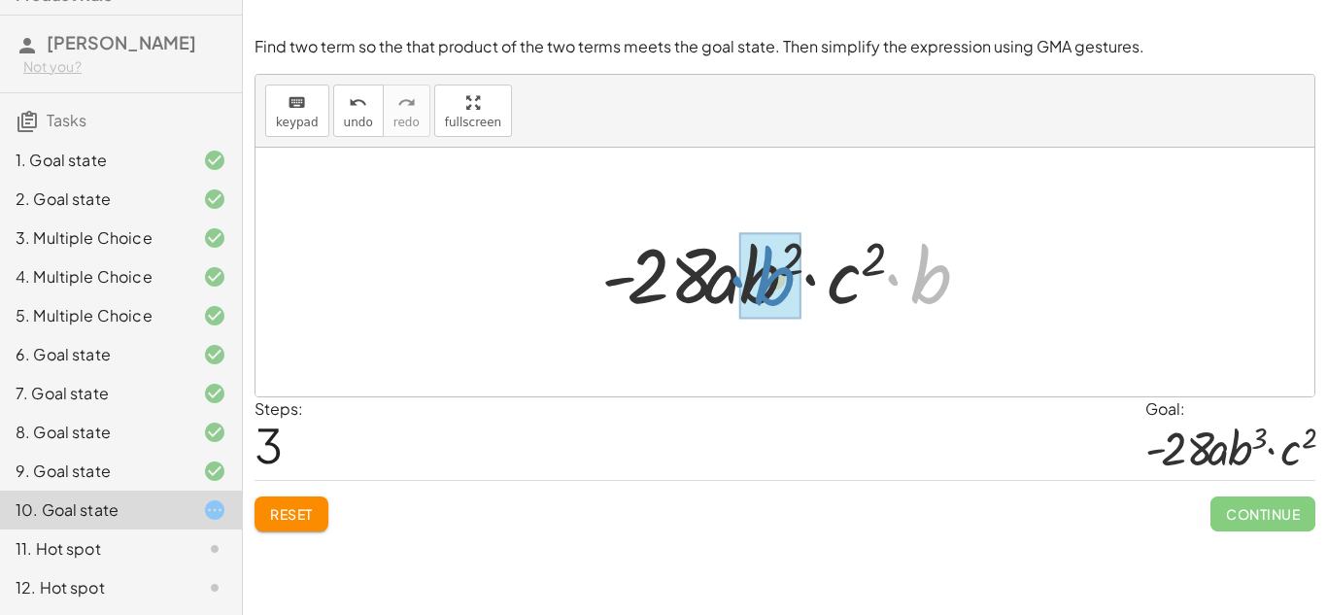
drag, startPoint x: 930, startPoint y: 261, endPoint x: 793, endPoint y: 264, distance: 137.0
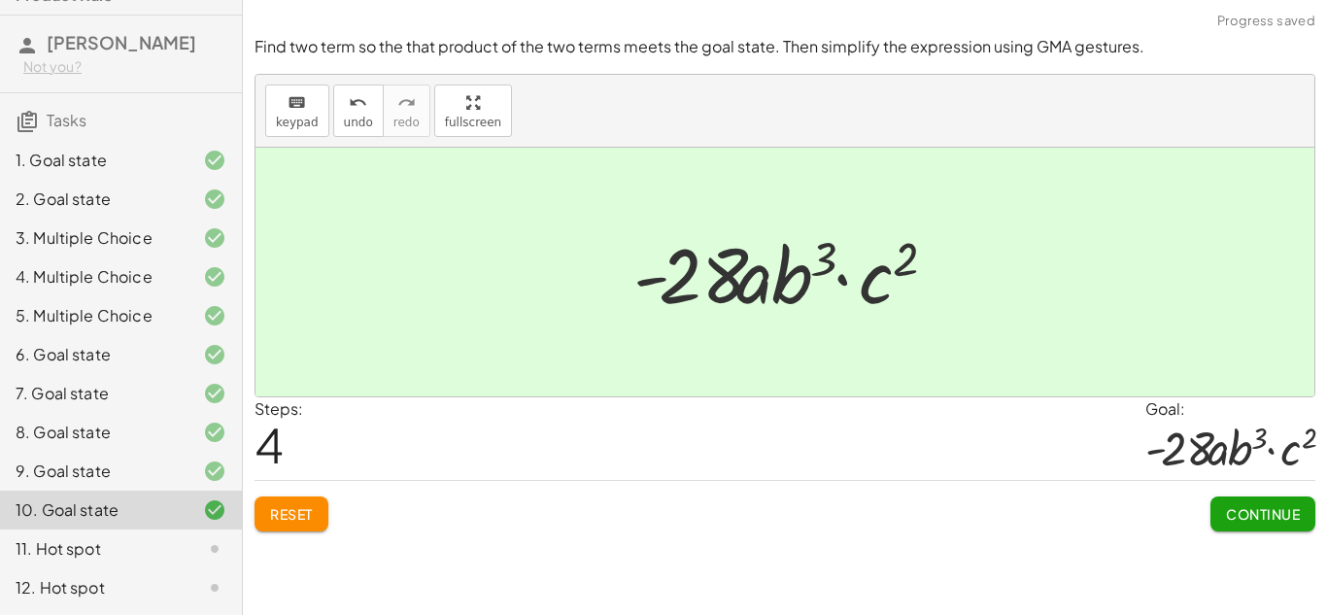
click at [1263, 514] on span "Continue" at bounding box center [1263, 513] width 74 height 17
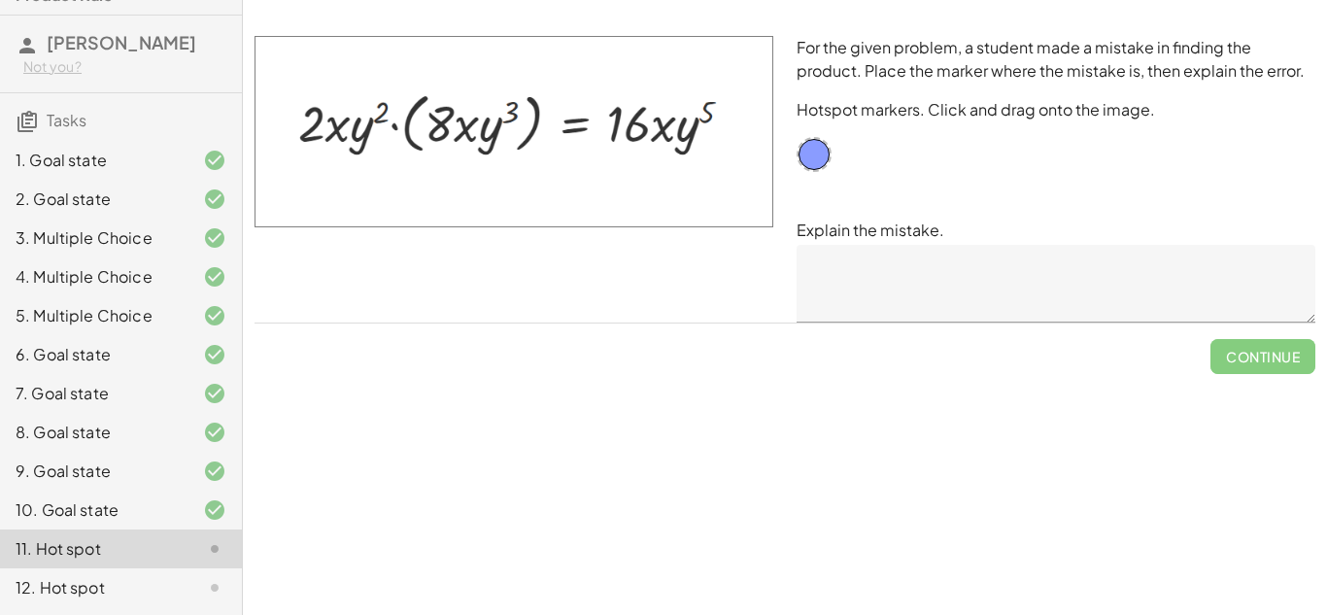
click at [463, 134] on img at bounding box center [513, 131] width 519 height 191
click at [660, 127] on img at bounding box center [513, 131] width 519 height 191
click at [816, 162] on div at bounding box center [813, 154] width 35 height 35
click at [666, 125] on img at bounding box center [513, 131] width 519 height 191
drag, startPoint x: 666, startPoint y: 125, endPoint x: 661, endPoint y: 102, distance: 24.0
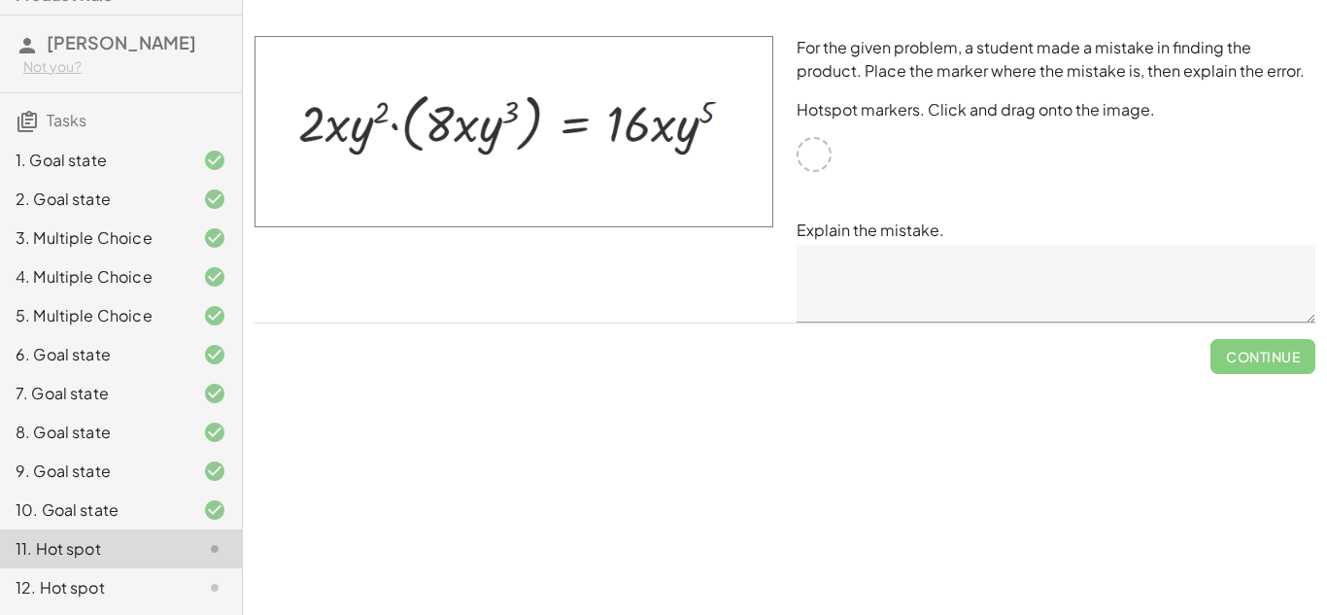
click at [661, 102] on img at bounding box center [513, 131] width 519 height 191
click at [664, 112] on img at bounding box center [513, 131] width 519 height 191
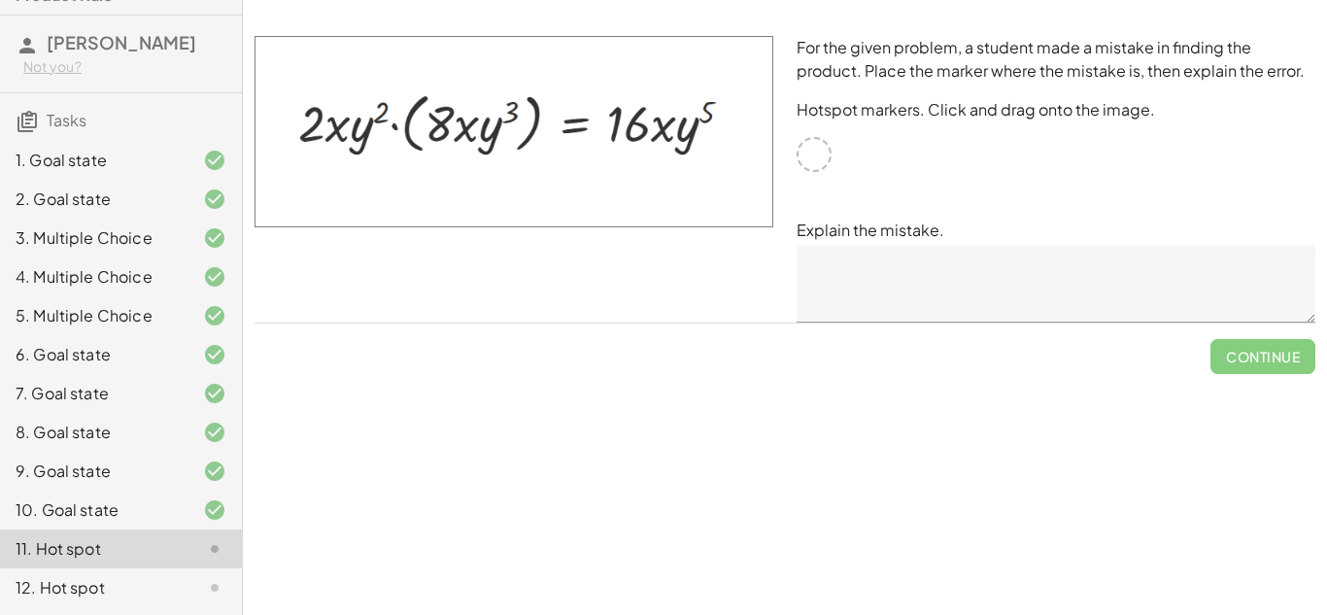
drag, startPoint x: 664, startPoint y: 112, endPoint x: 593, endPoint y: 106, distance: 72.1
click at [593, 106] on img at bounding box center [513, 131] width 519 height 191
click at [807, 169] on div at bounding box center [813, 154] width 35 height 35
click at [808, 163] on div at bounding box center [813, 154] width 35 height 35
click at [808, 159] on div at bounding box center [813, 154] width 35 height 35
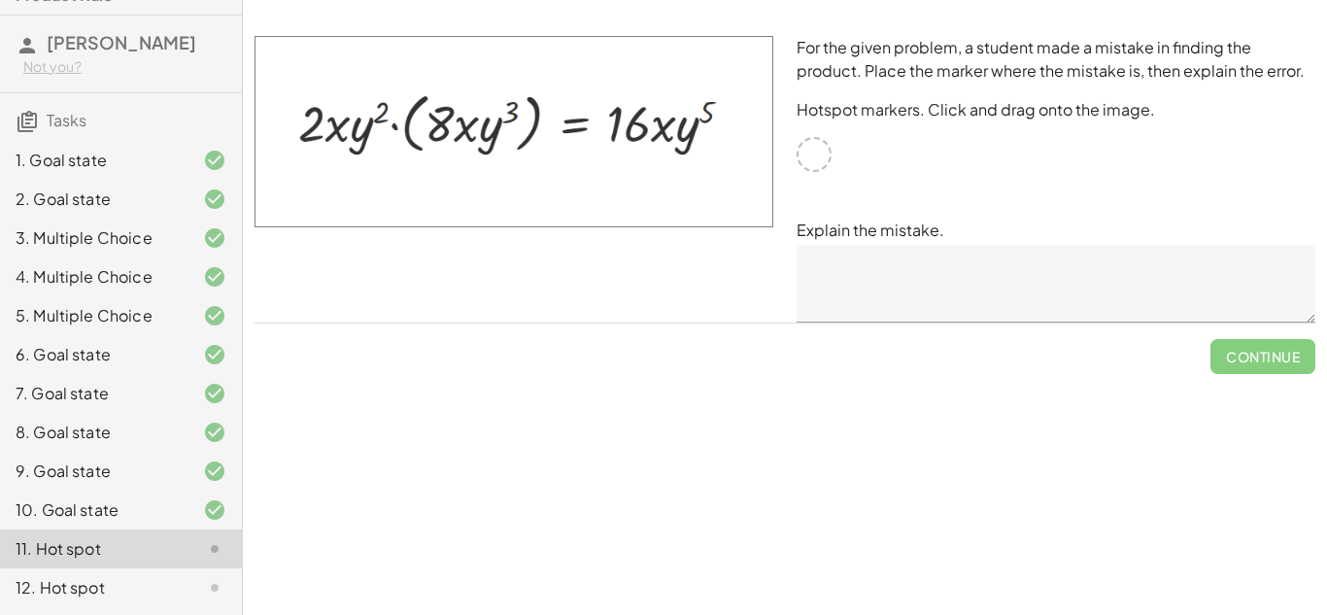
click at [807, 156] on div at bounding box center [813, 154] width 35 height 35
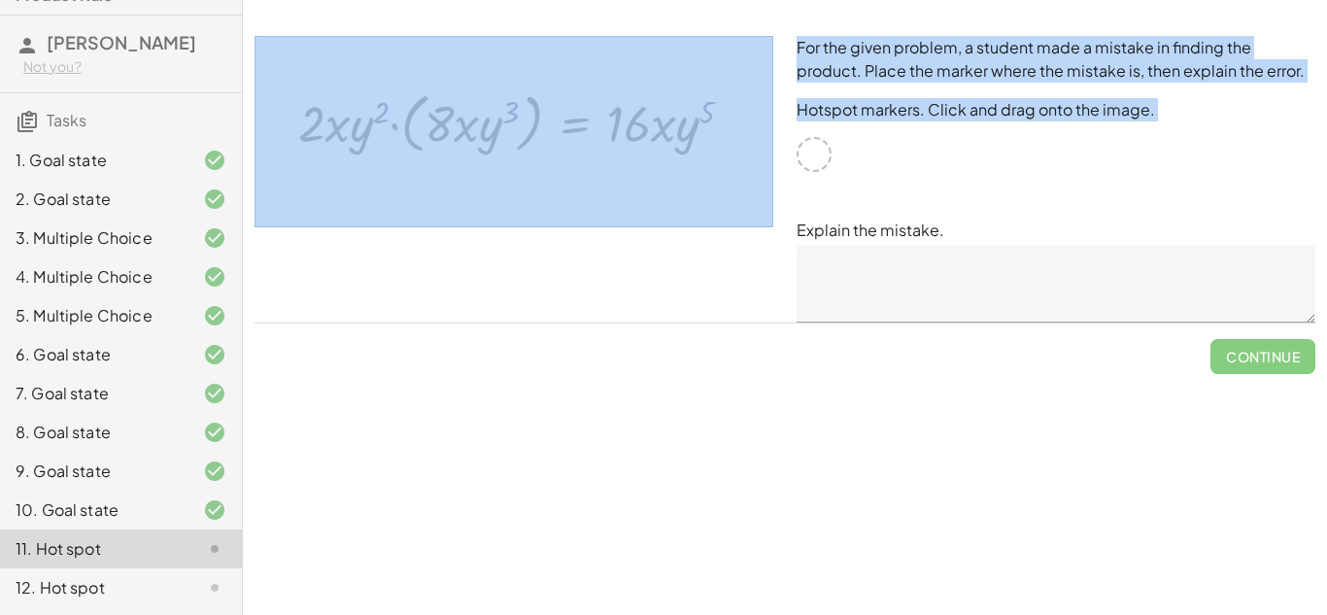
drag, startPoint x: 807, startPoint y: 156, endPoint x: 565, endPoint y: 222, distance: 250.7
click at [565, 222] on div "For the given problem, a student made a mistake in finding the product. Place t…" at bounding box center [785, 179] width 1084 height 310
click at [622, 193] on img at bounding box center [513, 131] width 519 height 191
click at [710, 105] on img at bounding box center [513, 131] width 519 height 191
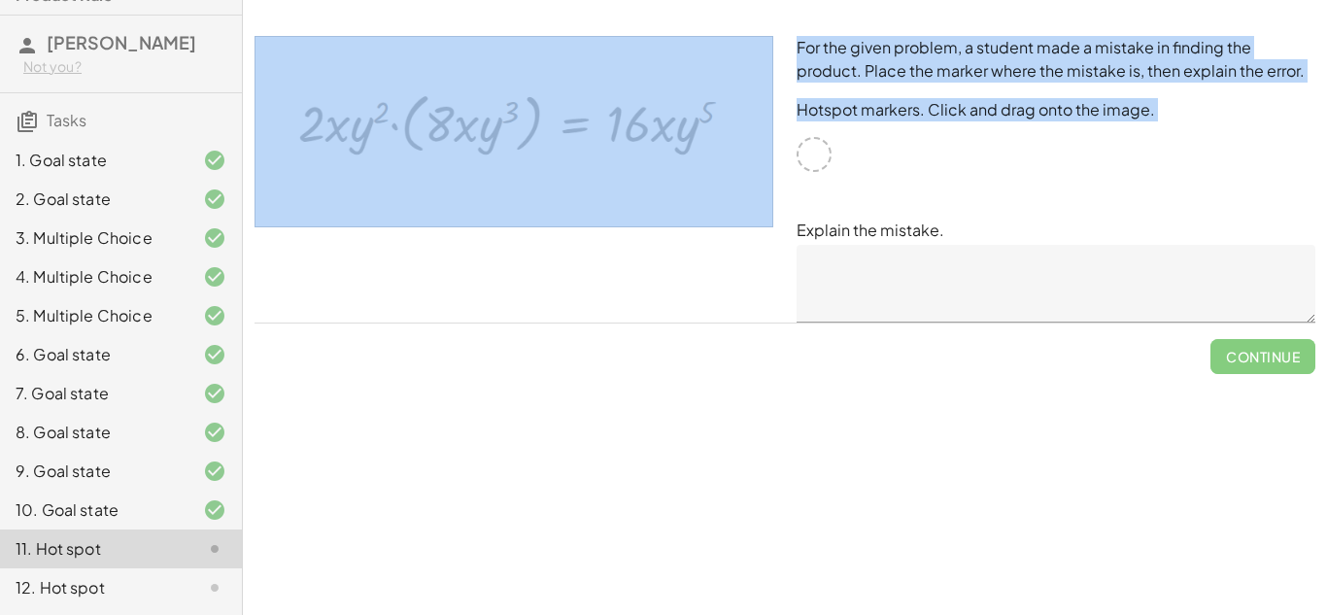
click at [710, 105] on img at bounding box center [513, 131] width 519 height 191
click at [823, 151] on div at bounding box center [813, 154] width 35 height 35
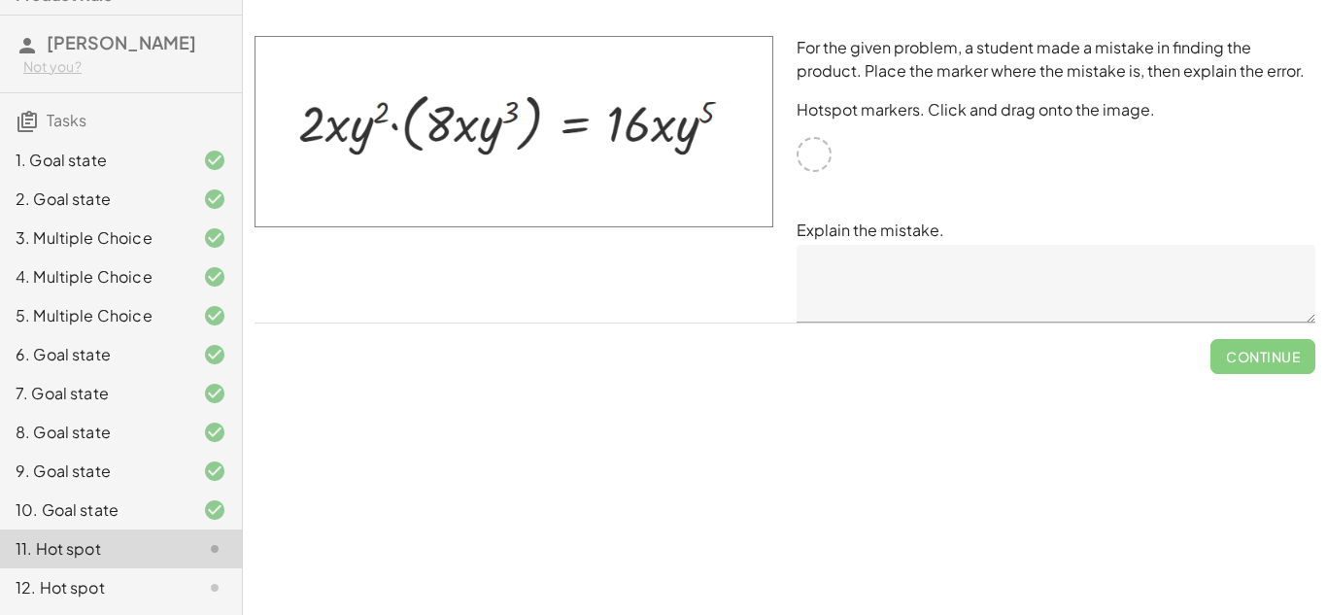
click at [823, 151] on div at bounding box center [813, 154] width 35 height 35
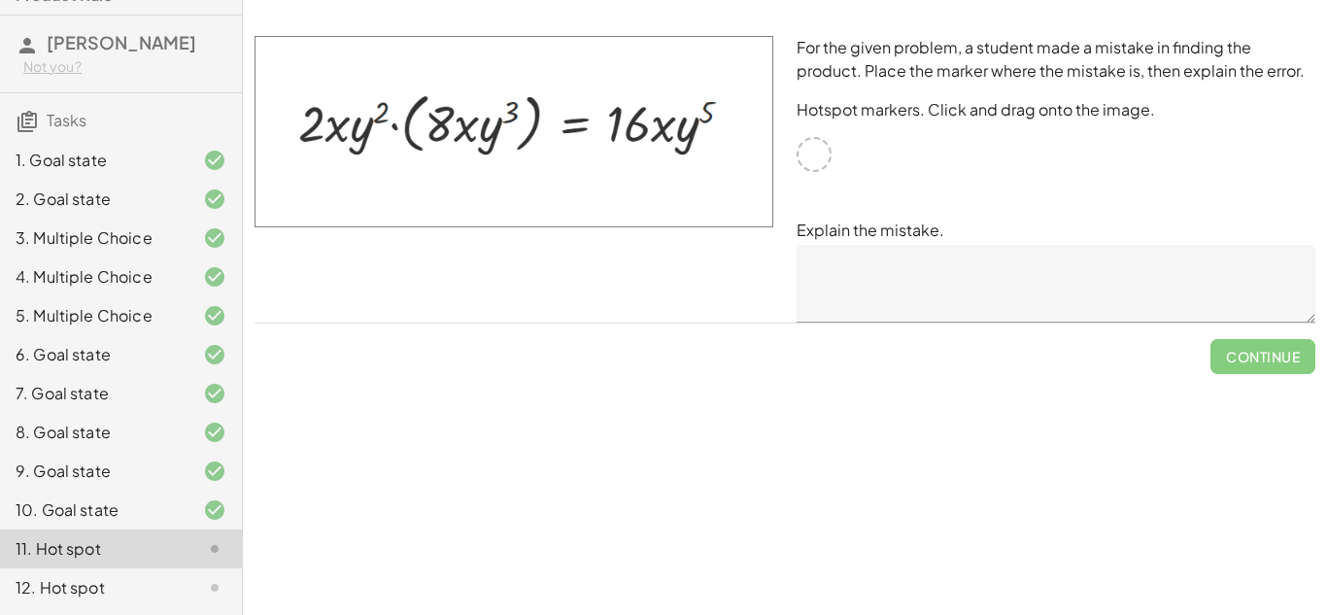
click at [823, 151] on div at bounding box center [813, 154] width 35 height 35
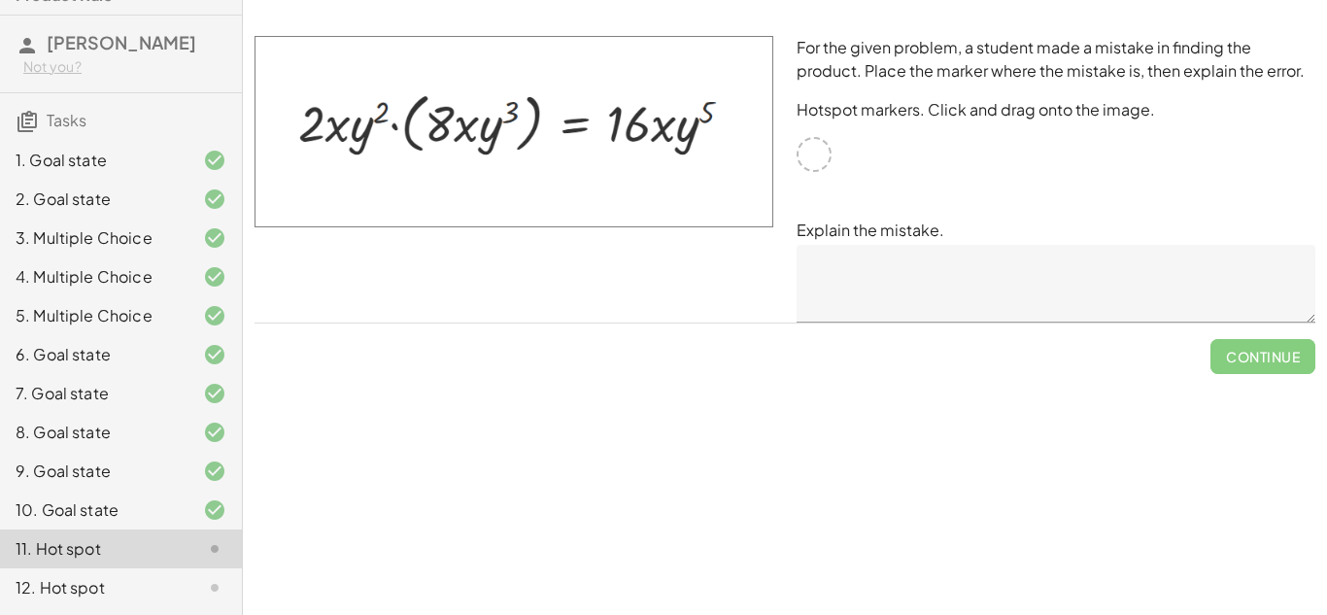
click at [823, 151] on div at bounding box center [813, 154] width 35 height 35
click at [673, 135] on img at bounding box center [513, 131] width 519 height 191
click at [664, 132] on img at bounding box center [513, 131] width 519 height 191
drag, startPoint x: 468, startPoint y: 127, endPoint x: 375, endPoint y: 126, distance: 93.3
click at [375, 126] on img at bounding box center [513, 131] width 519 height 191
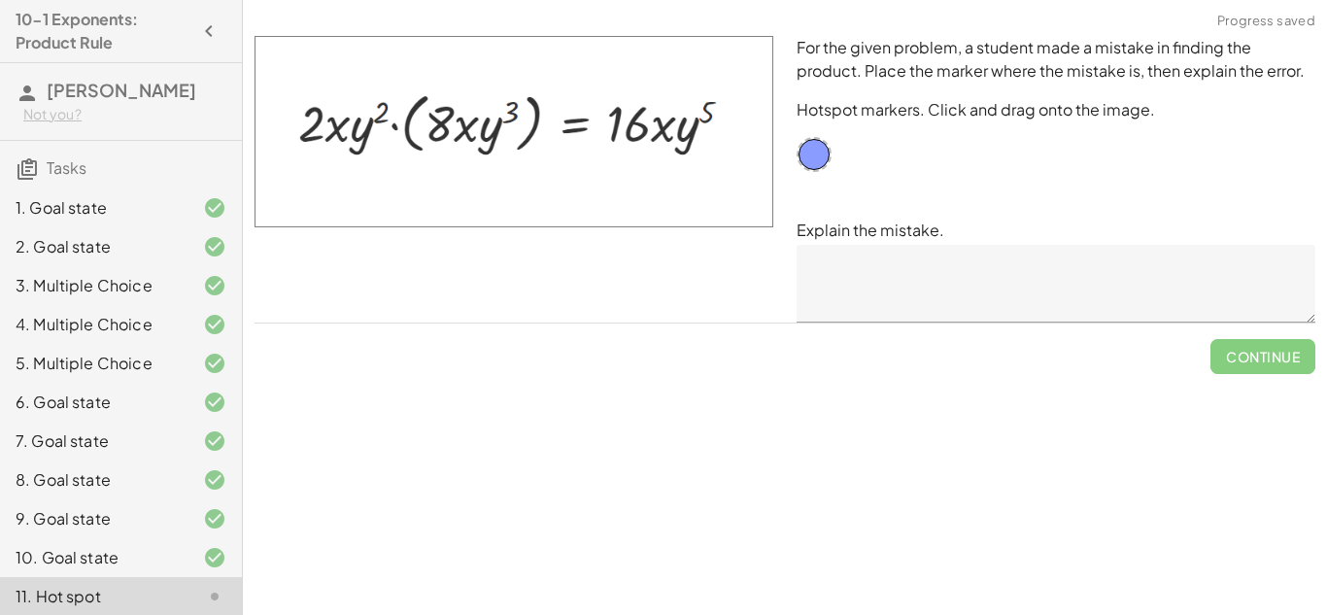
click at [689, 231] on div at bounding box center [514, 179] width 542 height 310
drag, startPoint x: 472, startPoint y: 133, endPoint x: 426, endPoint y: 131, distance: 45.7
click at [426, 131] on img at bounding box center [513, 131] width 519 height 191
drag, startPoint x: 464, startPoint y: 122, endPoint x: 471, endPoint y: 145, distance: 23.4
click at [471, 145] on img at bounding box center [513, 131] width 519 height 191
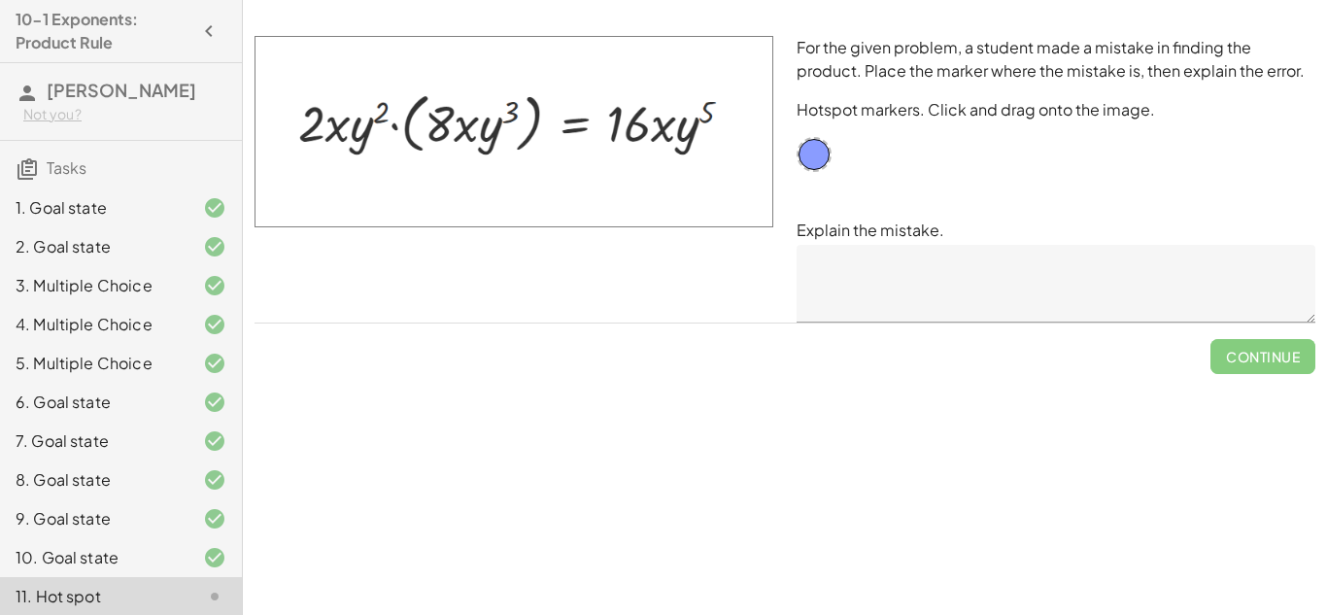
click at [661, 119] on img at bounding box center [513, 131] width 519 height 191
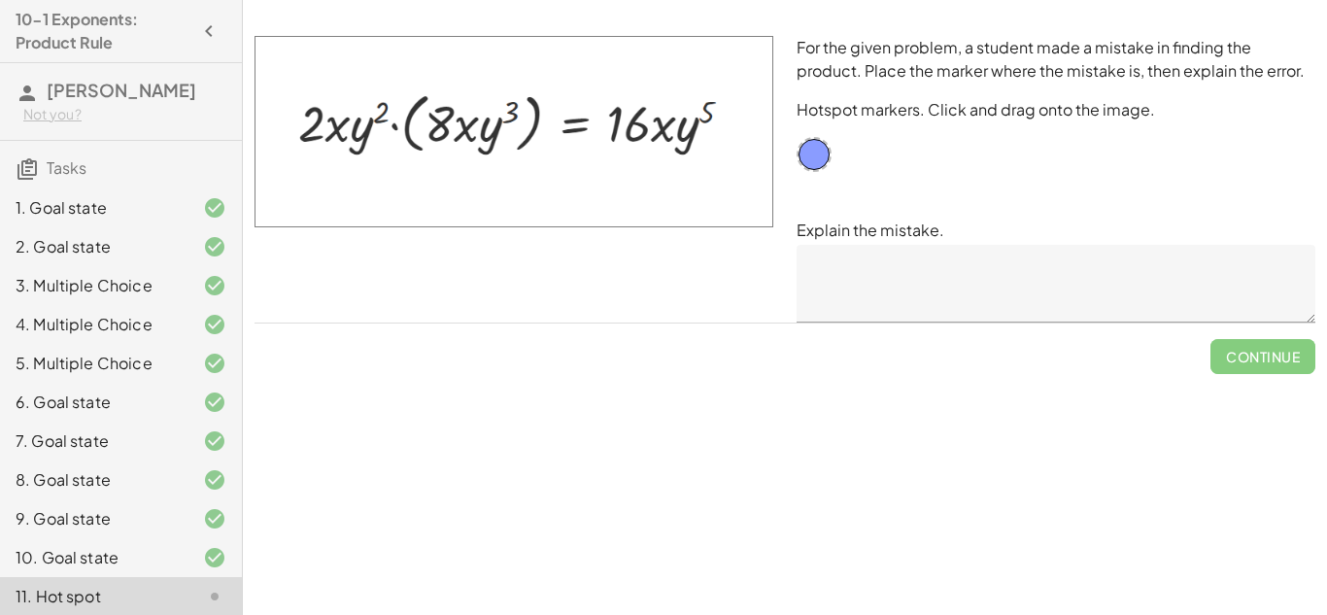
click at [661, 119] on img at bounding box center [513, 131] width 519 height 191
click at [462, 120] on img at bounding box center [513, 131] width 519 height 191
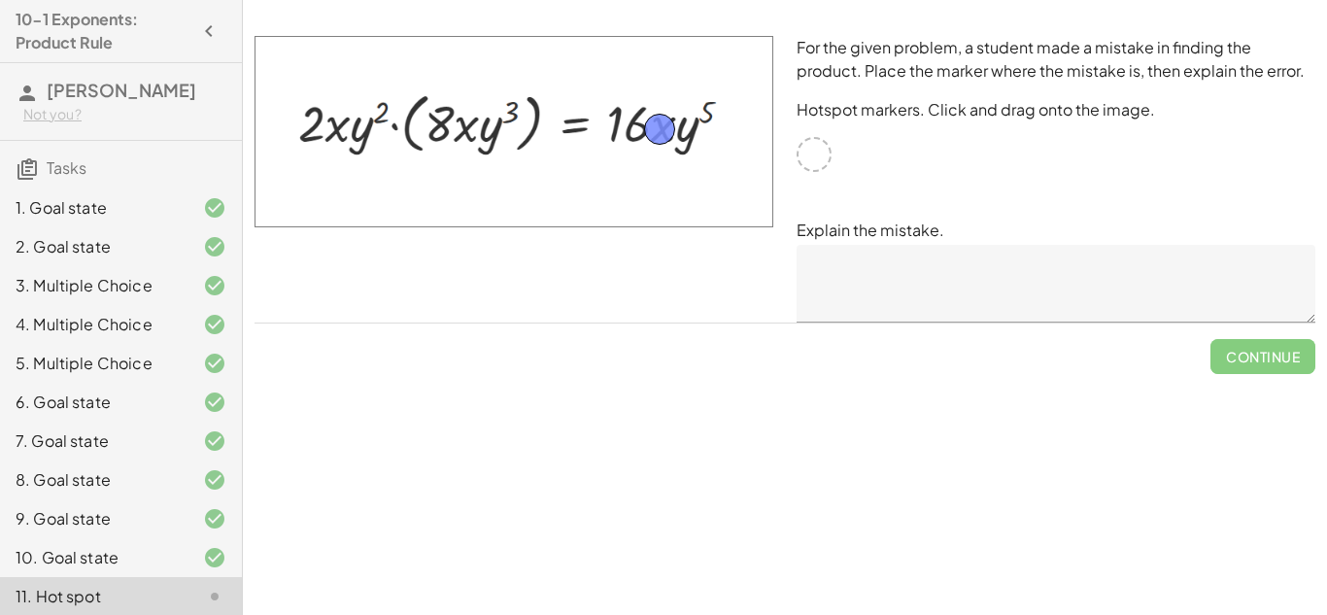
drag, startPoint x: 816, startPoint y: 149, endPoint x: 661, endPoint y: 123, distance: 156.5
click at [894, 257] on textarea at bounding box center [1055, 284] width 519 height 78
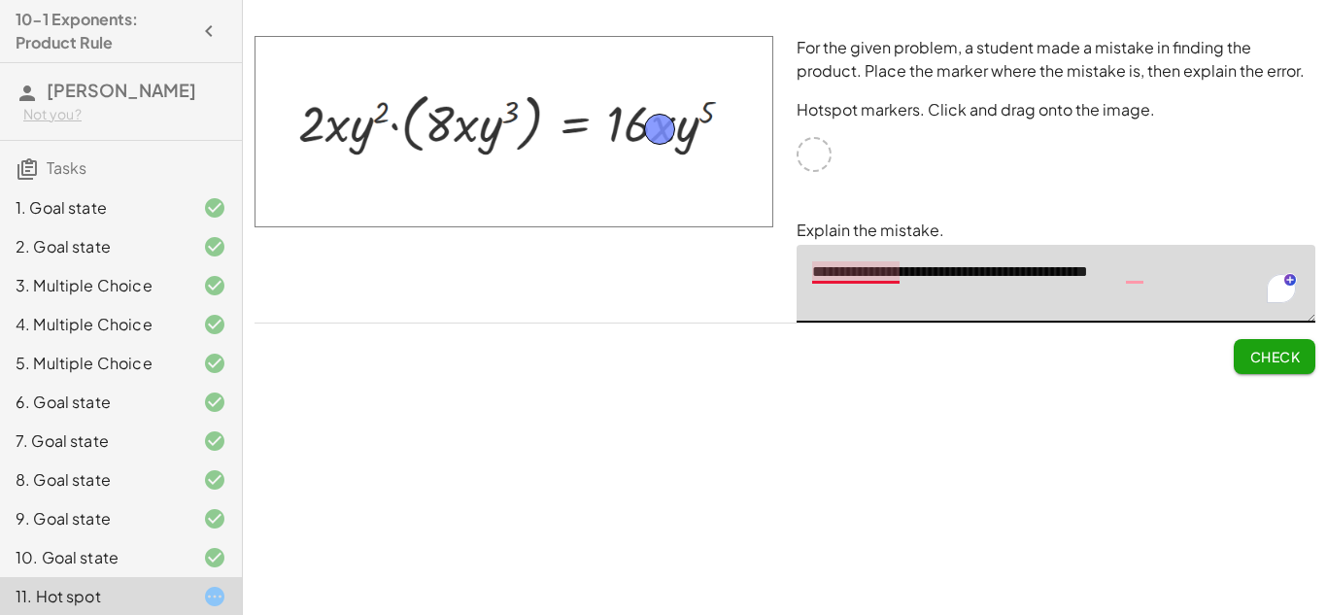
click at [857, 270] on textarea "**********" at bounding box center [1055, 284] width 519 height 78
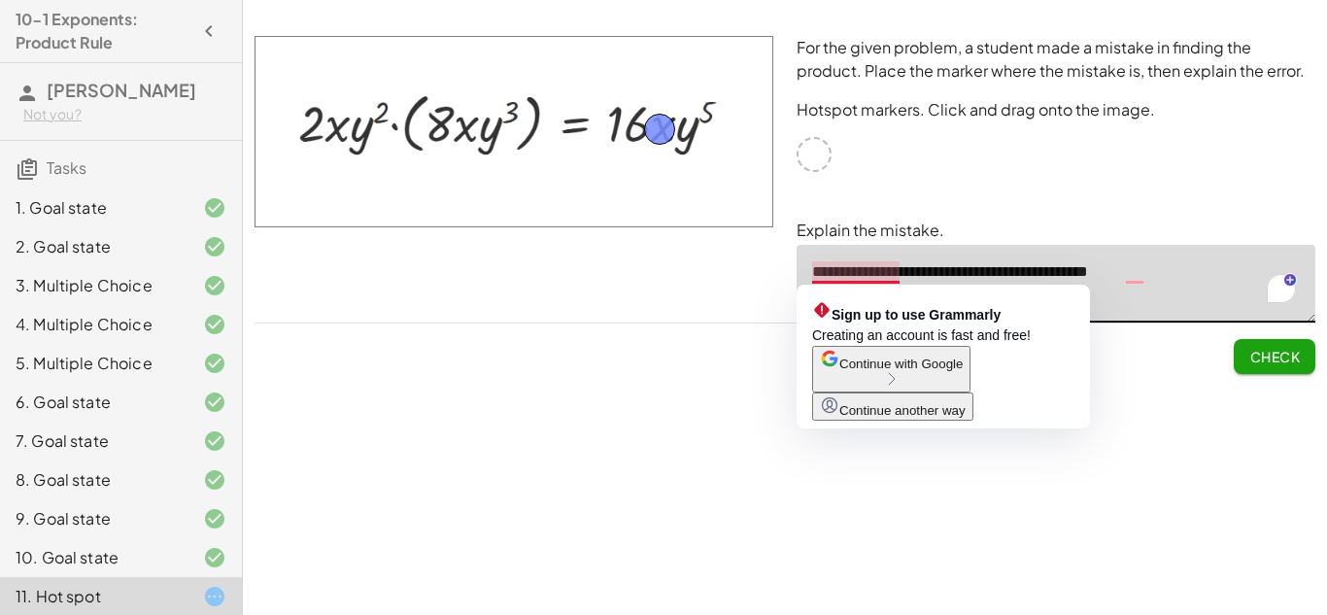
click at [815, 265] on textarea "**********" at bounding box center [1055, 284] width 519 height 78
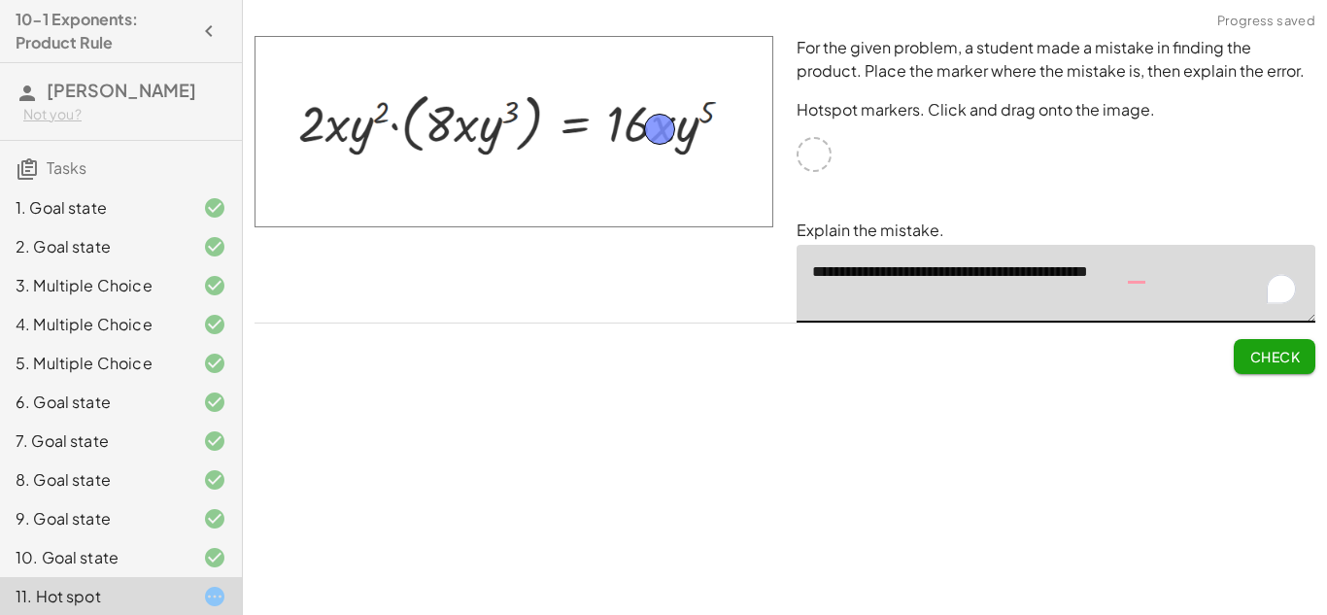
click at [1149, 274] on textarea "**********" at bounding box center [1055, 284] width 519 height 78
type textarea "**********"
click at [1270, 356] on span "Check" at bounding box center [1274, 356] width 51 height 17
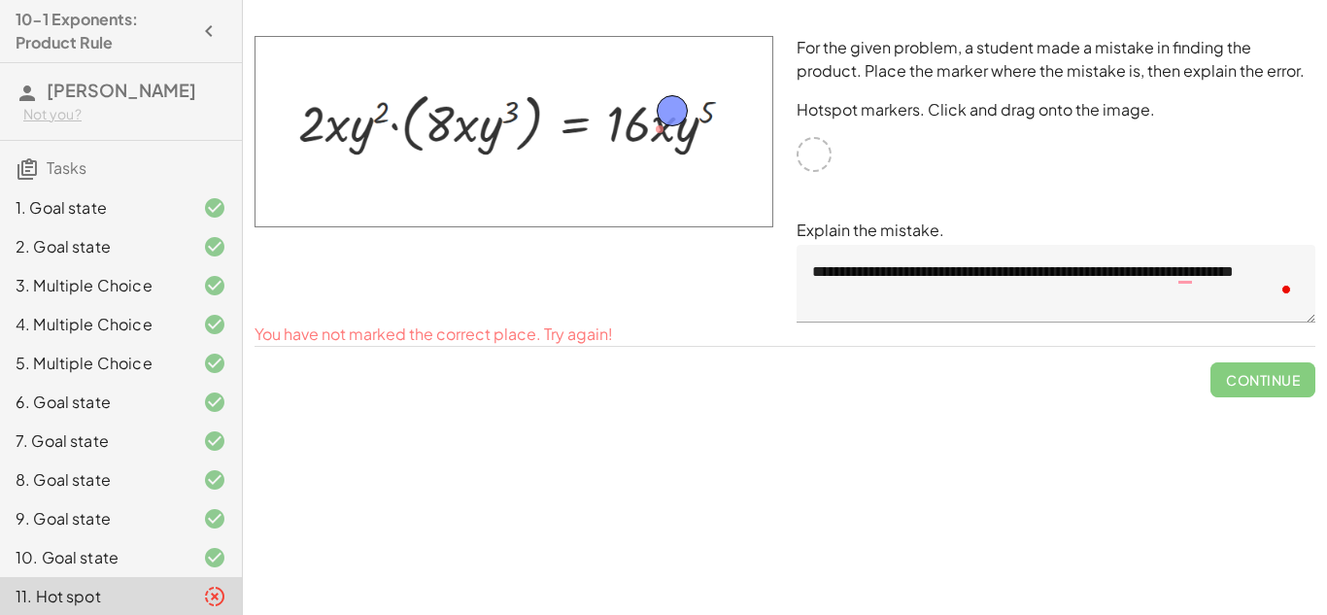
drag, startPoint x: 669, startPoint y: 128, endPoint x: 682, endPoint y: 110, distance: 22.4
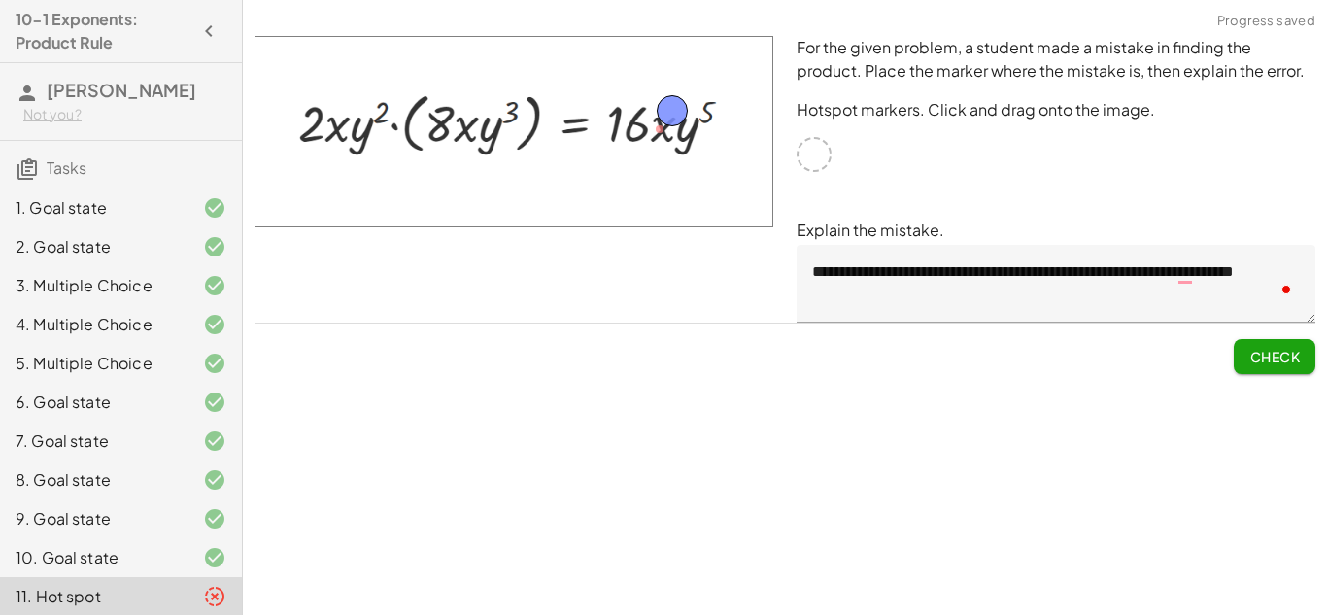
click at [1274, 362] on span "Check" at bounding box center [1274, 356] width 51 height 17
click at [1241, 358] on span "Continue" at bounding box center [1263, 356] width 74 height 17
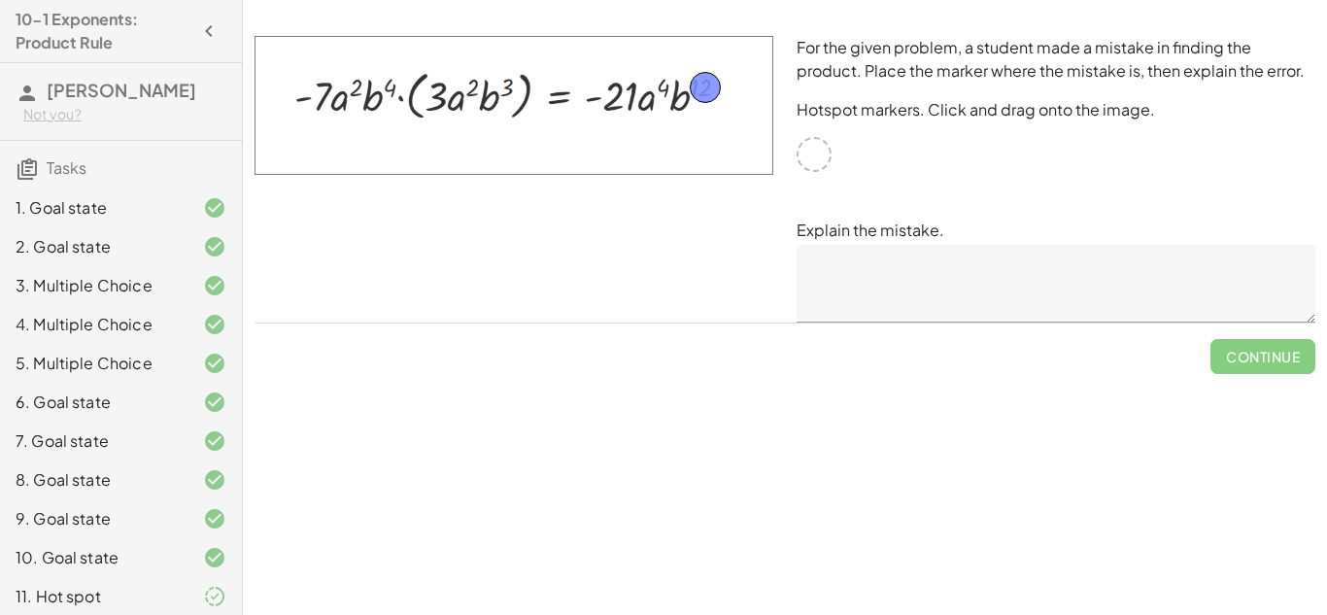
drag, startPoint x: 817, startPoint y: 149, endPoint x: 707, endPoint y: 82, distance: 128.6
click at [956, 267] on textarea at bounding box center [1055, 284] width 519 height 78
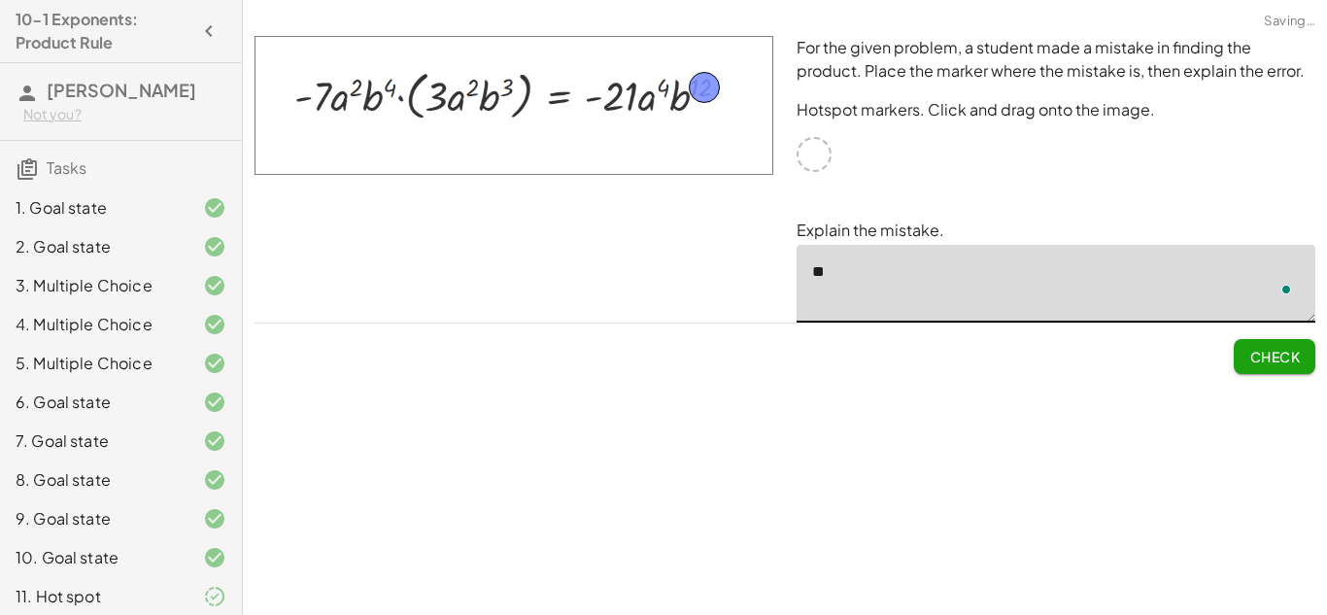
type textarea "*"
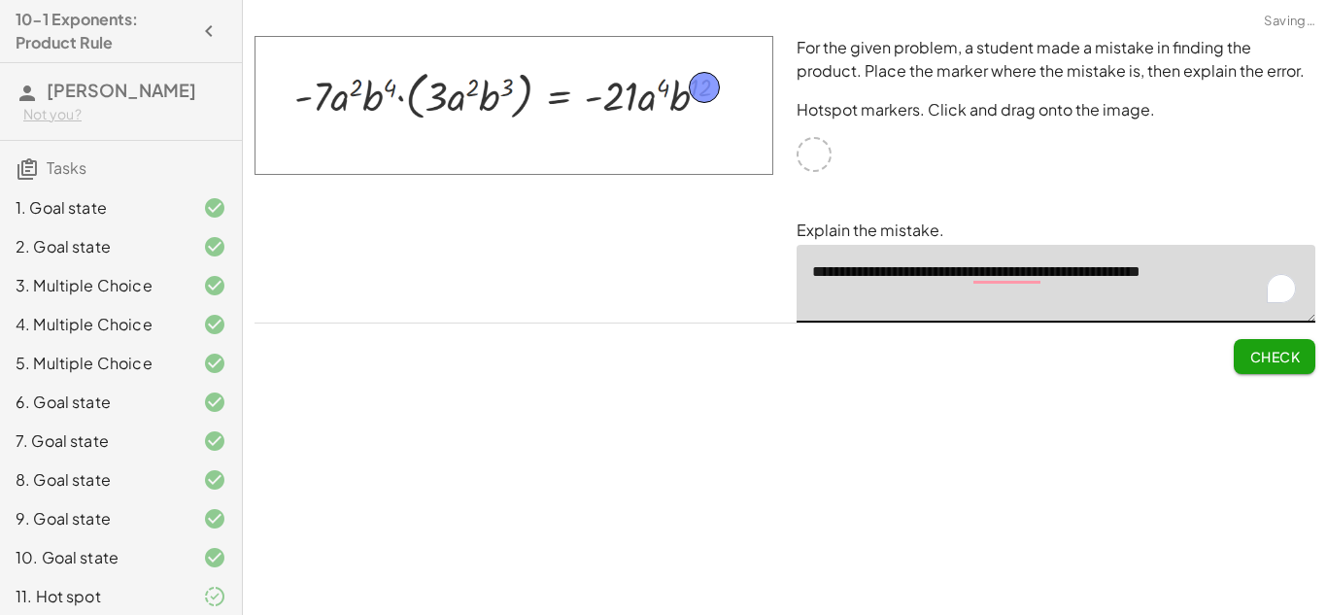
type textarea "**********"
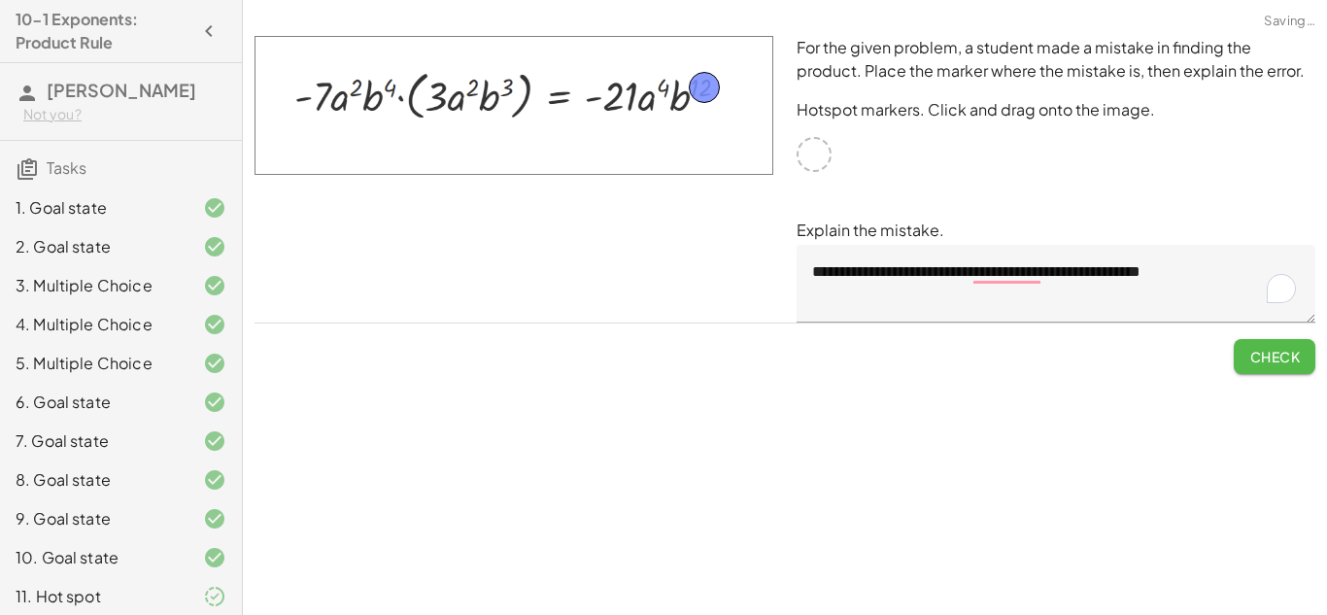
click at [1263, 345] on button "Check" at bounding box center [1275, 356] width 82 height 35
click at [1261, 348] on span "Continue" at bounding box center [1263, 356] width 74 height 17
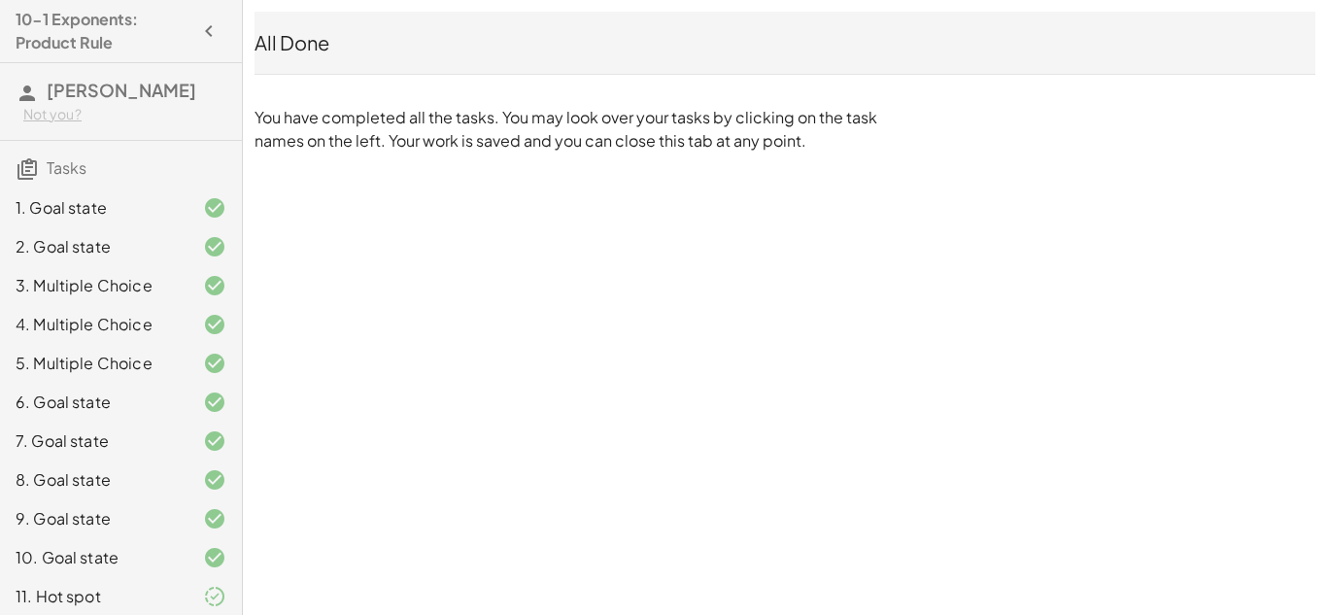
click at [204, 609] on div "11. Hot spot" at bounding box center [121, 596] width 242 height 39
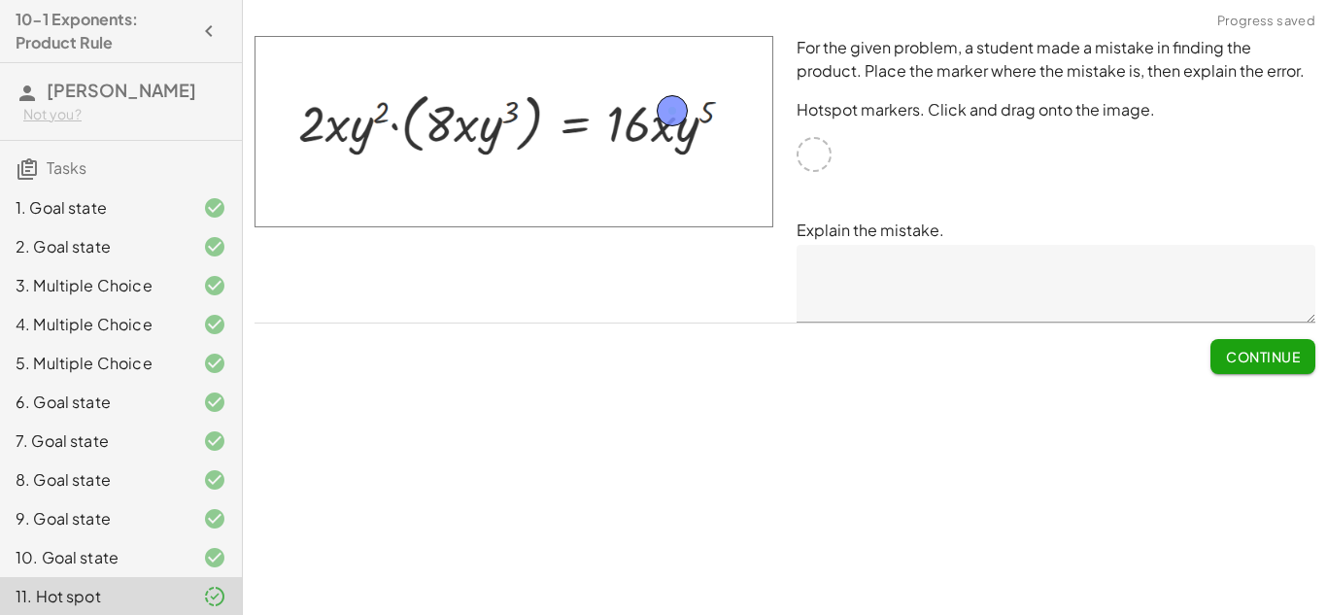
click at [146, 46] on h4 "10-1 Exponents: Product Rule" at bounding box center [104, 31] width 176 height 47
click at [206, 28] on icon "button" at bounding box center [208, 30] width 23 height 23
